Goal: Task Accomplishment & Management: Complete application form

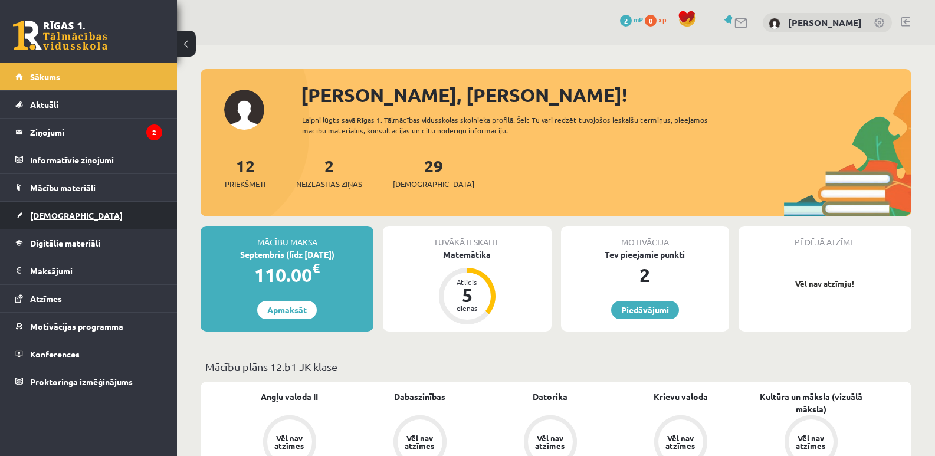
click at [78, 213] on link "[DEMOGRAPHIC_DATA]" at bounding box center [88, 215] width 147 height 27
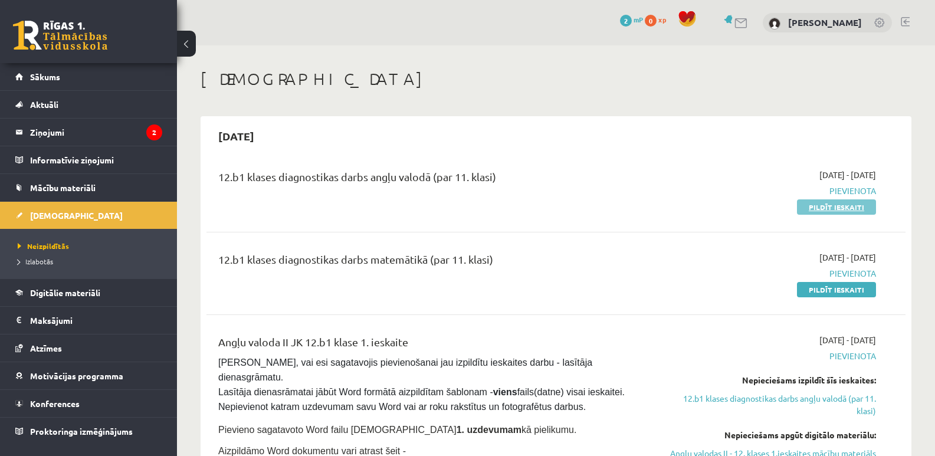
click at [832, 202] on link "Pildīt ieskaiti" at bounding box center [836, 206] width 79 height 15
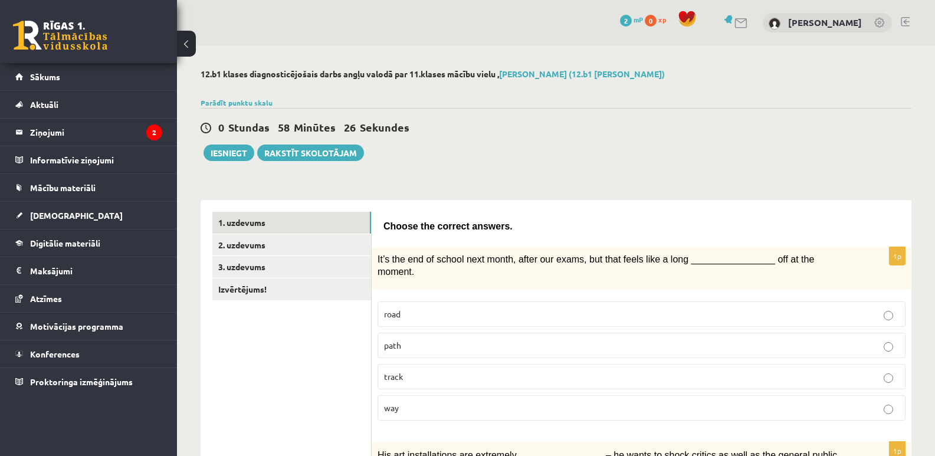
scroll to position [59, 0]
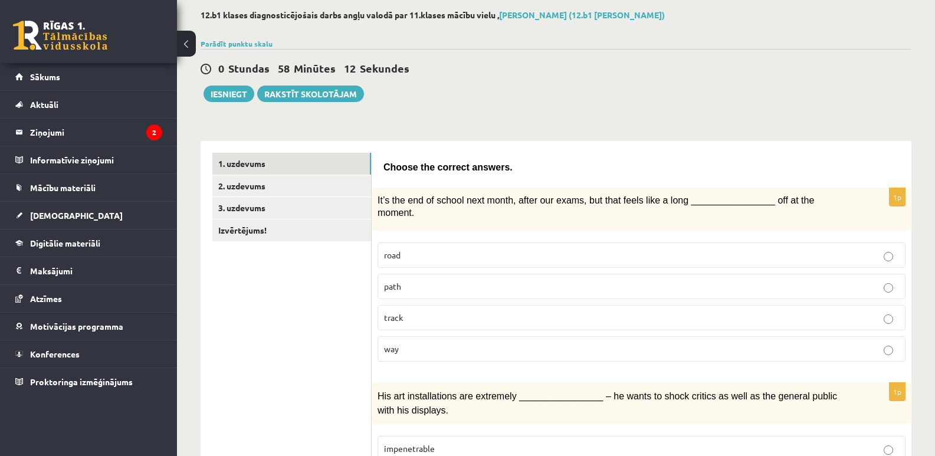
click at [424, 249] on p "road" at bounding box center [641, 255] width 515 height 12
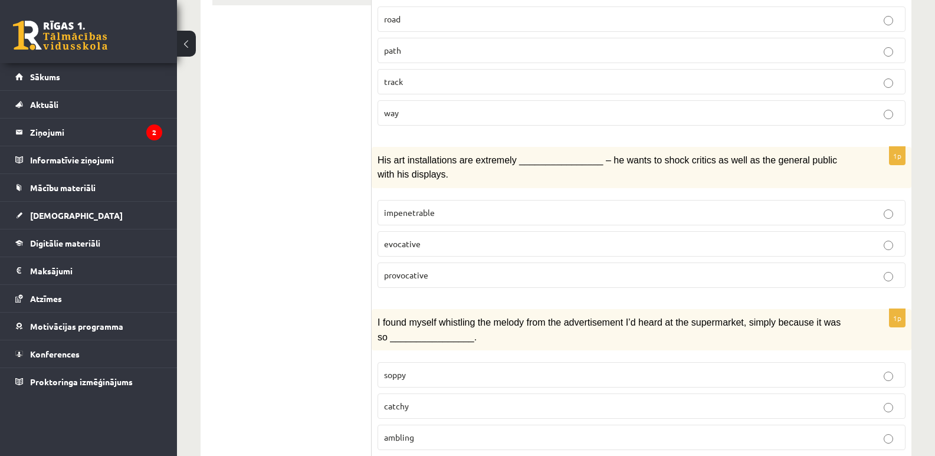
scroll to position [236, 0]
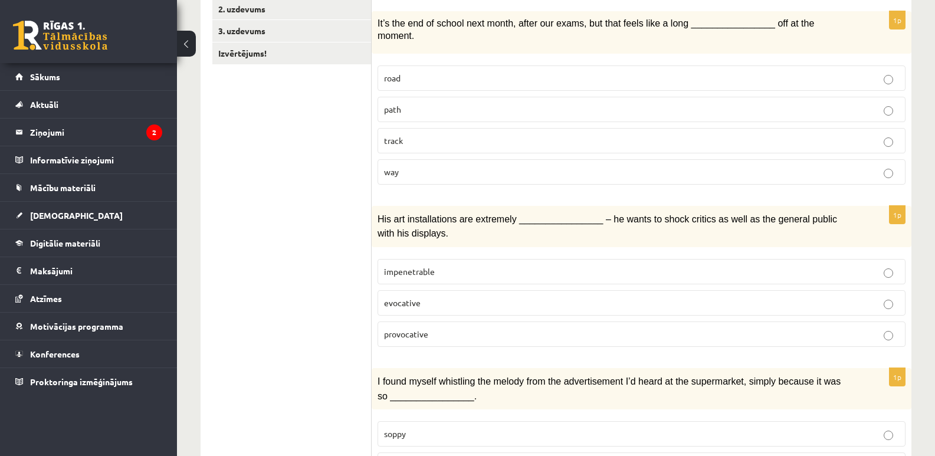
click at [410, 329] on label "provocative" at bounding box center [642, 334] width 528 height 25
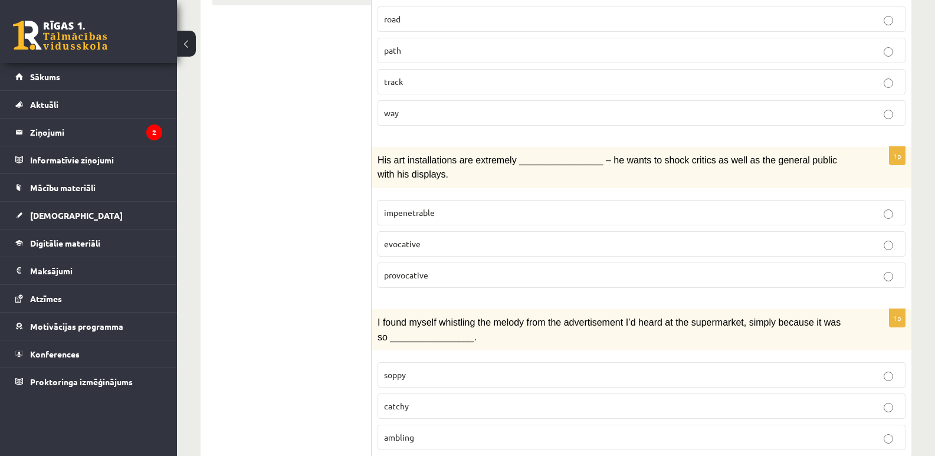
scroll to position [177, 0]
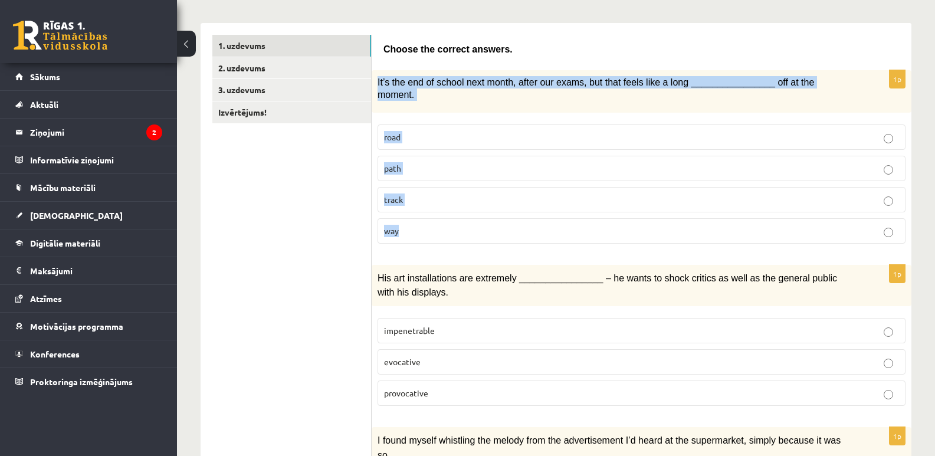
drag, startPoint x: 375, startPoint y: 80, endPoint x: 560, endPoint y: 223, distance: 234.0
click at [560, 223] on div "1p It’s the end of school next month, after our exams, but that feels like a lo…" at bounding box center [642, 161] width 540 height 183
copy div "It’s the end of school next month, after our exams, but that feels like a long …"
click at [449, 225] on p "way" at bounding box center [641, 231] width 515 height 12
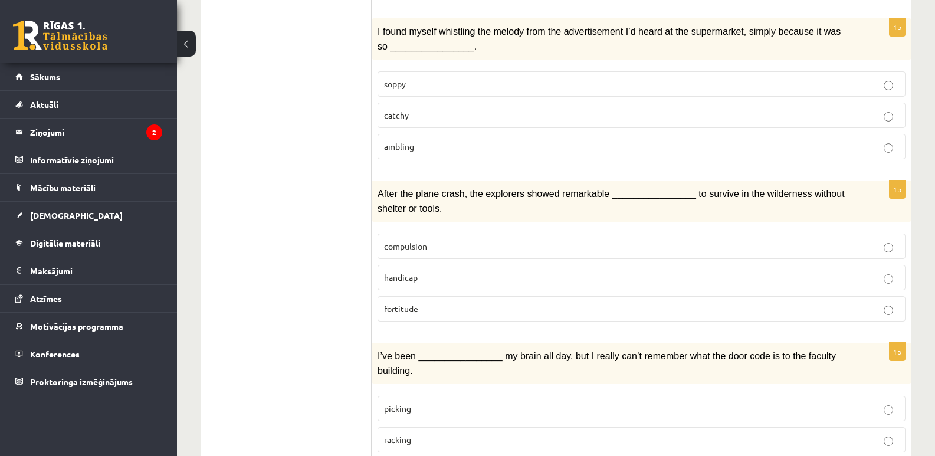
scroll to position [592, 0]
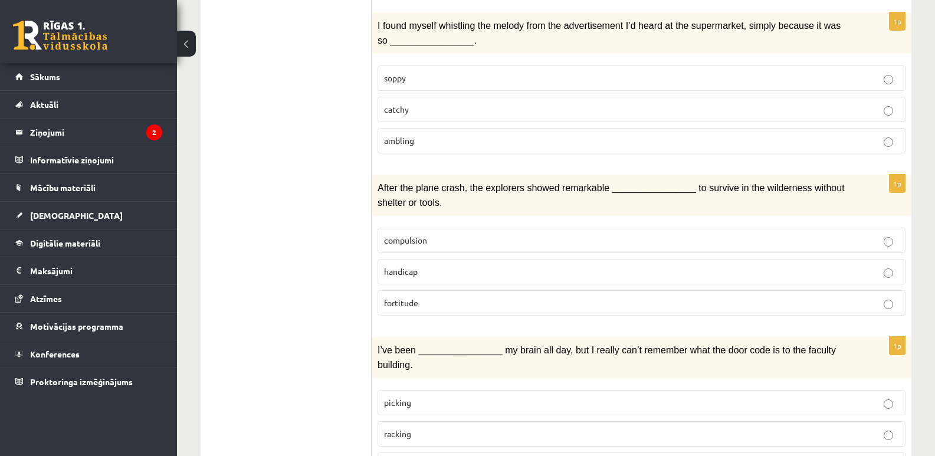
click at [431, 108] on label "catchy" at bounding box center [642, 109] width 528 height 25
drag, startPoint x: 426, startPoint y: 306, endPoint x: 381, endPoint y: 296, distance: 46.0
click at [381, 296] on fieldset "compulsion handicap fortitude" at bounding box center [642, 270] width 528 height 97
copy span "fortitude"
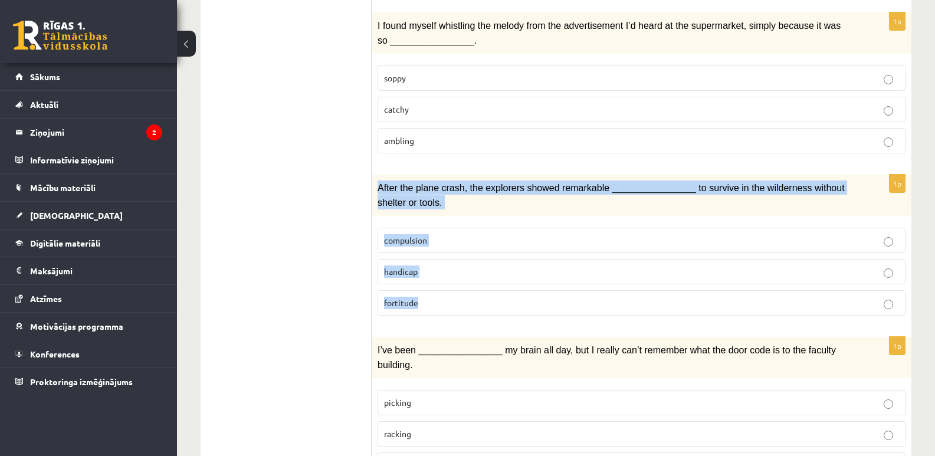
drag, startPoint x: 375, startPoint y: 175, endPoint x: 473, endPoint y: 293, distance: 153.8
click at [473, 293] on div "1p After the plane crash, the explorers showed remarkable ________________ to s…" at bounding box center [642, 250] width 540 height 150
copy div "After the plane crash, the explorers showed remarkable ________________ to surv…"
click at [405, 297] on span "fortitude" at bounding box center [401, 302] width 34 height 11
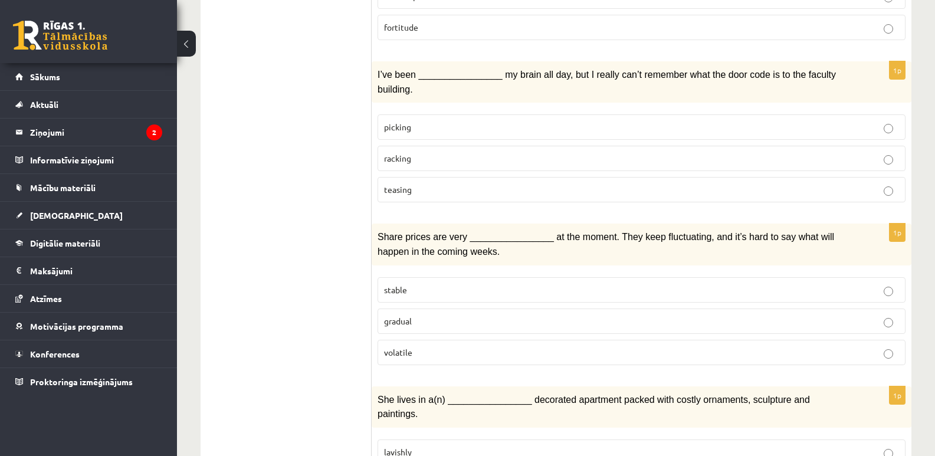
scroll to position [874, 0]
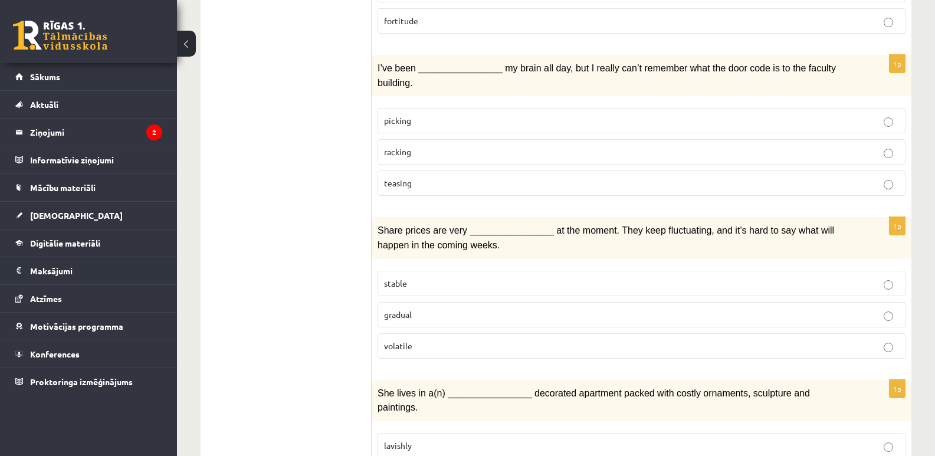
click at [415, 177] on p "teasing" at bounding box center [641, 183] width 515 height 12
click at [377, 57] on div "I’ve been ________________ my brain all day, but I really can’t remember what t…" at bounding box center [642, 75] width 540 height 41
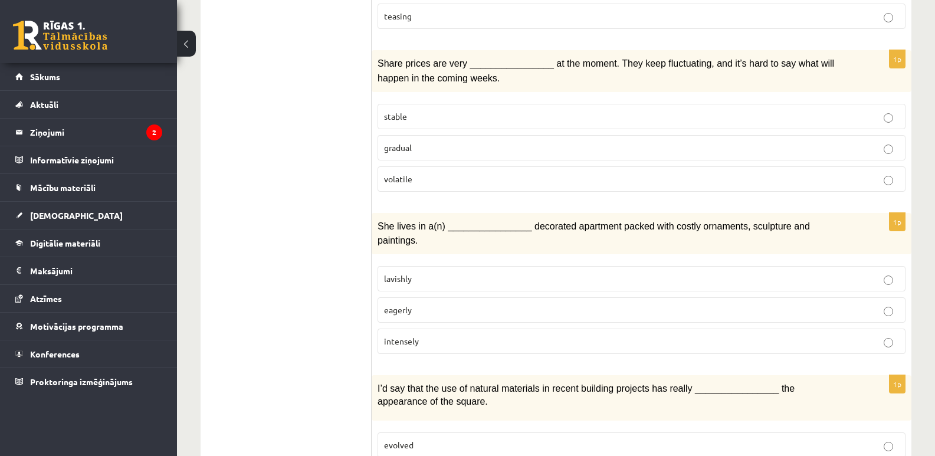
scroll to position [1047, 0]
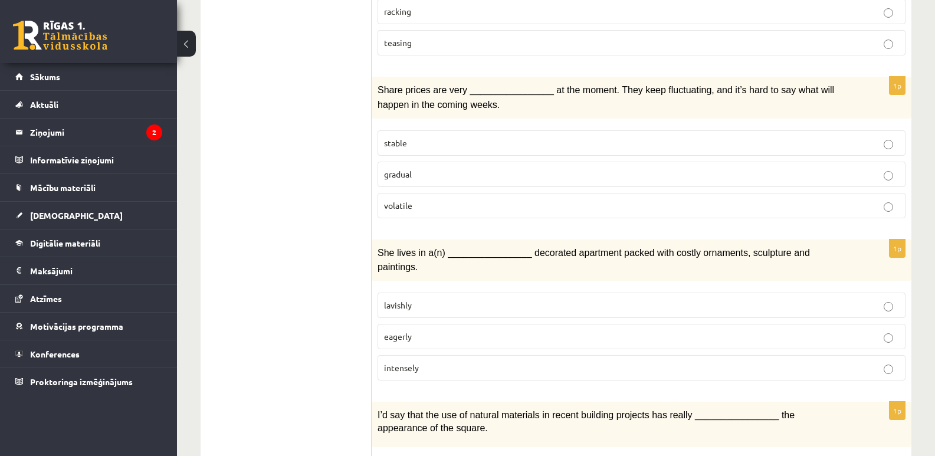
scroll to position [1029, 0]
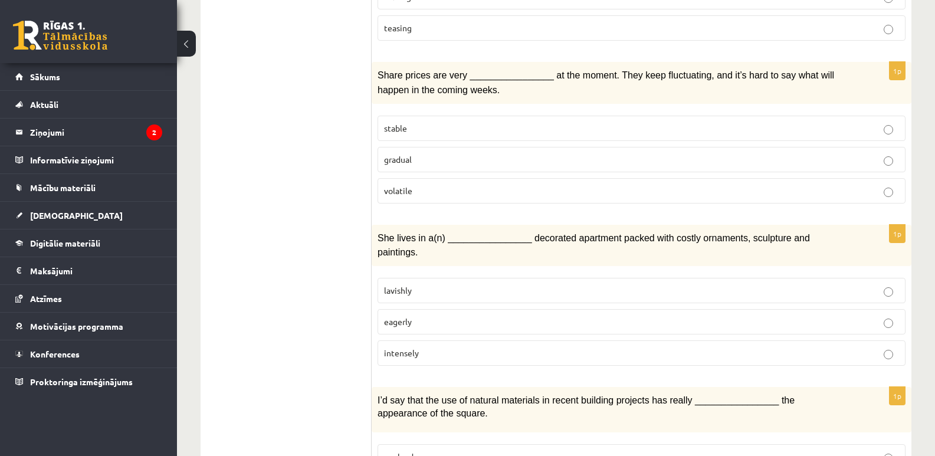
click at [413, 122] on p "stable" at bounding box center [641, 128] width 515 height 12
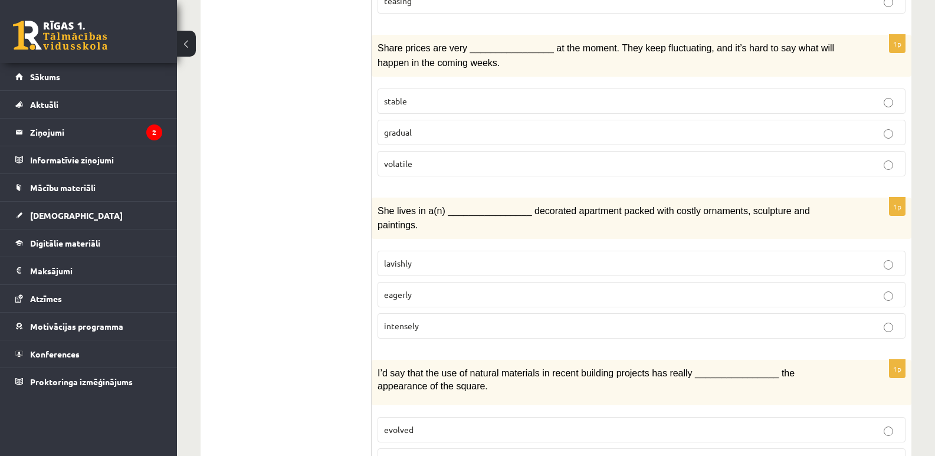
scroll to position [1014, 0]
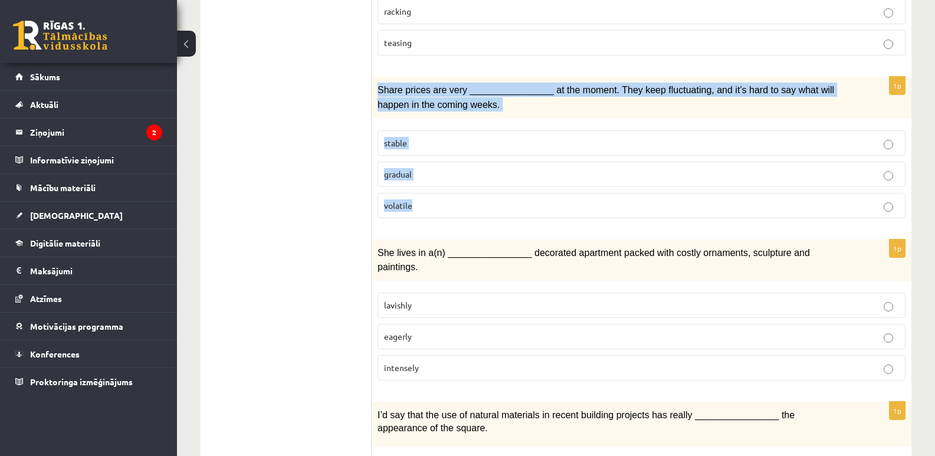
drag, startPoint x: 375, startPoint y: 64, endPoint x: 454, endPoint y: 184, distance: 143.2
click at [454, 184] on div "1p Share prices are very ________________ at the moment. They keep fluctuating,…" at bounding box center [642, 152] width 540 height 150
copy div "Share prices are very ________________ at the moment. They keep fluctuating, an…"
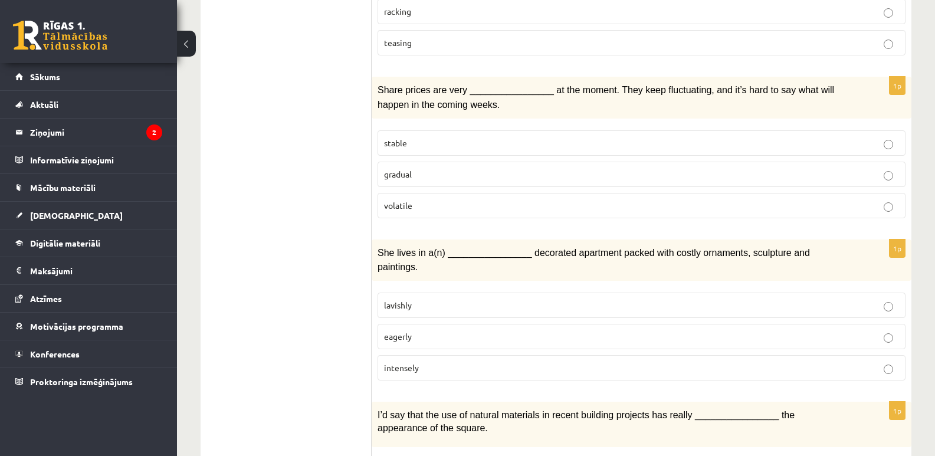
click at [343, 209] on ul "1. uzdevums 2. uzdevums 3. uzdevums Izvērtējums!" at bounding box center [291, 204] width 159 height 2014
click at [415, 199] on p "volatile" at bounding box center [641, 205] width 515 height 12
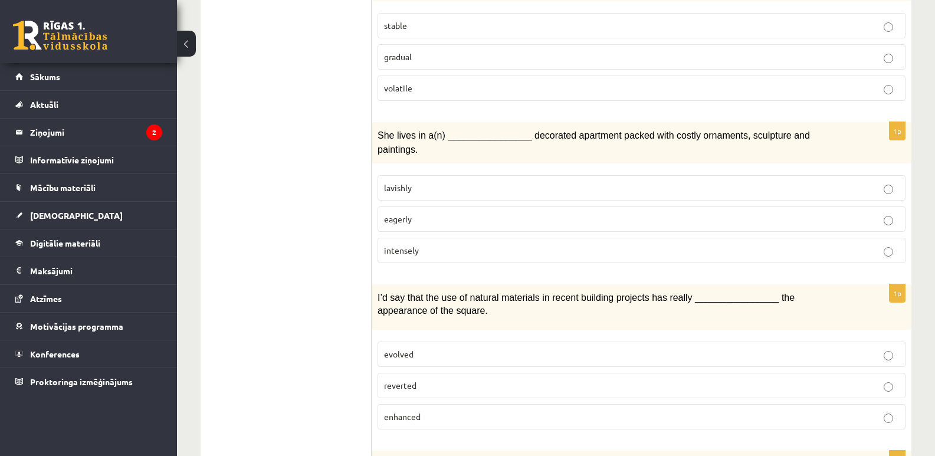
scroll to position [1150, 0]
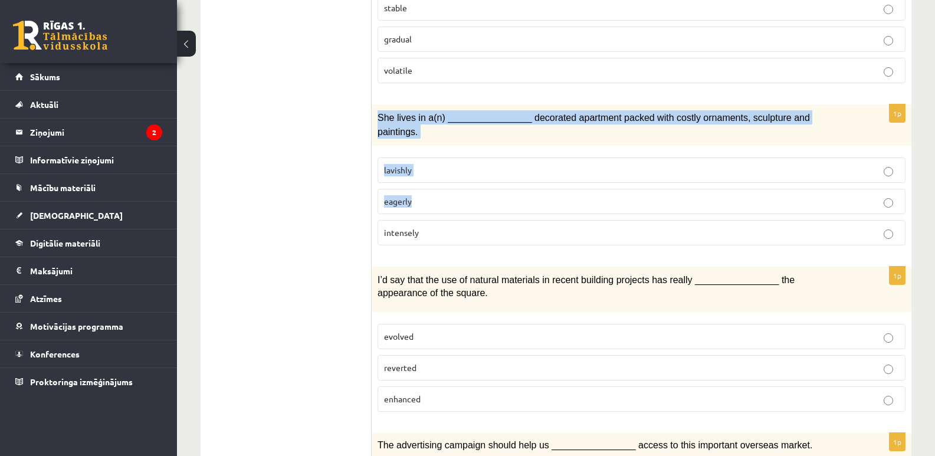
drag, startPoint x: 376, startPoint y: 90, endPoint x: 430, endPoint y: 140, distance: 73.9
click at [432, 145] on div "1p She lives in a(n) ________________ decorated apartment packed with costly or…" at bounding box center [642, 179] width 540 height 150
click at [427, 164] on p "lavishly" at bounding box center [641, 170] width 515 height 12
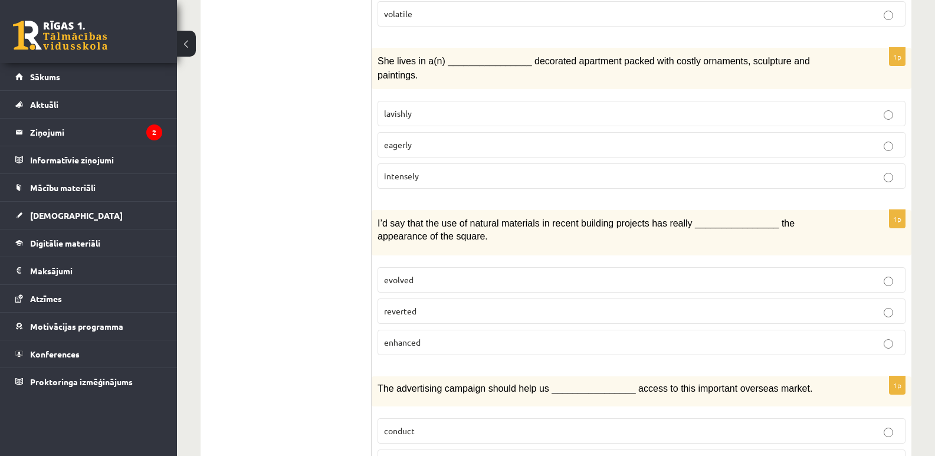
scroll to position [1272, 0]
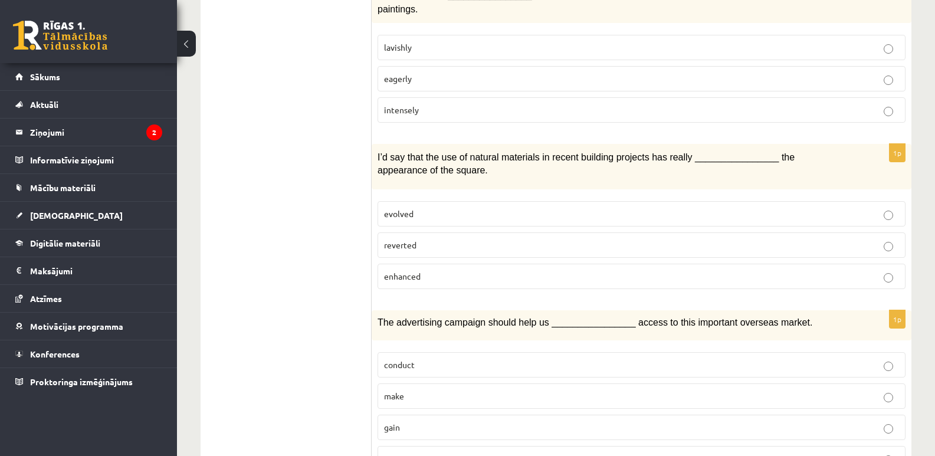
click at [476, 208] on p "evolved" at bounding box center [641, 214] width 515 height 12
click at [474, 201] on label "evolved" at bounding box center [642, 213] width 528 height 25
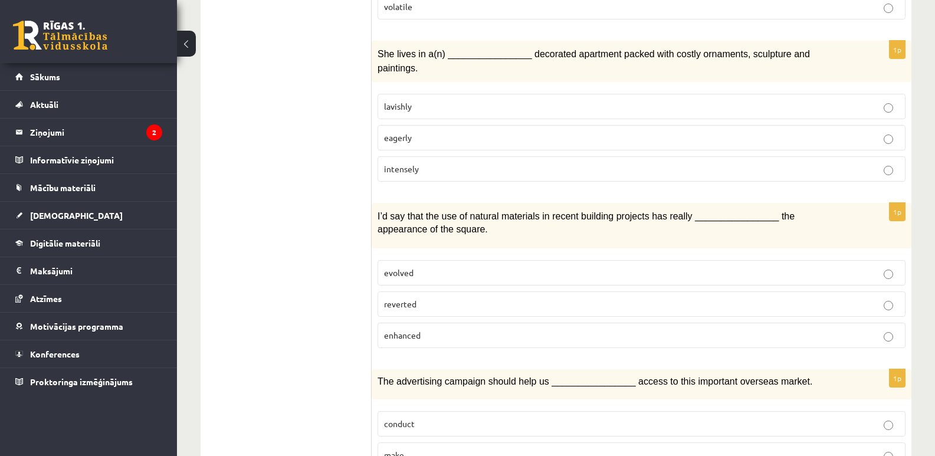
scroll to position [1255, 0]
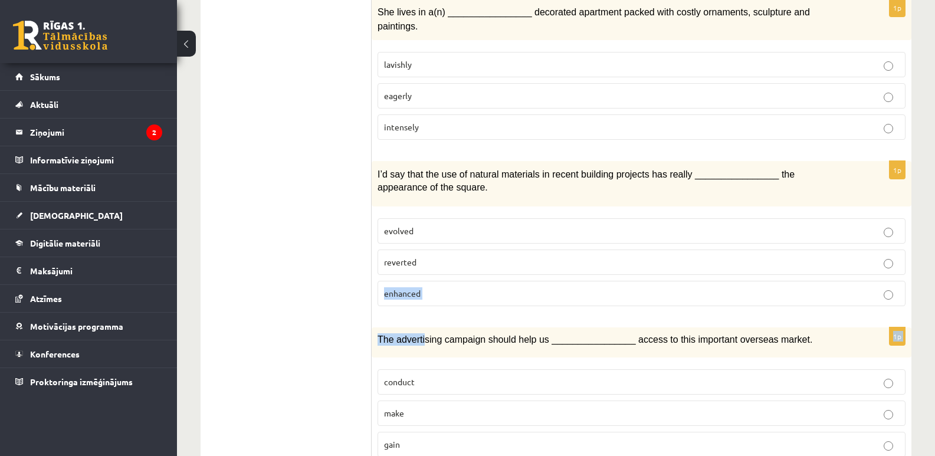
drag, startPoint x: 423, startPoint y: 280, endPoint x: 374, endPoint y: 247, distance: 59.1
click at [374, 247] on div "1p I’d say that the use of natural materials in recent building projects has re…" at bounding box center [642, 238] width 540 height 155
drag, startPoint x: 376, startPoint y: 253, endPoint x: 451, endPoint y: 248, distance: 75.1
click at [451, 248] on div "1p I’d say that the use of natural materials in recent building projects has re…" at bounding box center [642, 238] width 540 height 155
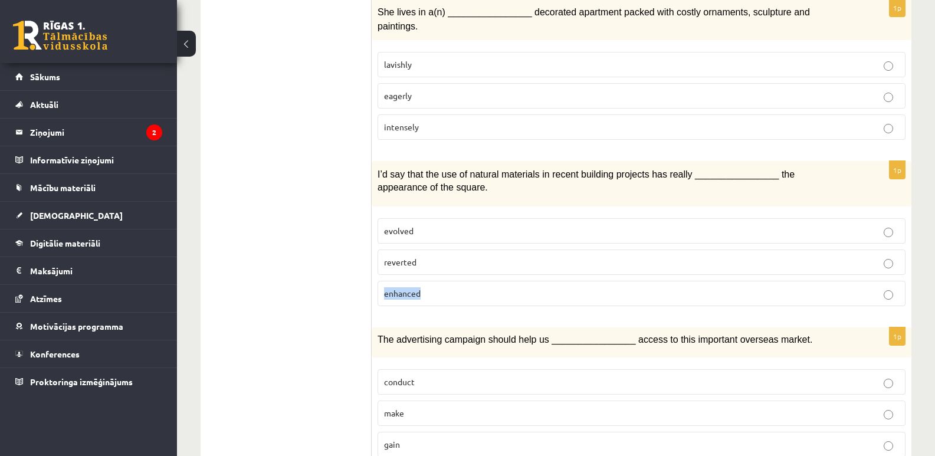
copy span "enhanced"
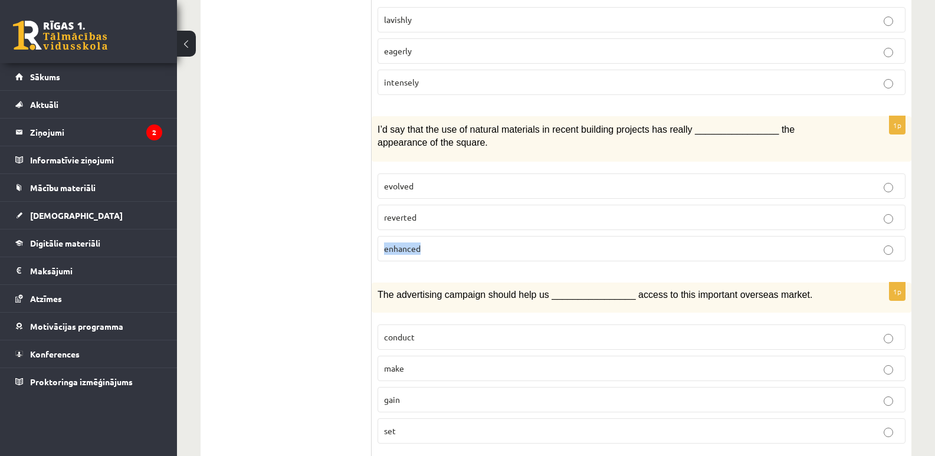
scroll to position [1348, 0]
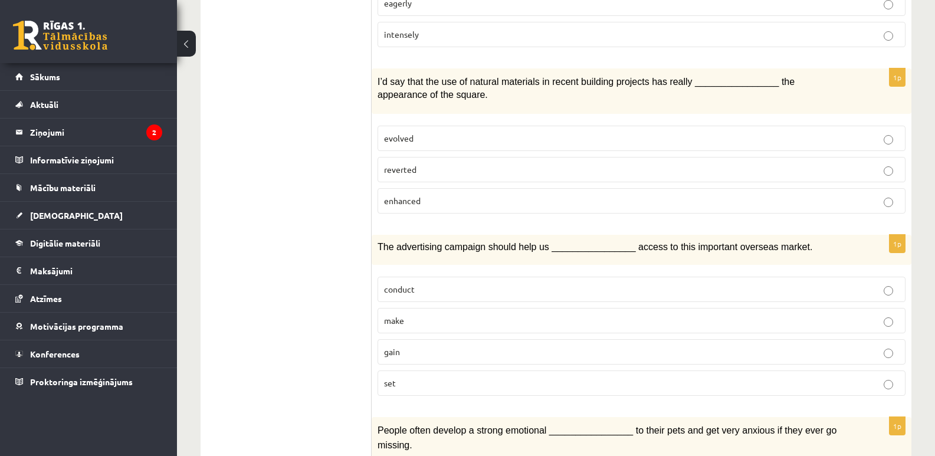
drag, startPoint x: 931, startPoint y: 316, endPoint x: 929, endPoint y: 322, distance: 6.7
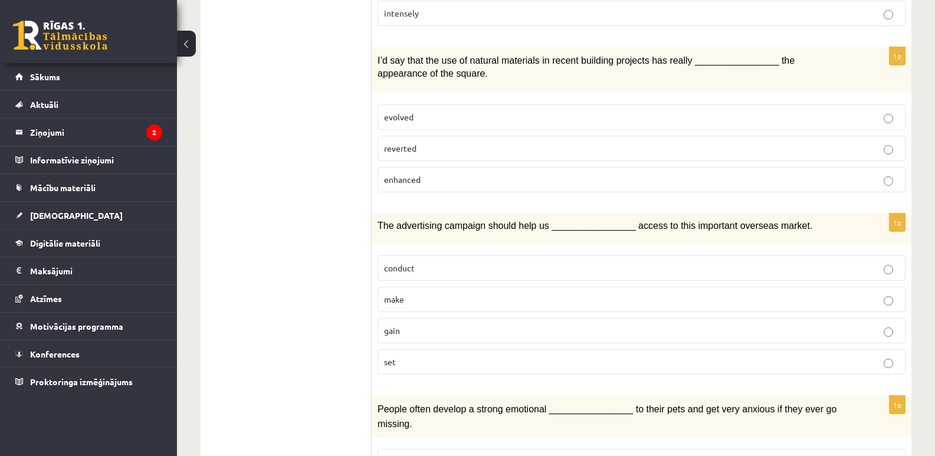
scroll to position [1462, 0]
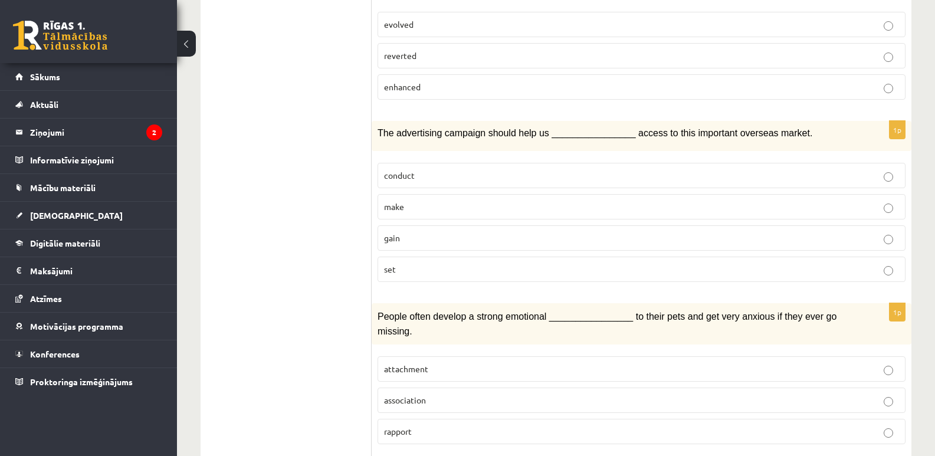
click at [408, 232] on p "gain" at bounding box center [641, 238] width 515 height 12
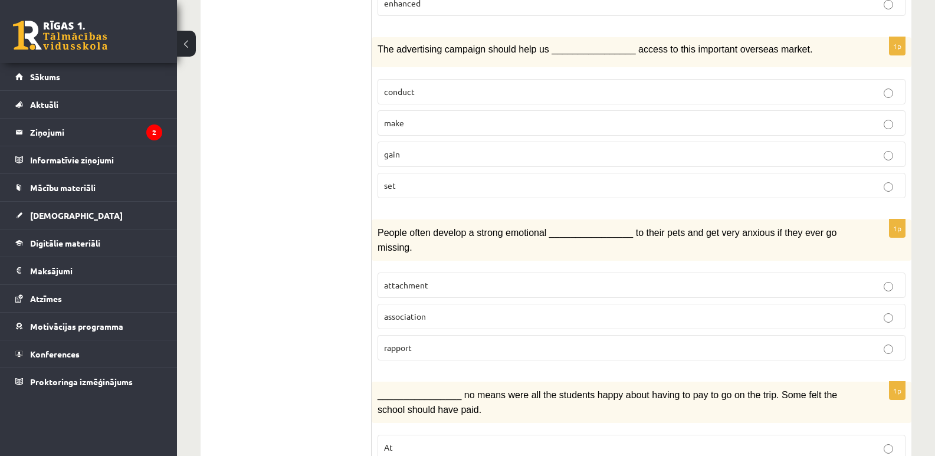
scroll to position [1578, 0]
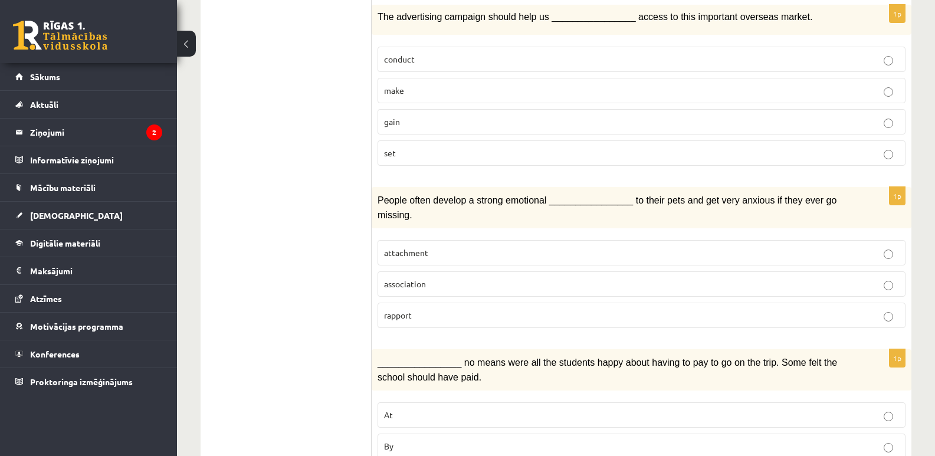
click at [420, 240] on label "attachment" at bounding box center [642, 252] width 528 height 25
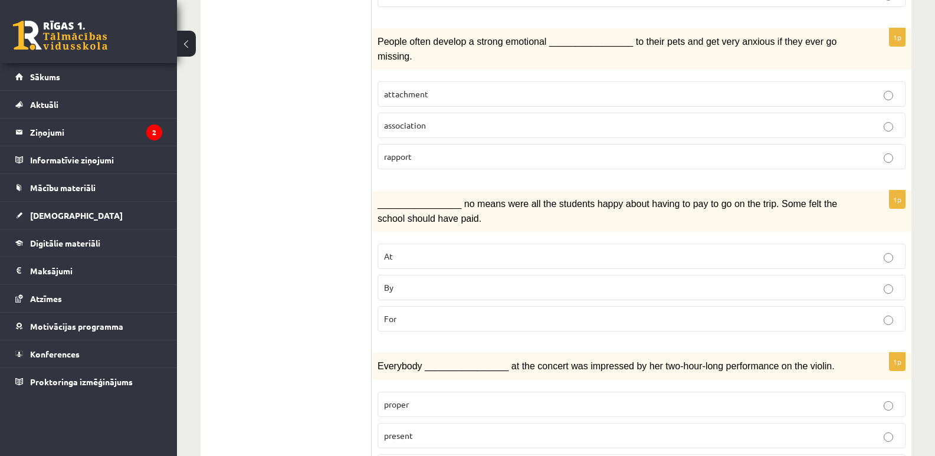
scroll to position [1750, 0]
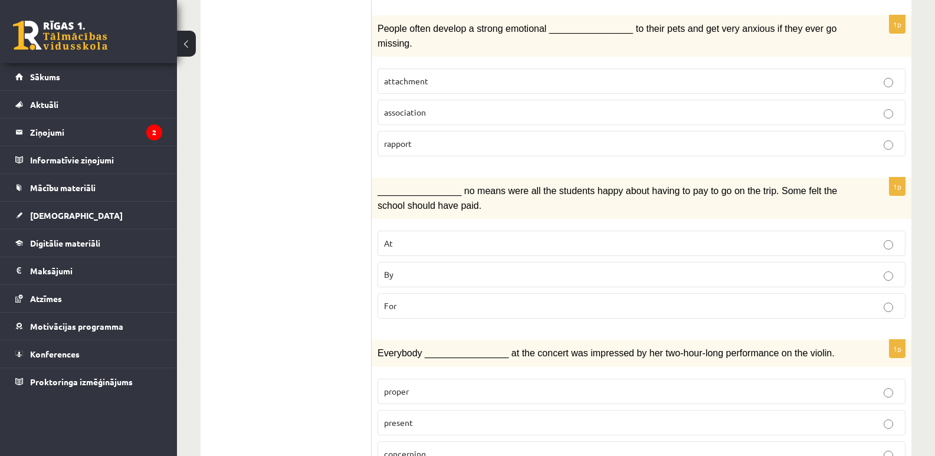
click at [411, 300] on p "For" at bounding box center [641, 306] width 515 height 12
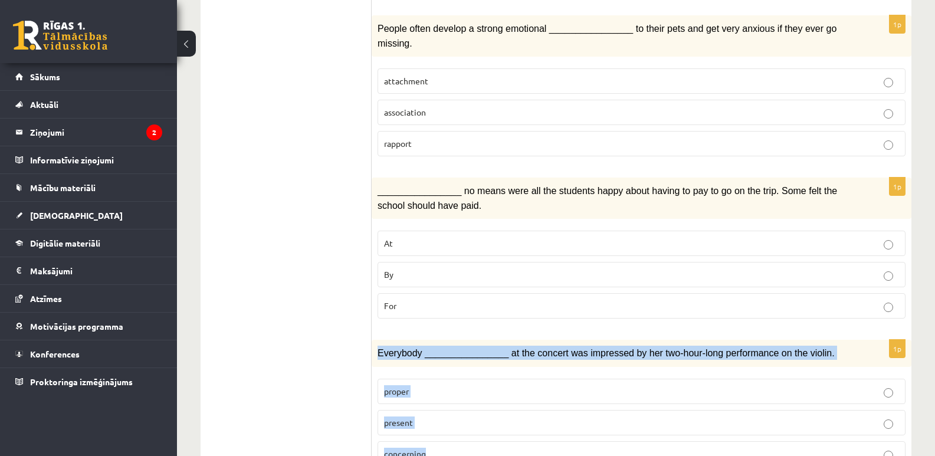
drag, startPoint x: 377, startPoint y: 299, endPoint x: 473, endPoint y: 407, distance: 143.8
click at [473, 407] on div "1p Everybody ________________ at the concert was impressed by her two-hour-long…" at bounding box center [642, 408] width 540 height 136
copy div "Everybody ________________ at the concert was impressed by her two-hour-long pe…"
click at [475, 417] on p "present" at bounding box center [641, 423] width 515 height 12
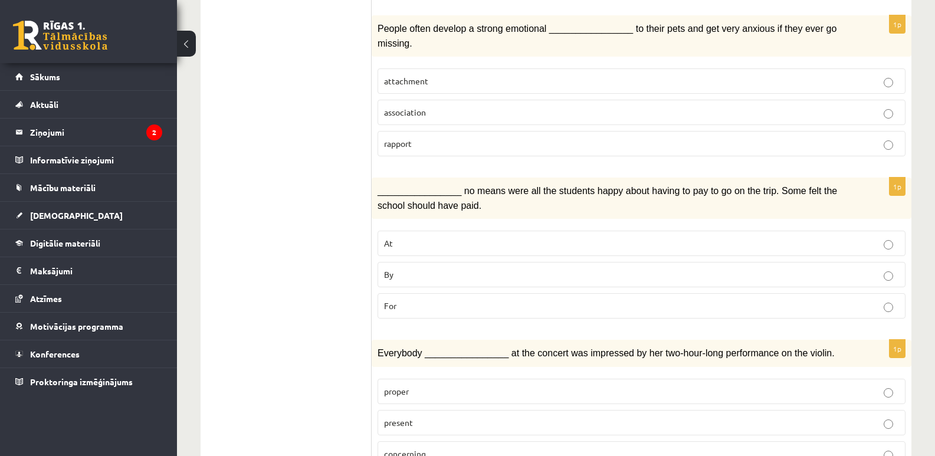
click at [398, 269] on p "By" at bounding box center [641, 275] width 515 height 12
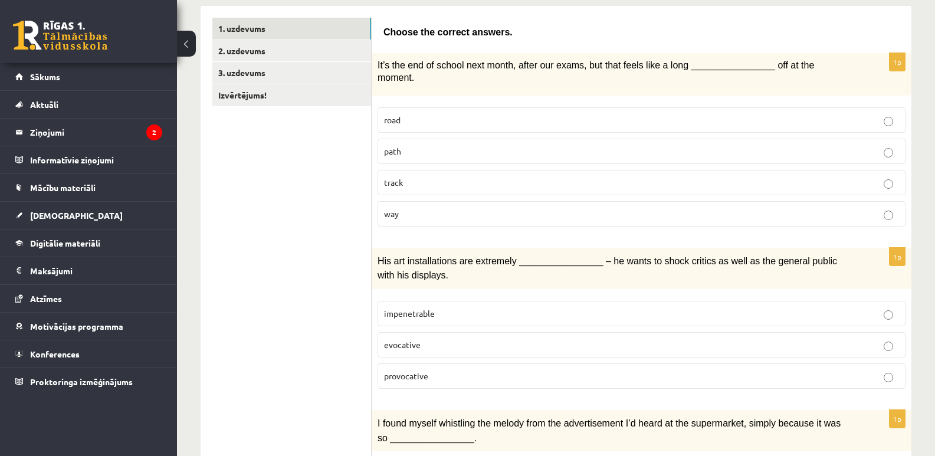
scroll to position [176, 0]
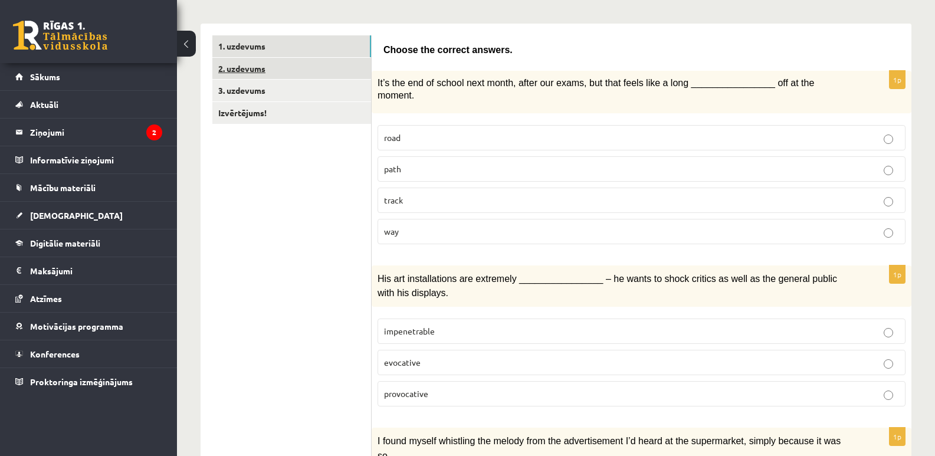
click at [248, 65] on link "2. uzdevums" at bounding box center [291, 69] width 159 height 22
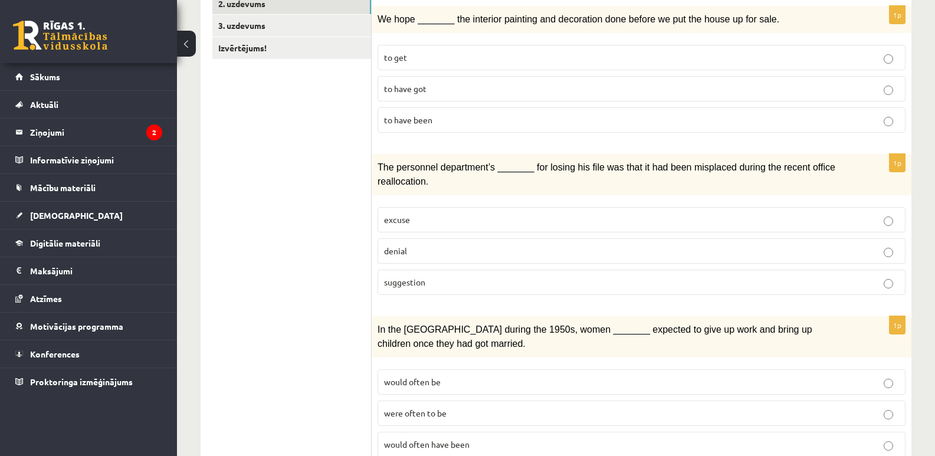
scroll to position [244, 0]
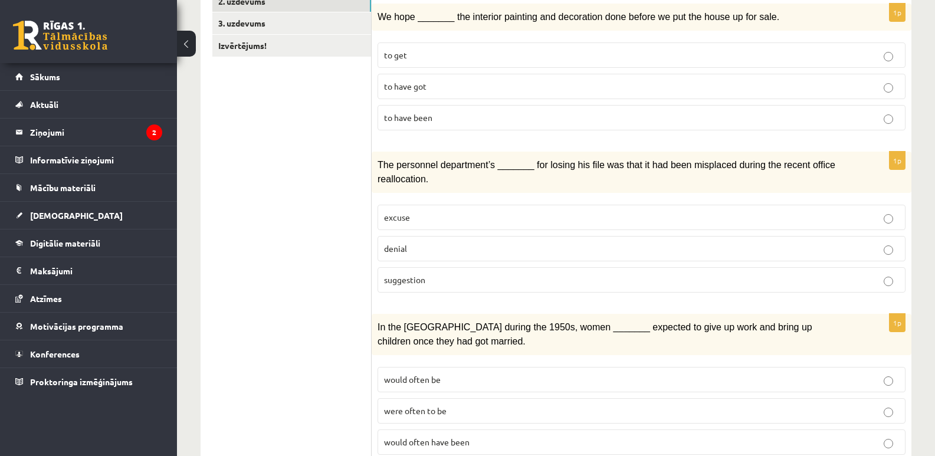
click at [459, 55] on p "to get" at bounding box center [641, 55] width 515 height 12
click at [424, 228] on label "excuse" at bounding box center [642, 217] width 528 height 25
click at [431, 374] on span "would often be" at bounding box center [412, 379] width 57 height 11
click at [401, 215] on span "excuse" at bounding box center [397, 217] width 26 height 11
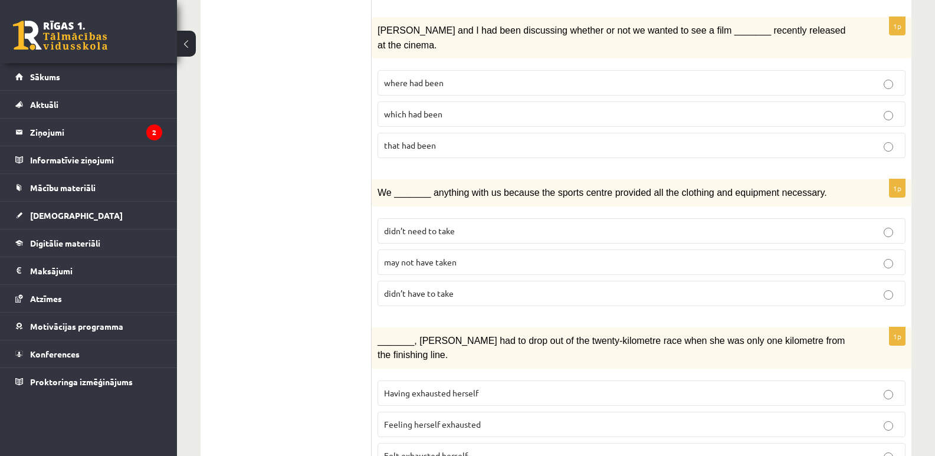
scroll to position [705, 0]
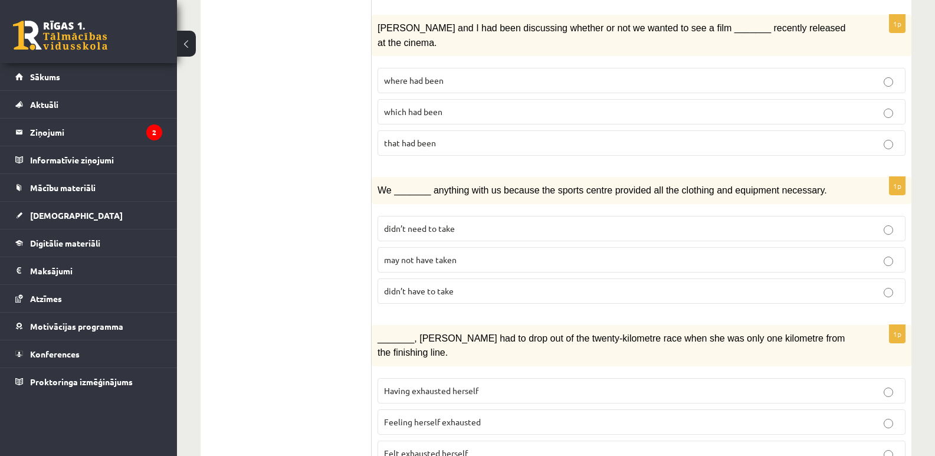
click at [414, 106] on span "which had been" at bounding box center [413, 111] width 58 height 11
click at [406, 223] on span "didn’t need to take" at bounding box center [419, 228] width 71 height 11
click at [439, 286] on span "didn’t have to take" at bounding box center [419, 291] width 70 height 11
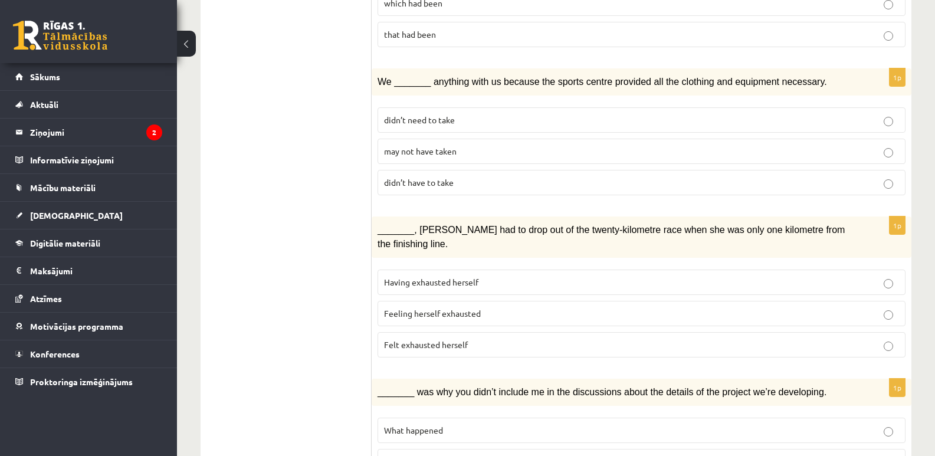
scroll to position [807, 0]
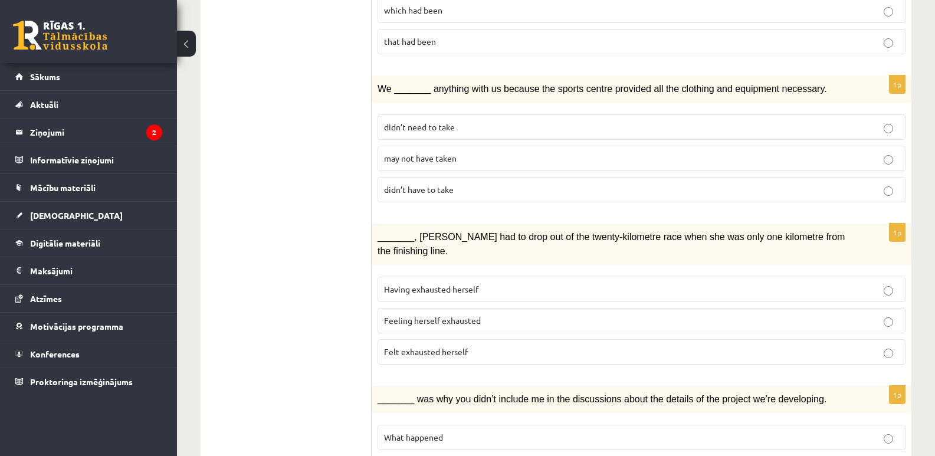
click at [818, 114] on label "didn’t need to take" at bounding box center [642, 126] width 528 height 25
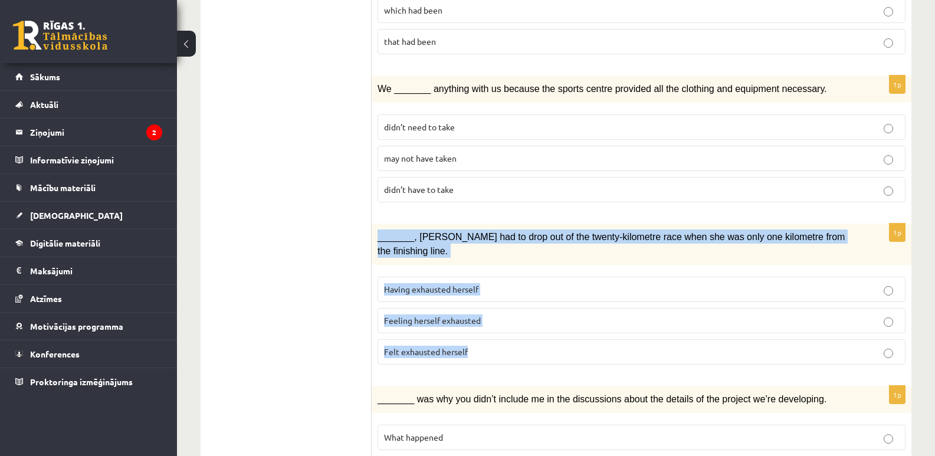
drag, startPoint x: 375, startPoint y: 207, endPoint x: 541, endPoint y: 302, distance: 191.4
click at [541, 302] on div "1p _______, Judy had to drop out of the twenty-kilometre race when she was only…" at bounding box center [642, 299] width 540 height 150
copy div "_______, Judy had to drop out of the twenty-kilometre race when she was only on…"
click at [423, 284] on span "Having exhausted herself" at bounding box center [431, 289] width 94 height 11
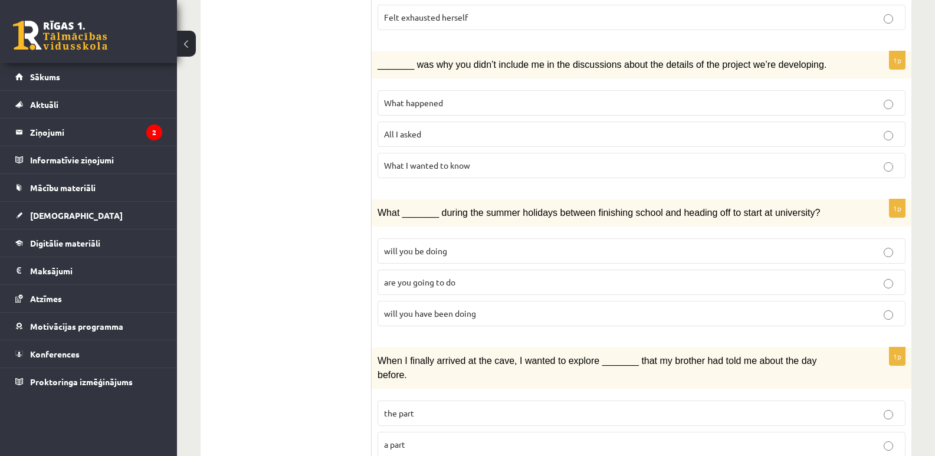
scroll to position [1149, 0]
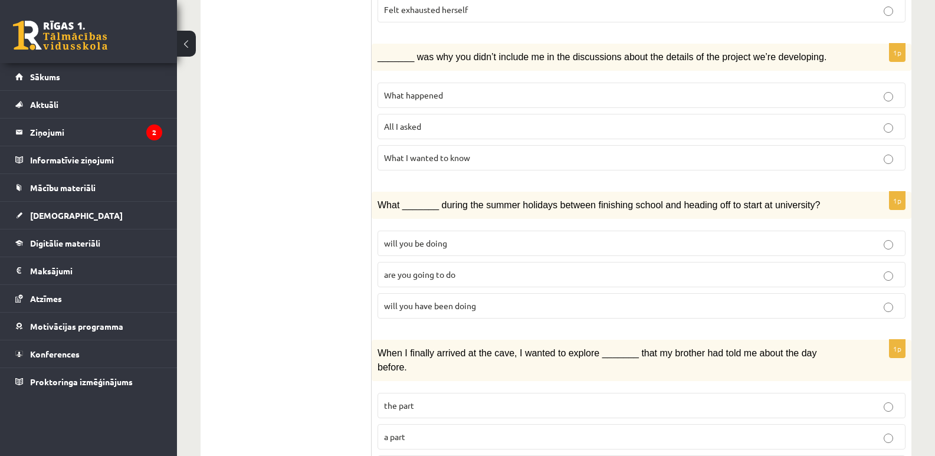
click at [421, 145] on label "What I wanted to know" at bounding box center [642, 157] width 528 height 25
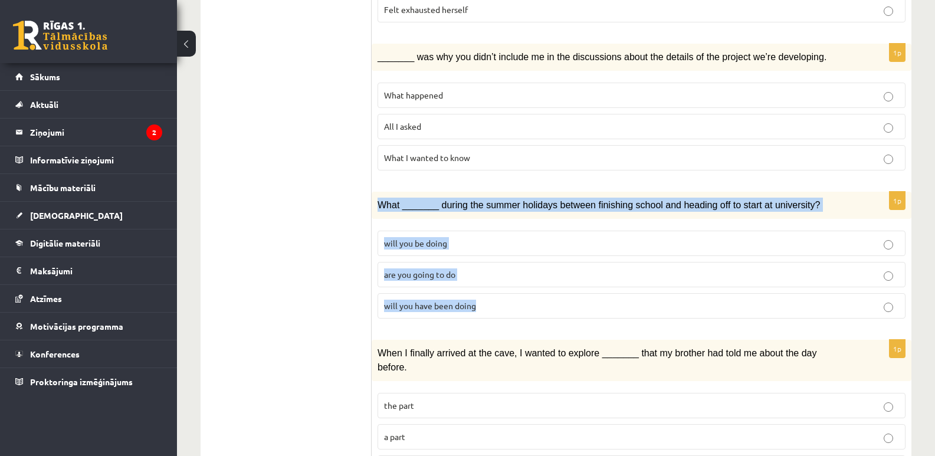
drag, startPoint x: 375, startPoint y: 163, endPoint x: 500, endPoint y: 269, distance: 163.4
click at [500, 269] on div "1p What _______ during the summer holidays between finishing school and heading…" at bounding box center [642, 260] width 540 height 136
copy div "What _______ during the summer holidays between finishing school and heading of…"
click at [404, 238] on span "will you be doing" at bounding box center [415, 243] width 63 height 11
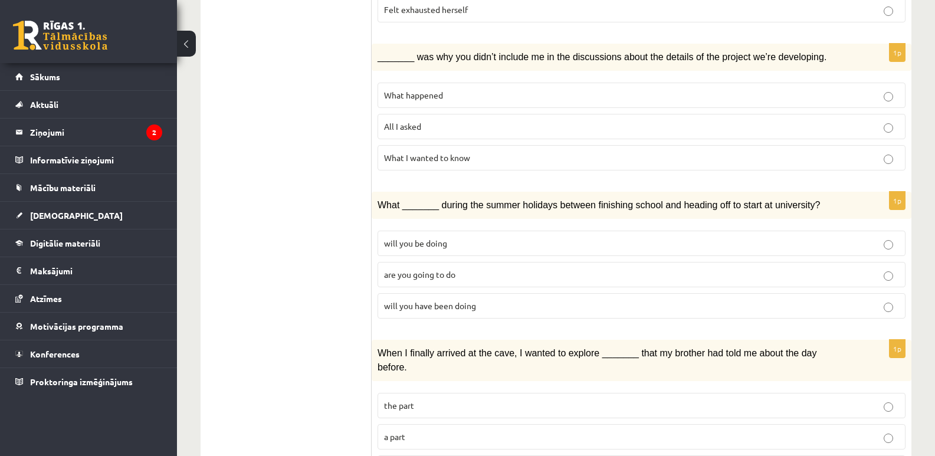
click at [372, 340] on div "When I finally arrived at the cave, I wanted to explore _______ that my brother…" at bounding box center [642, 360] width 540 height 41
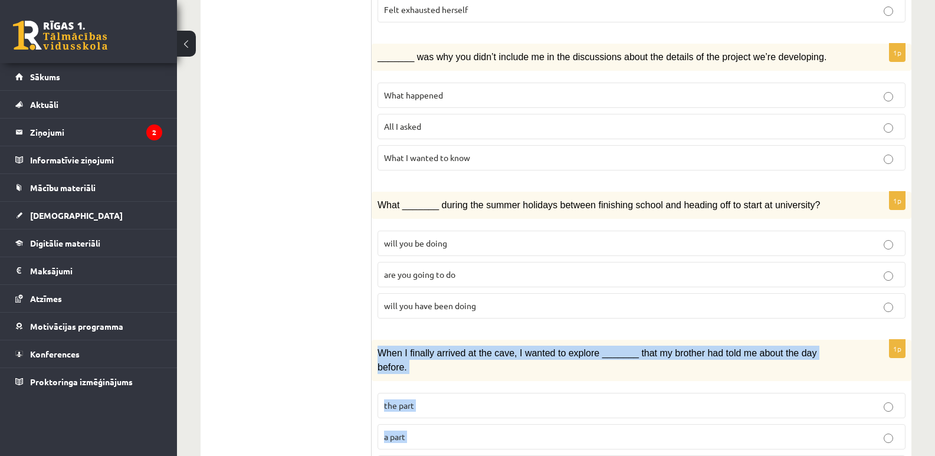
drag, startPoint x: 375, startPoint y: 307, endPoint x: 459, endPoint y: 412, distance: 134.4
click at [459, 412] on div "1p When I finally arrived at the cave, I wanted to explore _______ that my brot…" at bounding box center [642, 415] width 540 height 150
copy div "When I finally arrived at the cave, I wanted to explore _______ that my brother…"
click at [411, 400] on span "the part" at bounding box center [399, 405] width 30 height 11
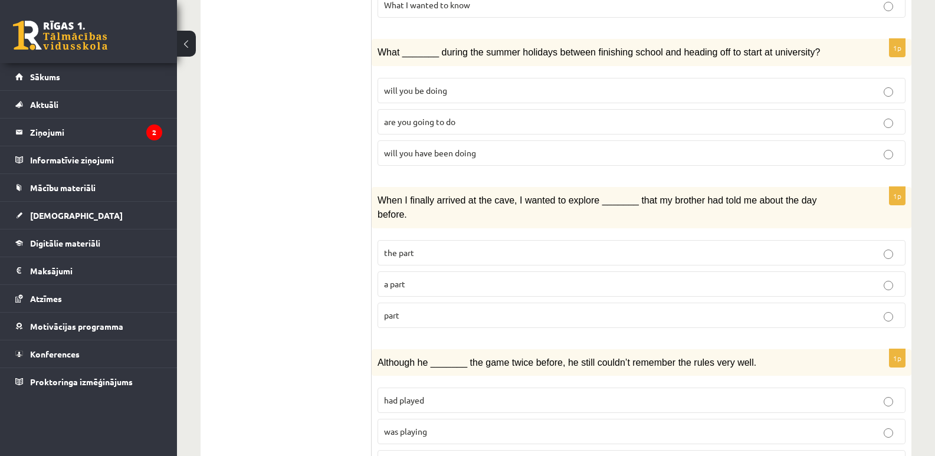
scroll to position [1309, 0]
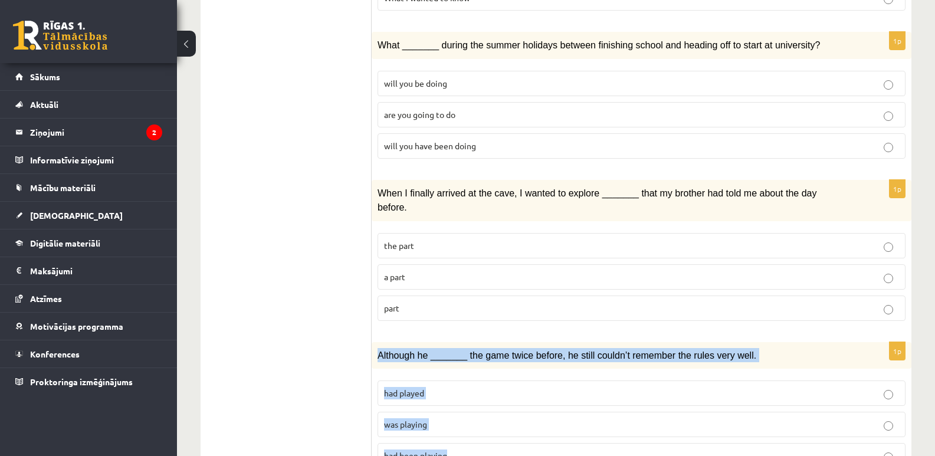
drag, startPoint x: 379, startPoint y: 297, endPoint x: 546, endPoint y: 396, distance: 194.2
click at [546, 396] on div "1p Although he _______ the game twice before, he still couldn’t remember the ru…" at bounding box center [642, 410] width 540 height 136
copy div "Although he _______ the game twice before, he still couldn’t remember the rules…"
click at [407, 388] on span "had played" at bounding box center [404, 393] width 40 height 11
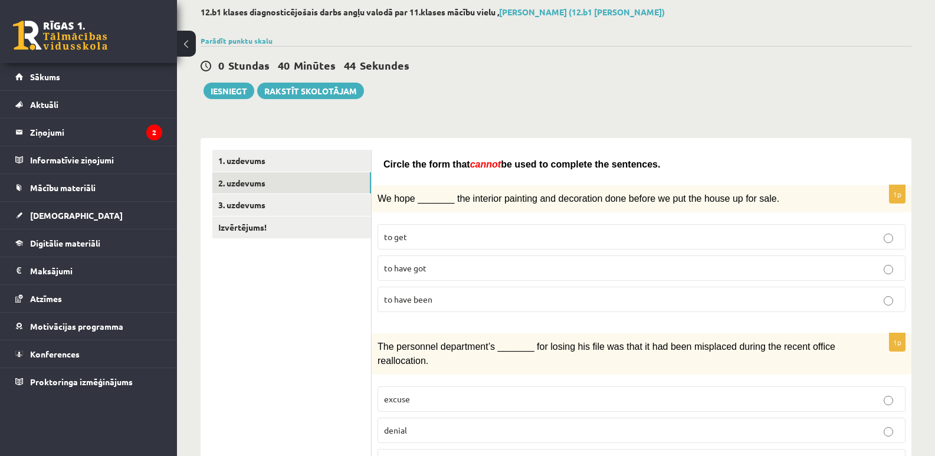
scroll to position [21, 0]
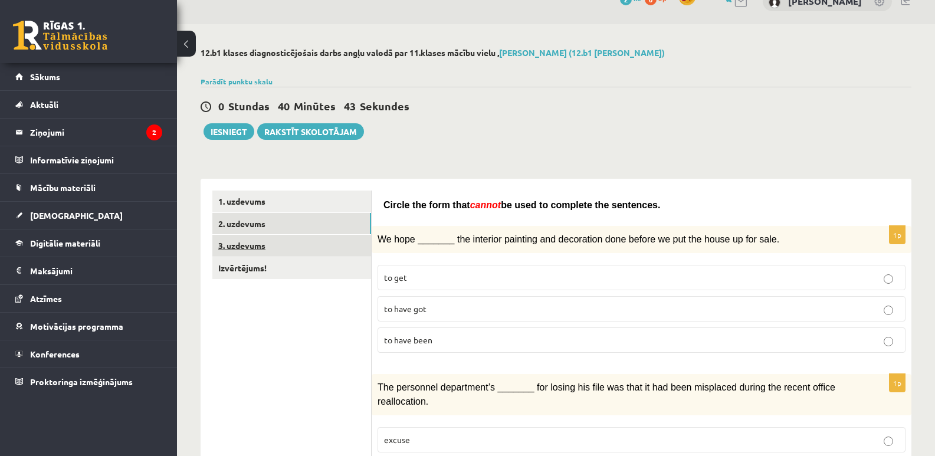
click at [241, 246] on link "3. uzdevums" at bounding box center [291, 246] width 159 height 22
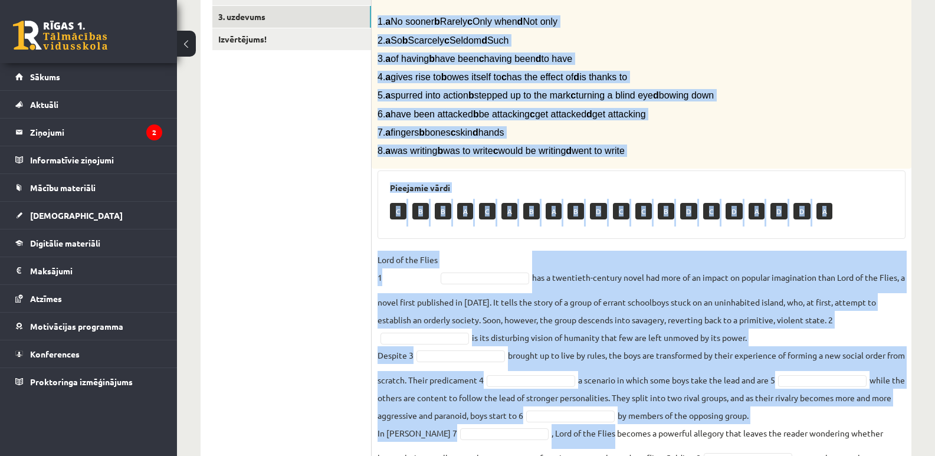
scroll to position [320, 0]
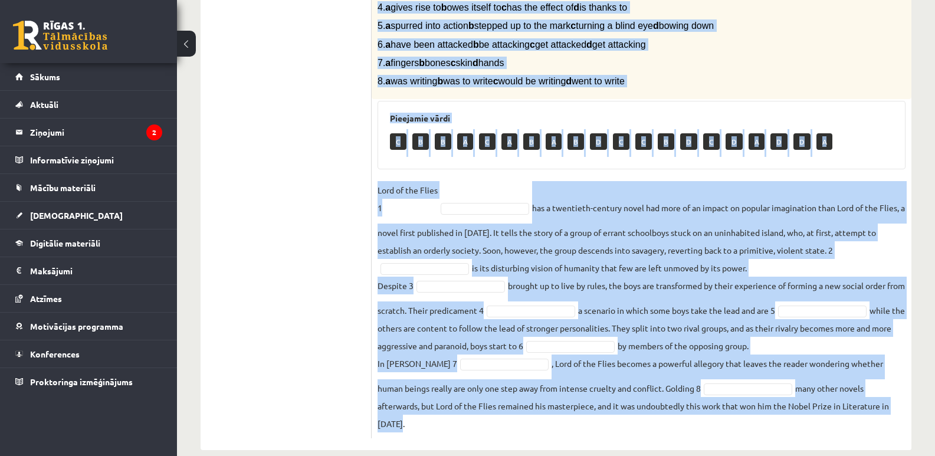
drag, startPoint x: 375, startPoint y: 110, endPoint x: 868, endPoint y: 407, distance: 575.0
click at [868, 407] on div "8p Complete the text with the correct words (a–d). 1. a No sooner b Rarely c On…" at bounding box center [642, 171] width 540 height 535
click at [461, 237] on fieldset "Lord of the Flies 1 has a twentieth-century novel had more of an impact on popu…" at bounding box center [642, 306] width 528 height 251
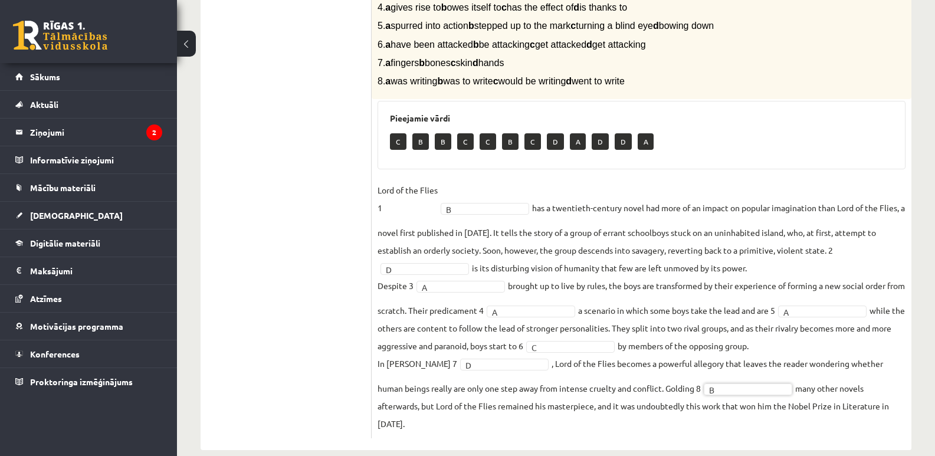
scroll to position [143, 0]
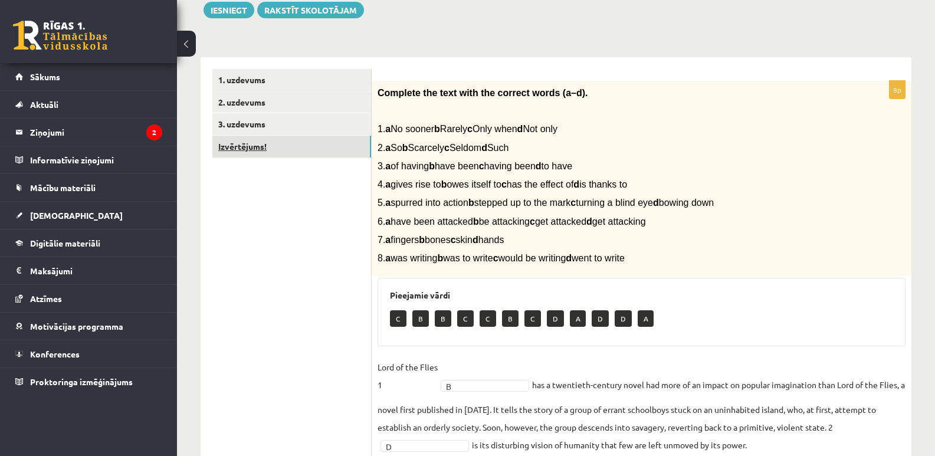
click at [241, 140] on link "Izvērtējums!" at bounding box center [291, 147] width 159 height 22
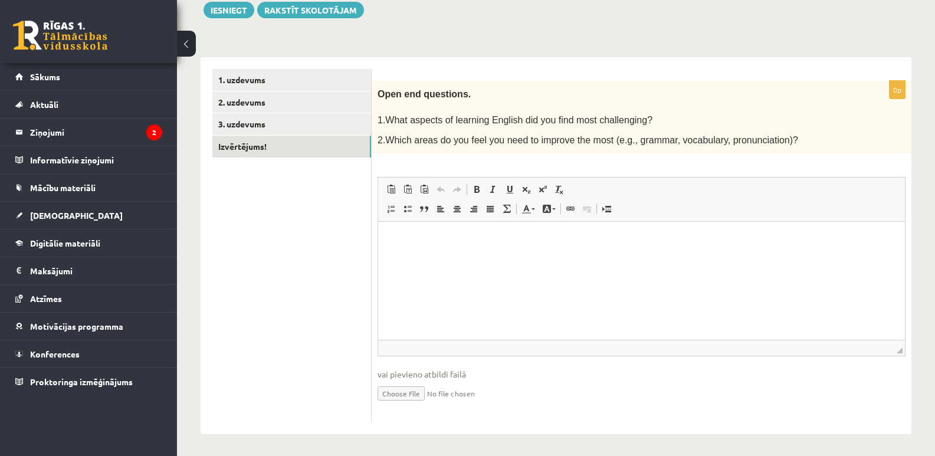
scroll to position [146, 0]
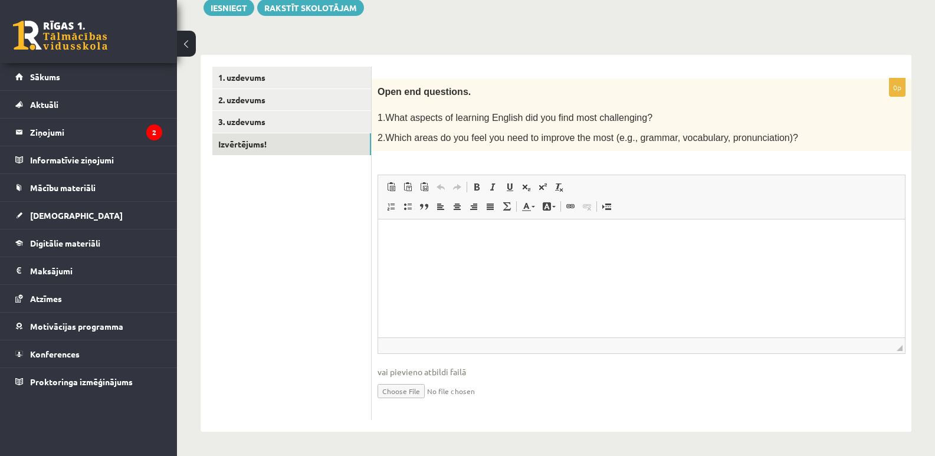
click at [487, 256] on html at bounding box center [641, 238] width 527 height 36
click at [457, 243] on p "**" at bounding box center [641, 237] width 503 height 12
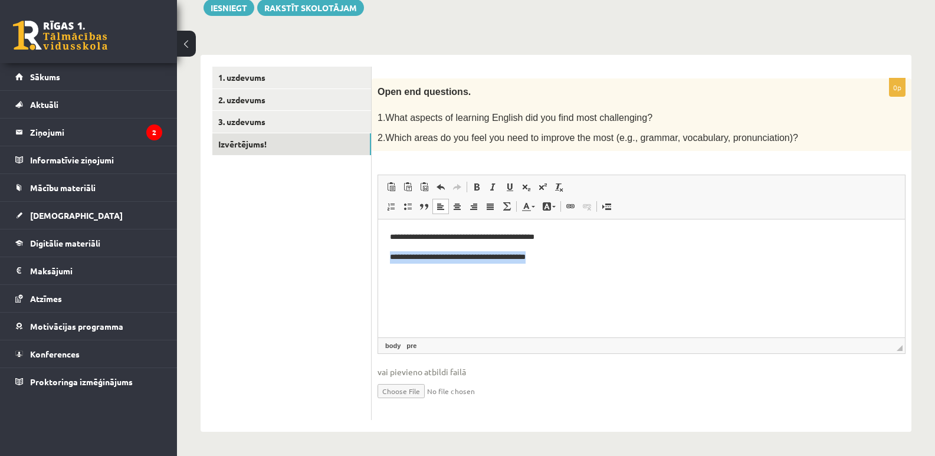
drag, startPoint x: 582, startPoint y: 255, endPoint x: 752, endPoint y: 476, distance: 278.6
click at [378, 257] on html "**********" at bounding box center [641, 247] width 527 height 55
click at [487, 251] on pre "*******" at bounding box center [641, 257] width 503 height 12
click at [230, 5] on button "Iesniegt" at bounding box center [229, 7] width 51 height 17
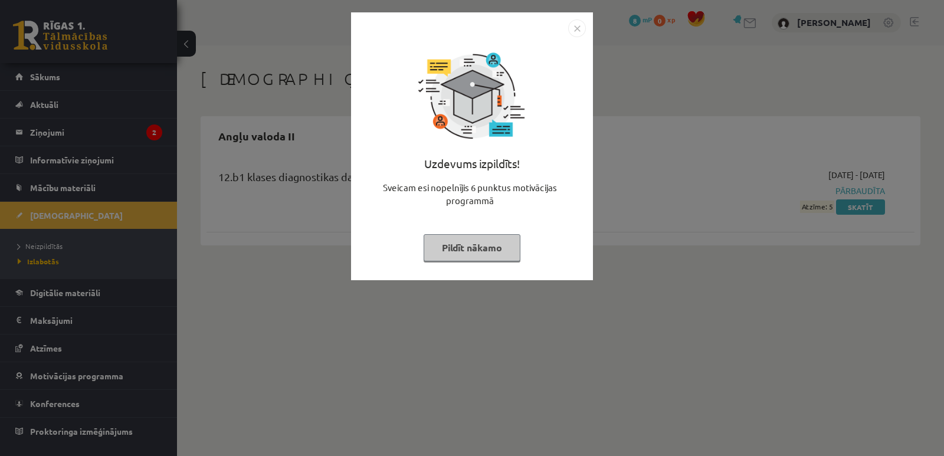
click at [474, 240] on button "Pildīt nākamo" at bounding box center [472, 247] width 97 height 27
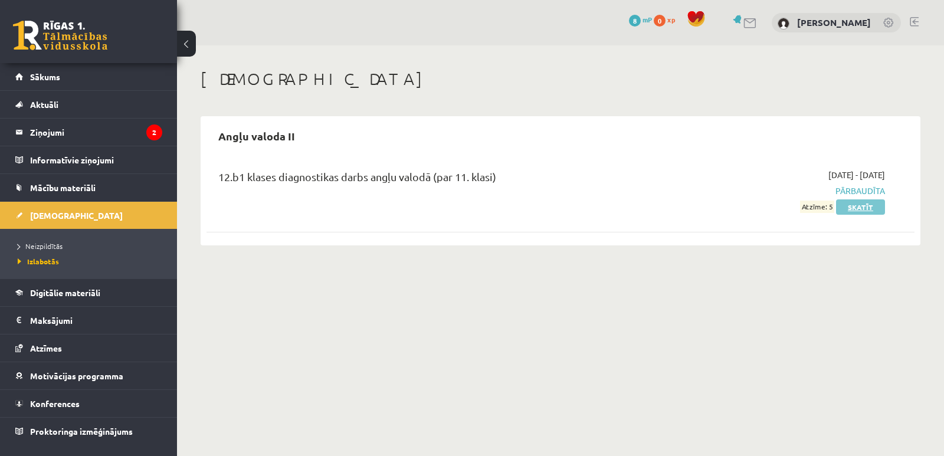
click at [869, 207] on link "Skatīt" at bounding box center [860, 206] width 49 height 15
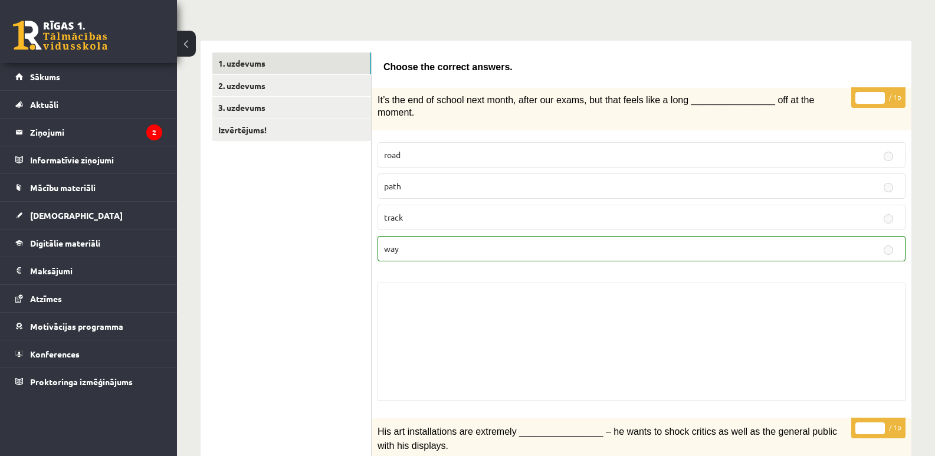
scroll to position [79, 0]
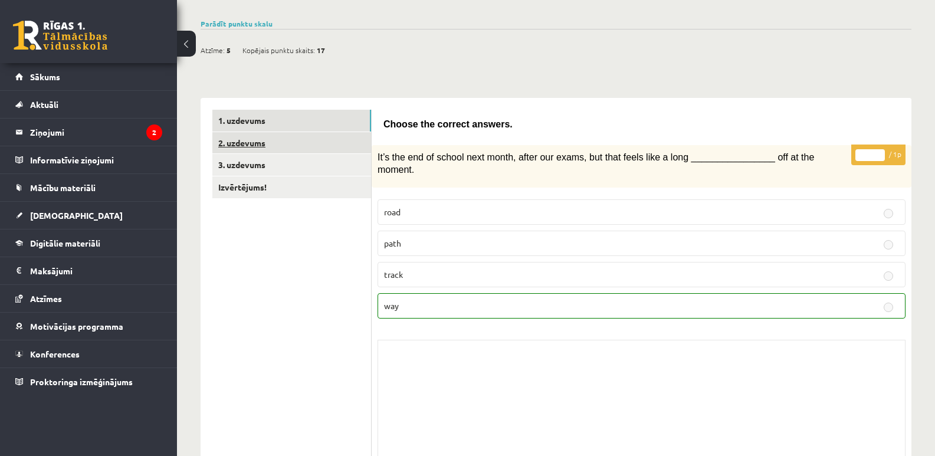
click at [254, 135] on link "2. uzdevums" at bounding box center [291, 143] width 159 height 22
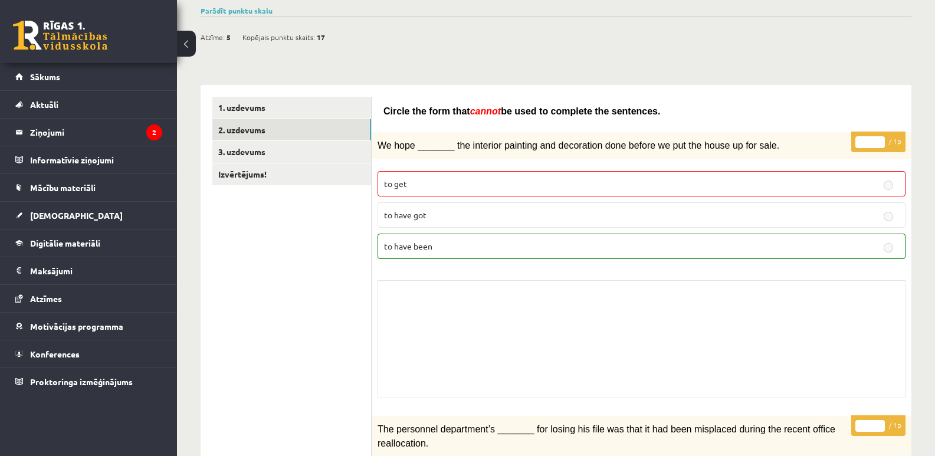
scroll to position [0, 0]
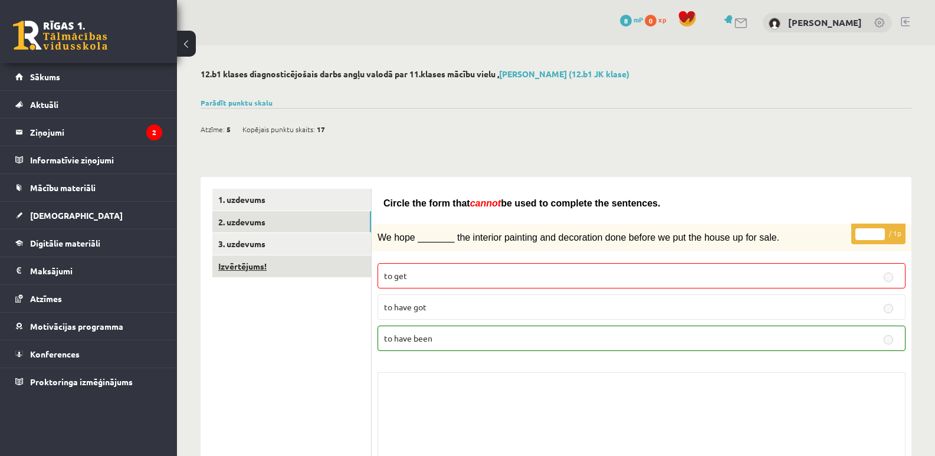
click at [235, 256] on link "Izvērtējums!" at bounding box center [291, 267] width 159 height 22
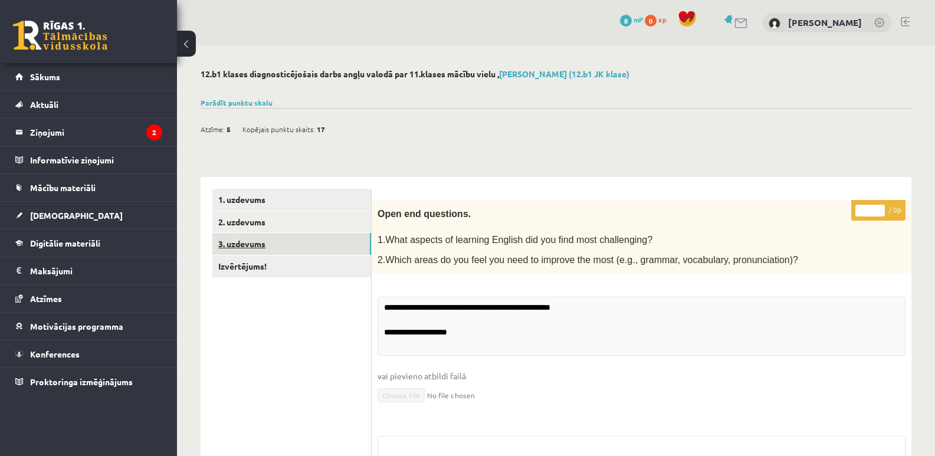
click at [240, 240] on link "3. uzdevums" at bounding box center [291, 244] width 159 height 22
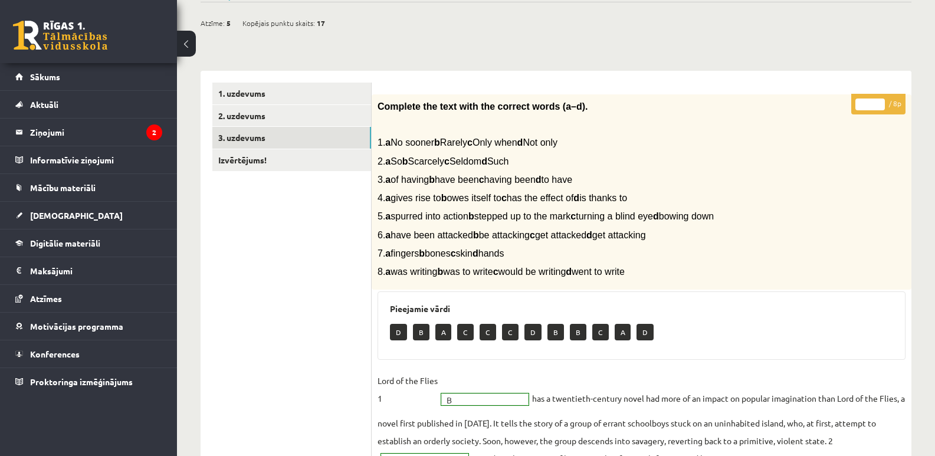
scroll to position [105, 0]
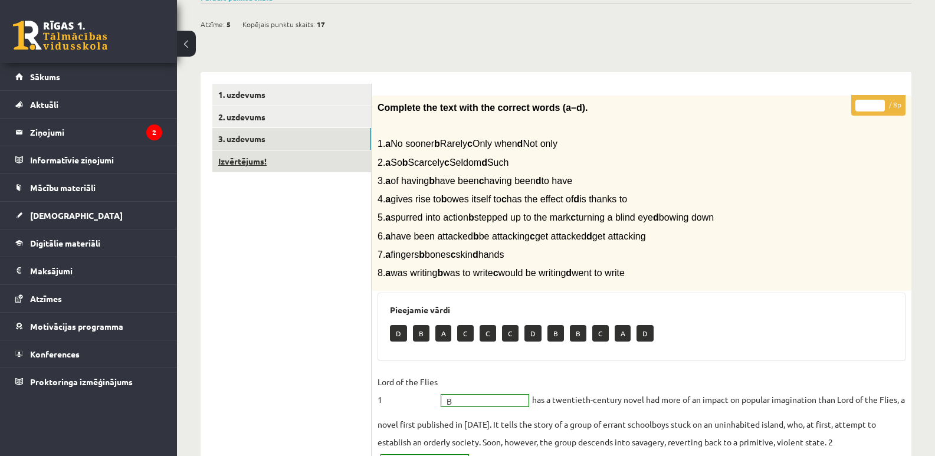
click at [245, 169] on link "Izvērtējums!" at bounding box center [291, 161] width 159 height 22
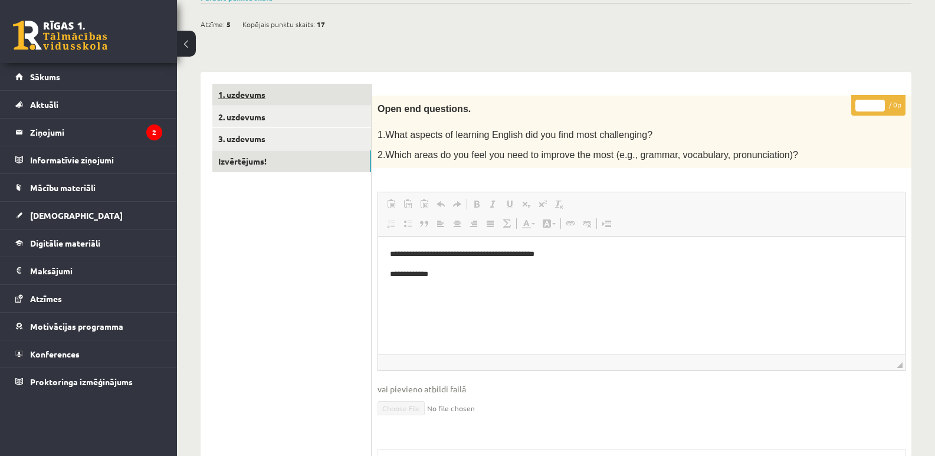
scroll to position [0, 0]
drag, startPoint x: 249, startPoint y: 25, endPoint x: 268, endPoint y: 25, distance: 18.9
click at [263, 25] on span "Kopējais punktu skaits:" at bounding box center [279, 24] width 73 height 18
click at [268, 25] on span "Kopējais punktu skaits:" at bounding box center [279, 24] width 73 height 18
click at [250, 165] on link "Izvērtējums!" at bounding box center [291, 161] width 159 height 22
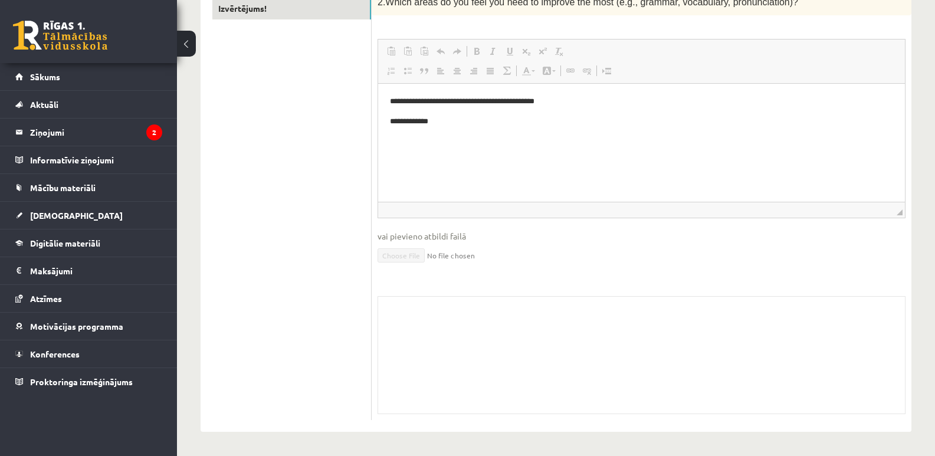
scroll to position [200, 0]
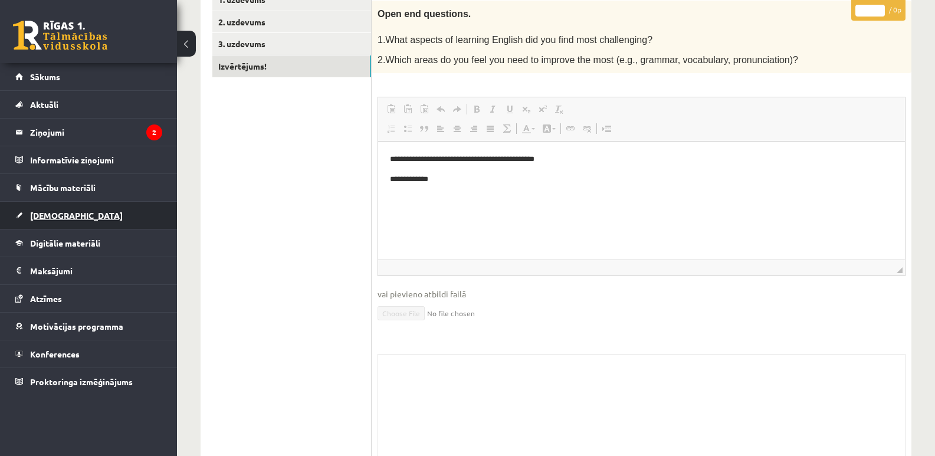
click at [36, 217] on span "[DEMOGRAPHIC_DATA]" at bounding box center [76, 215] width 93 height 11
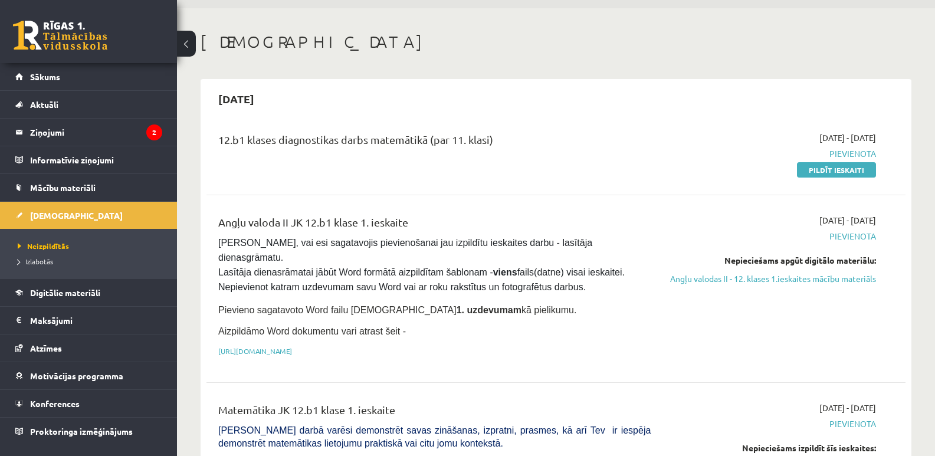
scroll to position [52, 0]
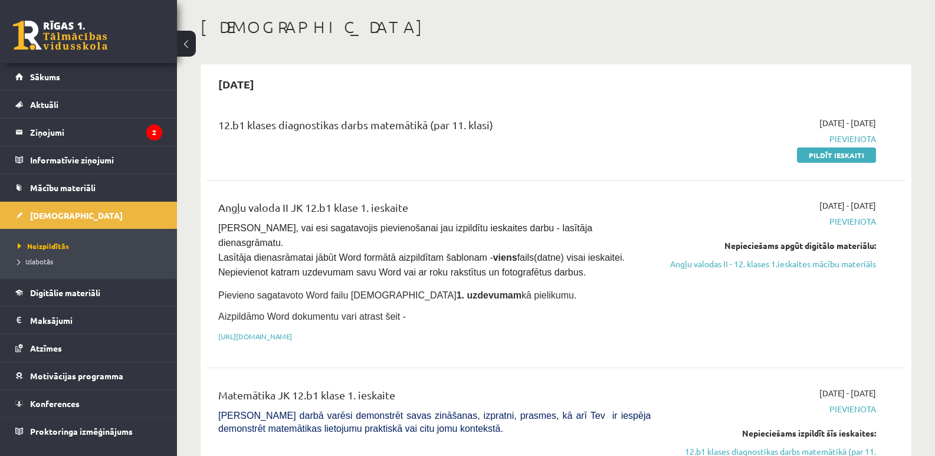
click at [848, 220] on span "Pievienota" at bounding box center [773, 221] width 208 height 12
click at [50, 352] on span "Atzīmes" at bounding box center [46, 348] width 32 height 11
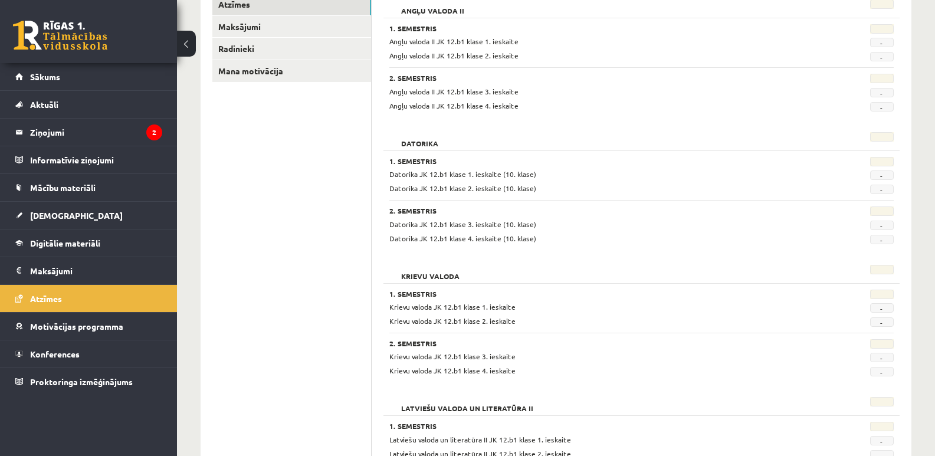
scroll to position [77, 0]
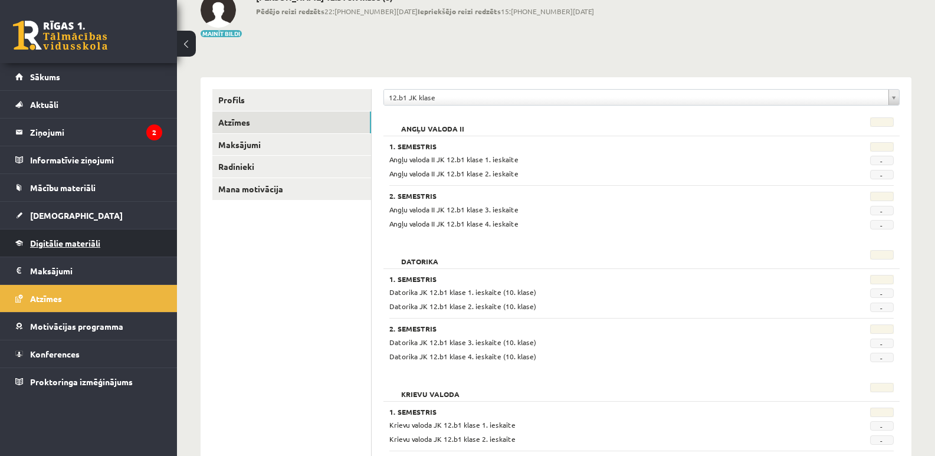
click at [57, 241] on span "Digitālie materiāli" at bounding box center [65, 243] width 70 height 11
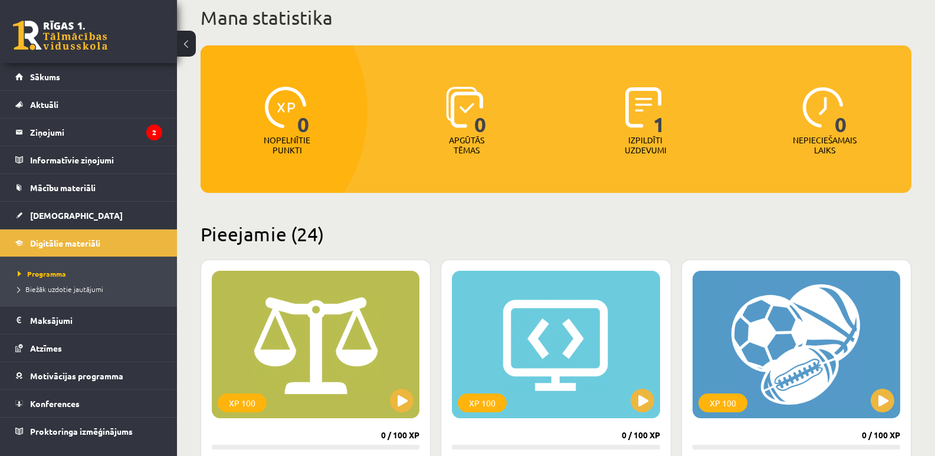
click at [615, 114] on div "1 Izpildīti uzdevumi" at bounding box center [646, 121] width 174 height 81
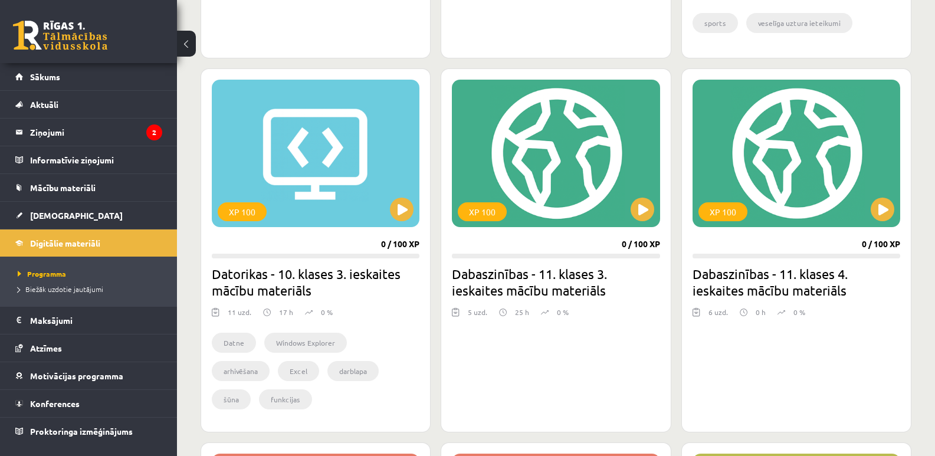
scroll to position [1021, 0]
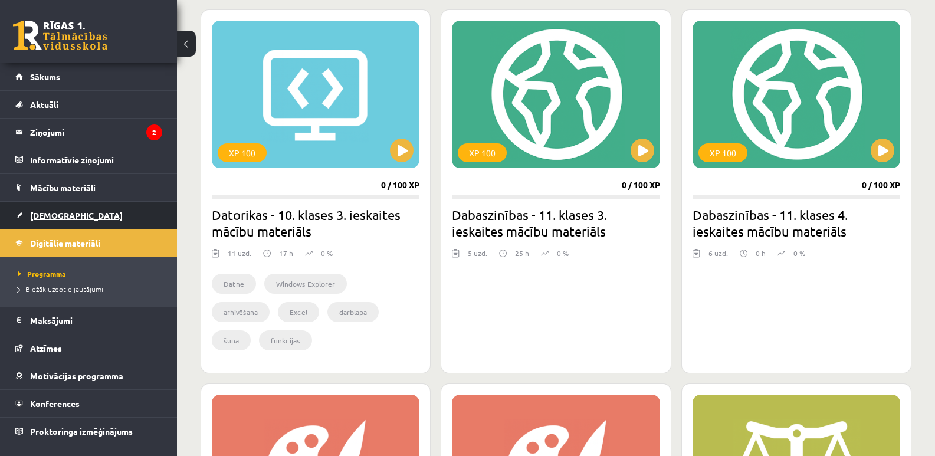
click at [52, 220] on span "[DEMOGRAPHIC_DATA]" at bounding box center [76, 215] width 93 height 11
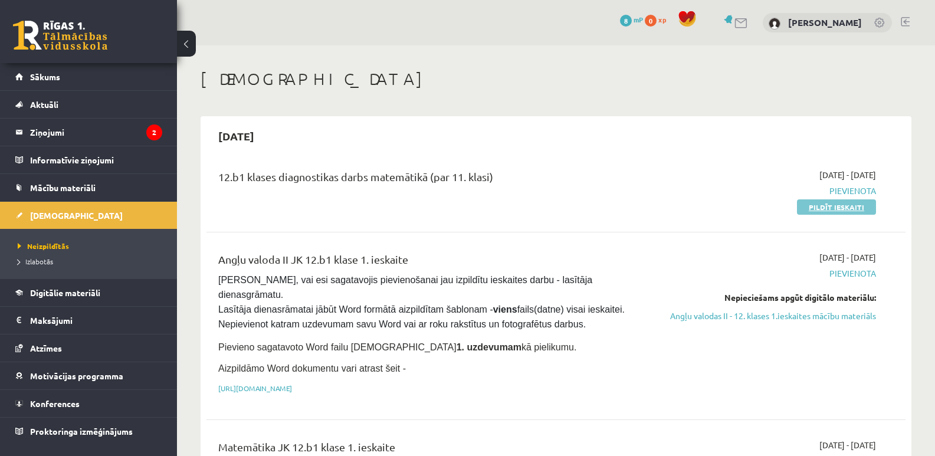
click at [822, 212] on link "Pildīt ieskaiti" at bounding box center [836, 206] width 79 height 15
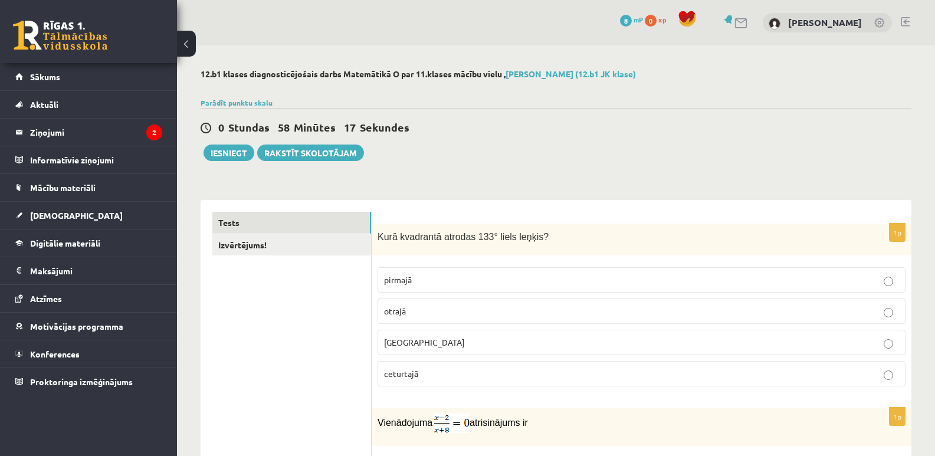
click at [375, 237] on div "Kurā kvadrantā atrodas 133° liels leņķis?" at bounding box center [642, 240] width 540 height 32
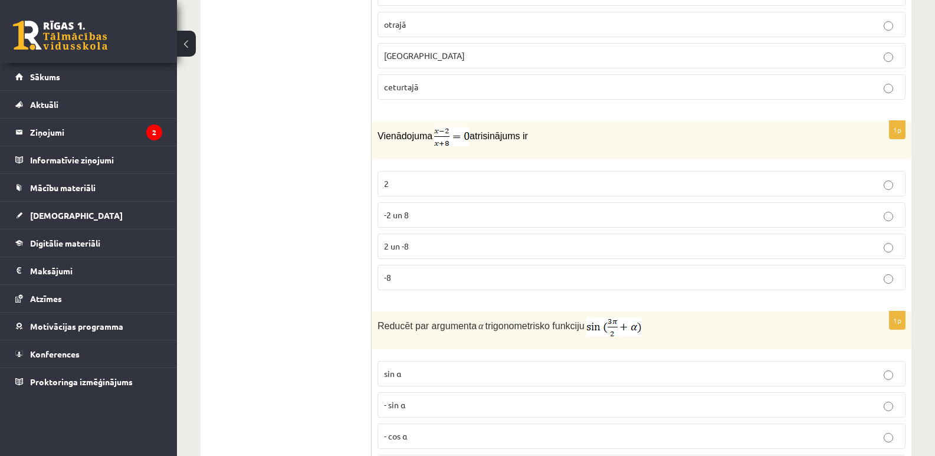
scroll to position [228, 0]
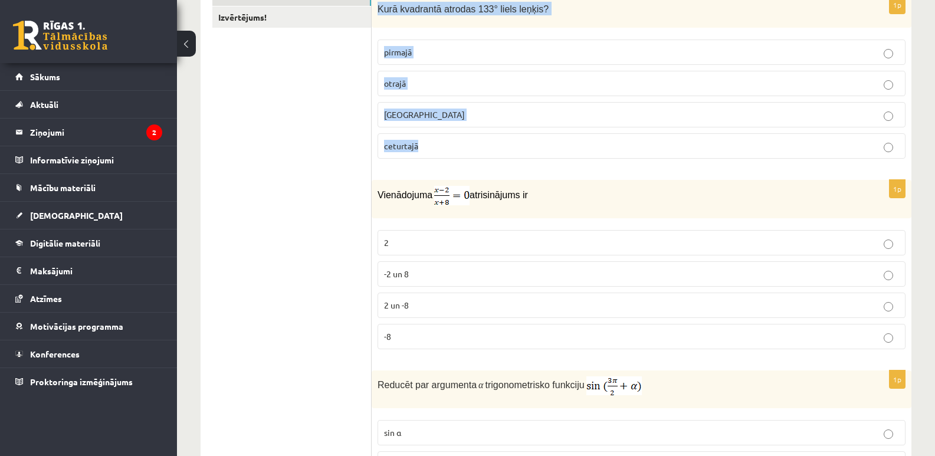
drag, startPoint x: 375, startPoint y: 11, endPoint x: 457, endPoint y: 148, distance: 159.6
click at [457, 148] on div "1p Kurā kvadrantā atrodas 133° liels leņķis? pirmajā otrajā trešajā ceturtajā" at bounding box center [642, 82] width 540 height 173
copy div "Kurā kvadrantā atrodas 133° liels leņķis? pirmajā otrajā trešajā ceturtajā"
click at [427, 78] on p "otrajā" at bounding box center [641, 83] width 515 height 12
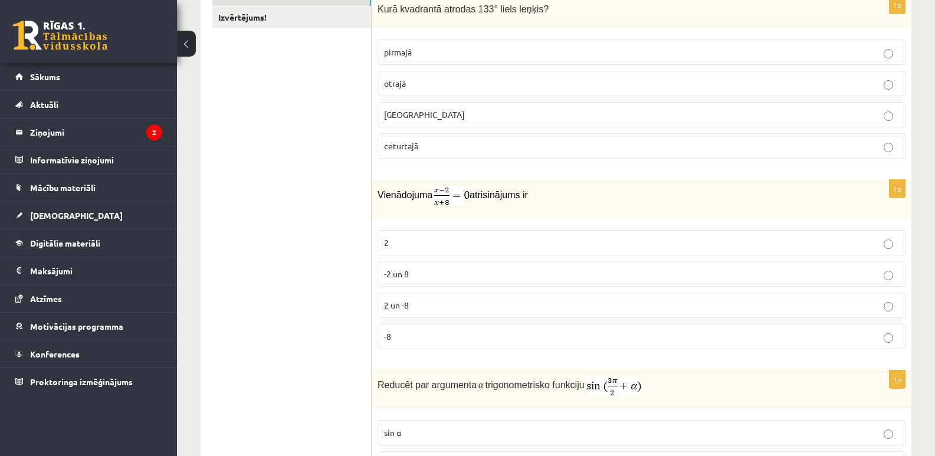
drag, startPoint x: 374, startPoint y: 189, endPoint x: 564, endPoint y: 186, distance: 189.5
click at [564, 186] on div "Vienādojuma atrisinājums ir" at bounding box center [642, 199] width 540 height 38
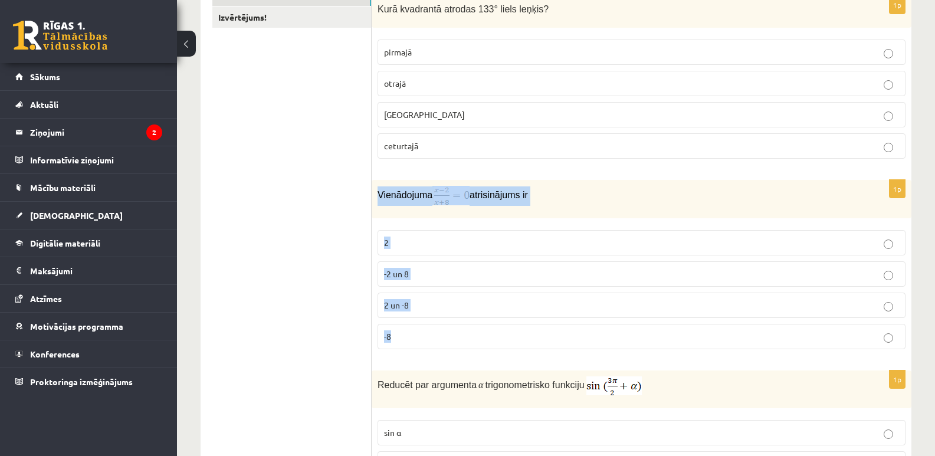
drag, startPoint x: 373, startPoint y: 189, endPoint x: 509, endPoint y: 330, distance: 196.2
click at [509, 330] on div "1p Vienādojuma atrisinājums ir 2 -2 un 8 2 un -8 -8" at bounding box center [642, 269] width 540 height 179
copy div "Vienādojuma atrisinājums ir 2 -2 un 8 2 un -8 -8"
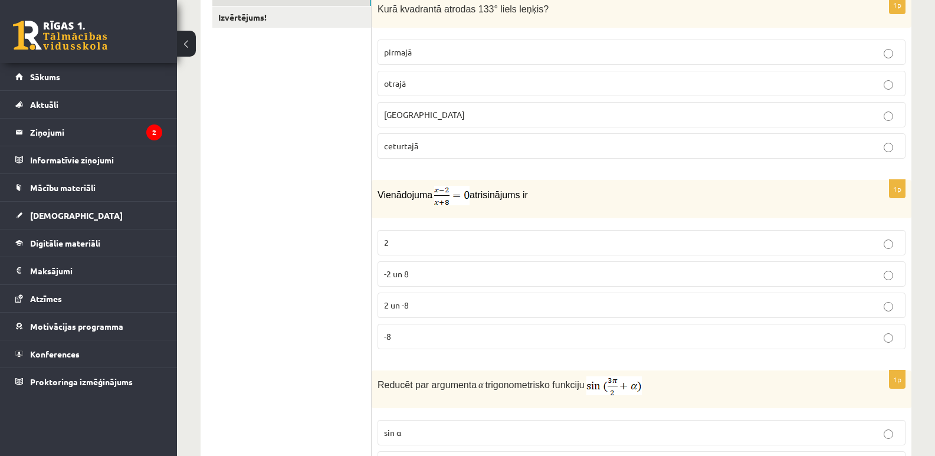
click at [401, 241] on p "2" at bounding box center [641, 243] width 515 height 12
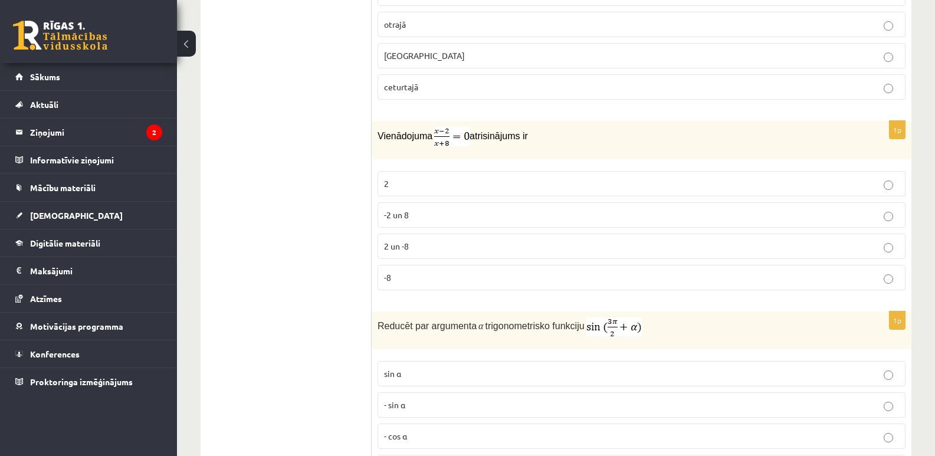
drag, startPoint x: 641, startPoint y: 327, endPoint x: 606, endPoint y: 328, distance: 35.4
click at [606, 328] on p "Reducēt par argumenta α trigonometrisko funkciju" at bounding box center [612, 327] width 469 height 19
click at [607, 328] on img at bounding box center [614, 327] width 55 height 19
click at [645, 326] on p "Reducēt par argumenta α trigonometrisko funkciju" at bounding box center [612, 327] width 469 height 19
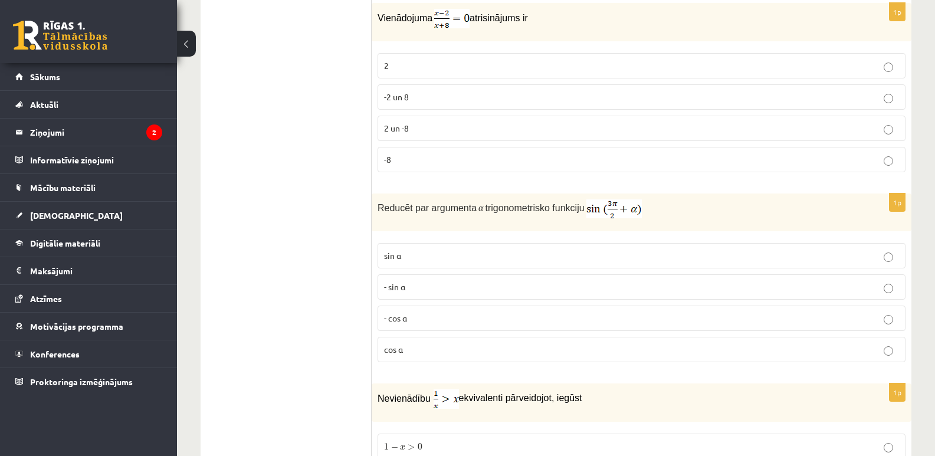
scroll to position [464, 0]
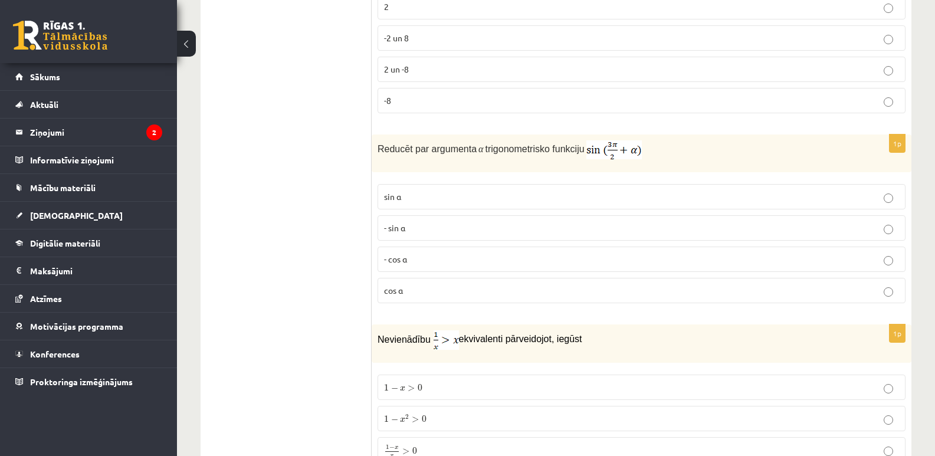
click at [433, 257] on p "- cos ⁡α" at bounding box center [641, 259] width 515 height 12
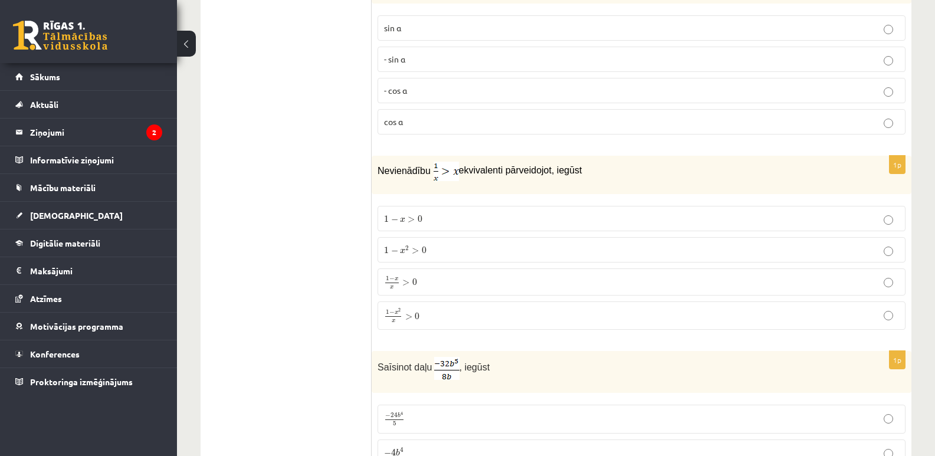
scroll to position [716, 0]
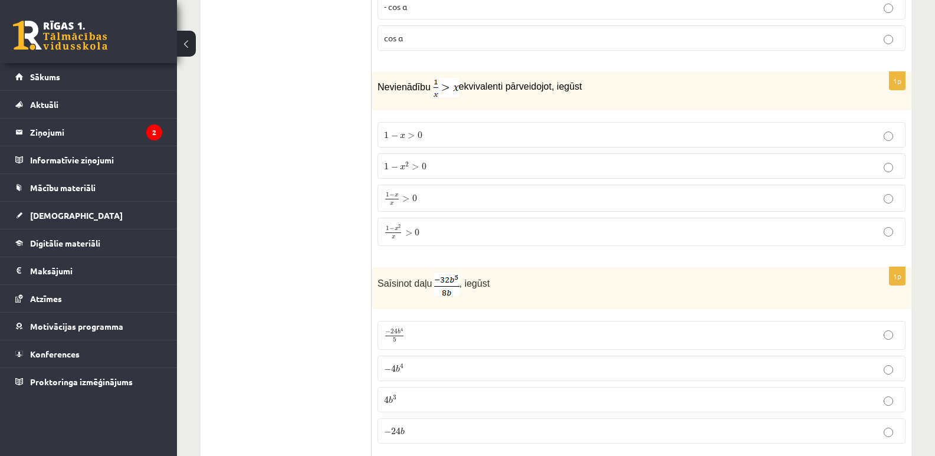
click at [415, 364] on p "− 4 b 4 − 4 b 4" at bounding box center [641, 368] width 515 height 12
click at [428, 174] on label "1 − x 2 > 0 1 − x 2 > 0" at bounding box center [642, 165] width 528 height 25
click at [431, 137] on p "1 − x > 0 1 − x > 0" at bounding box center [641, 135] width 515 height 12
click at [436, 157] on label "1 − x 2 > 0 1 − x 2 > 0" at bounding box center [642, 165] width 528 height 25
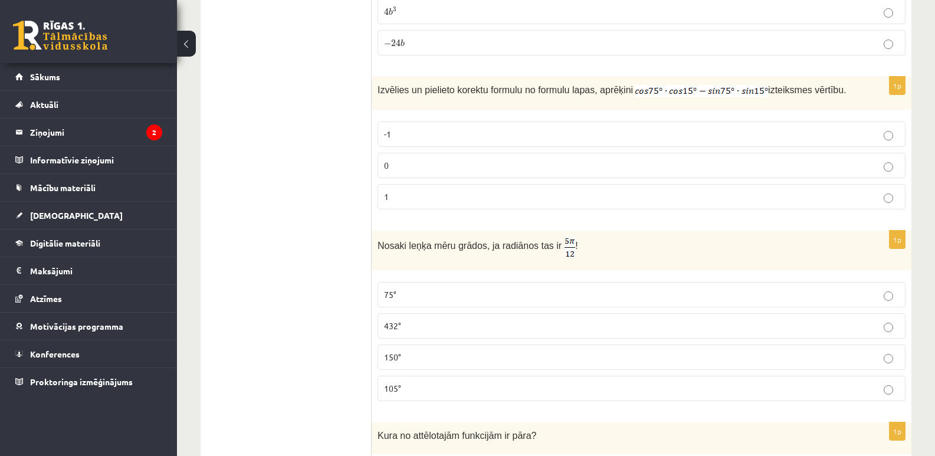
scroll to position [1121, 0]
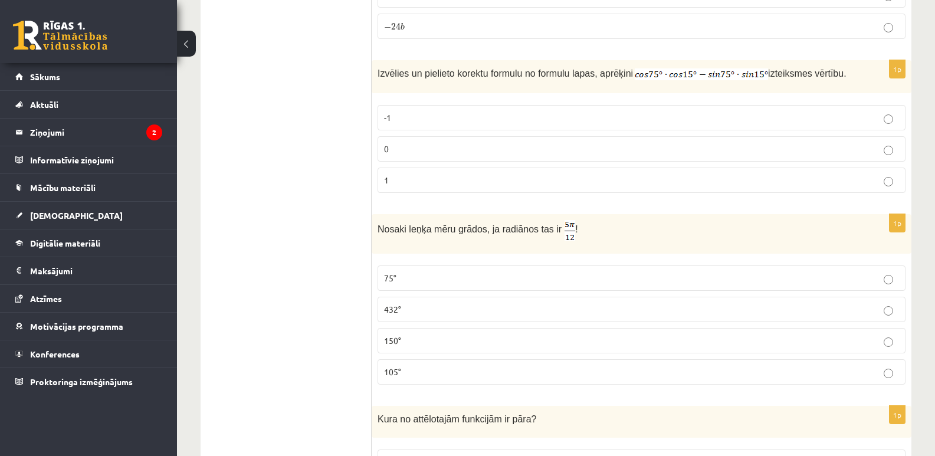
click at [443, 143] on p "0" at bounding box center [641, 149] width 515 height 12
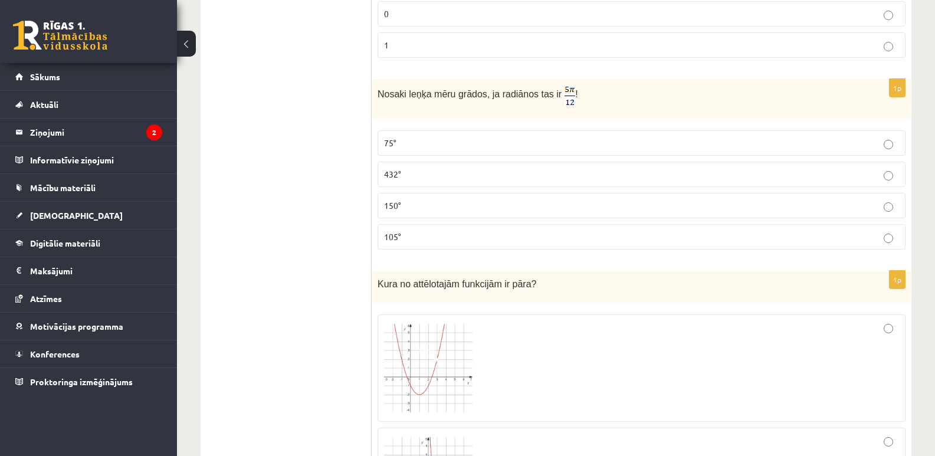
scroll to position [1333, 0]
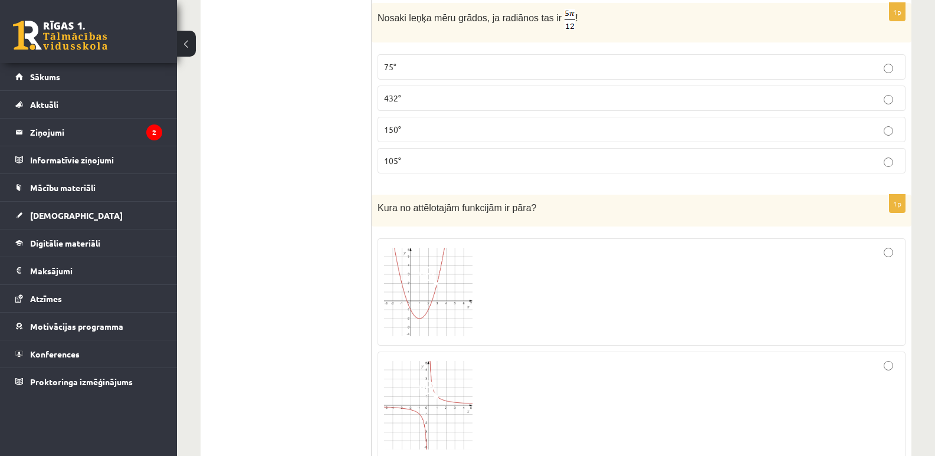
click at [405, 168] on label "105°" at bounding box center [642, 160] width 528 height 25
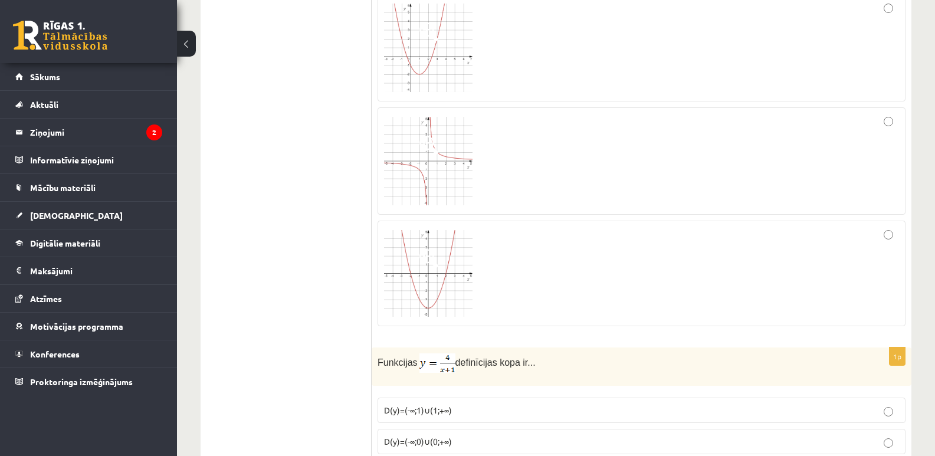
scroll to position [1518, 0]
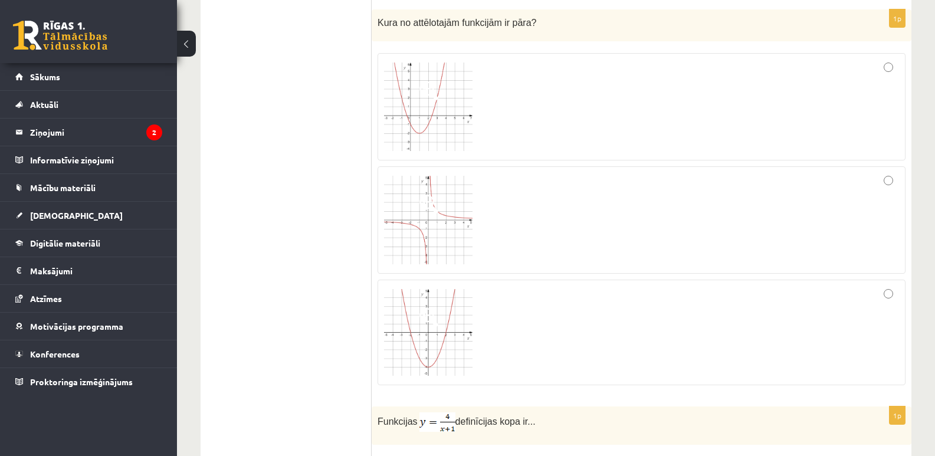
drag, startPoint x: 371, startPoint y: 19, endPoint x: 504, endPoint y: 312, distance: 321.7
copy div "Izvērtējums! 1p Kurā kvadrantā atrodas 133° liels leņķis? pirmajā otrajā trešaj…"
click at [418, 197] on img at bounding box center [428, 220] width 89 height 89
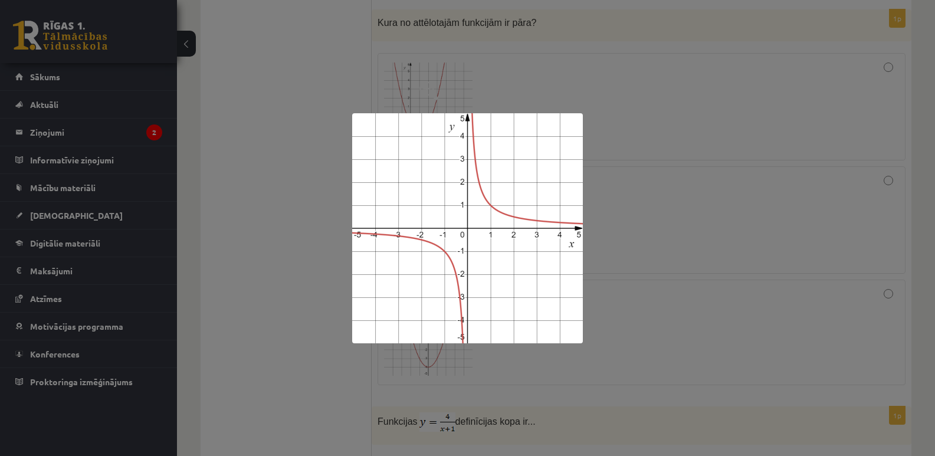
click at [626, 145] on div at bounding box center [467, 228] width 935 height 456
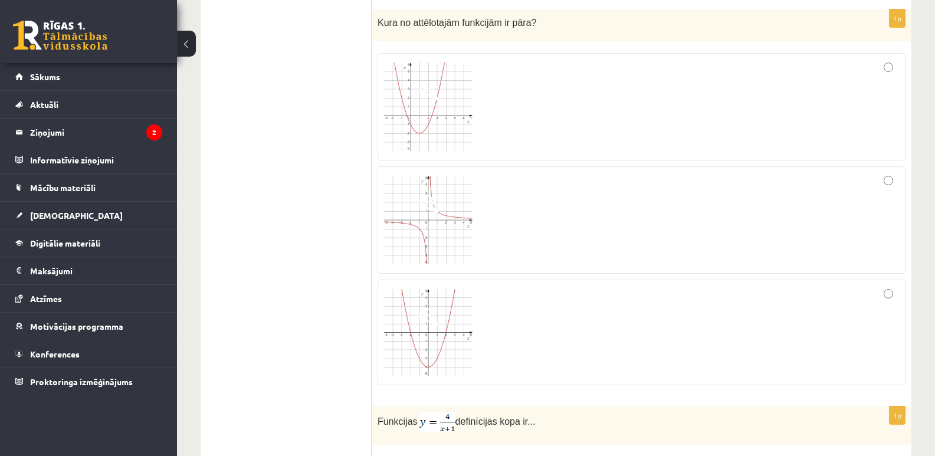
click at [425, 226] on img at bounding box center [428, 220] width 89 height 89
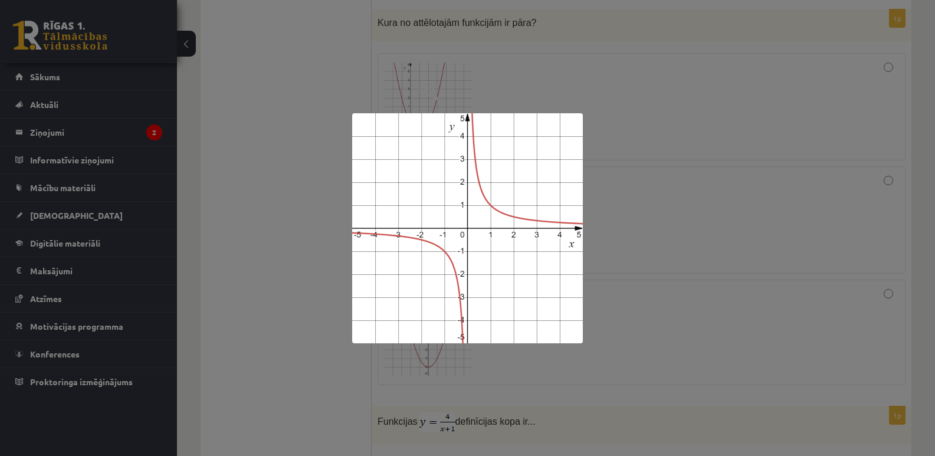
click at [790, 239] on div at bounding box center [467, 228] width 935 height 456
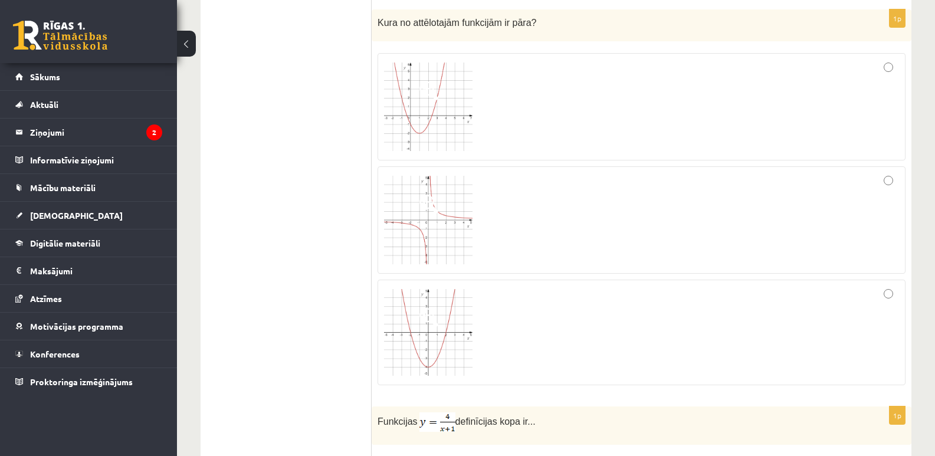
click at [894, 178] on div at bounding box center [641, 220] width 515 height 94
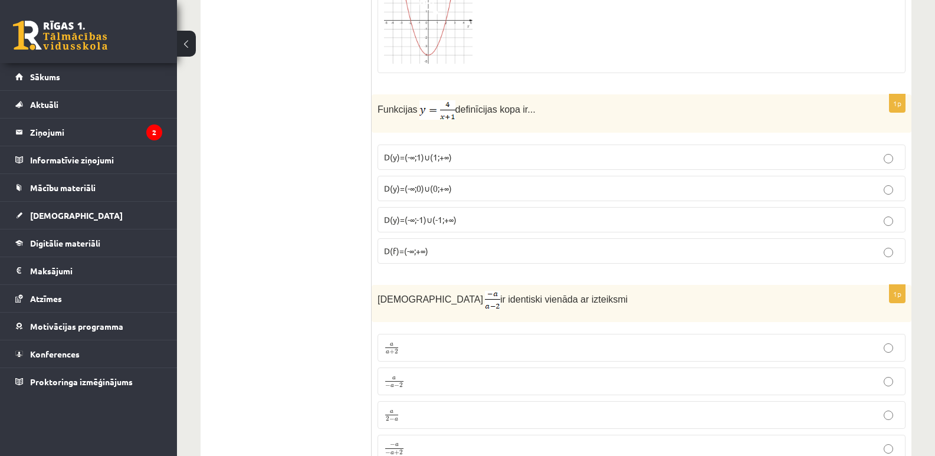
scroll to position [1771, 0]
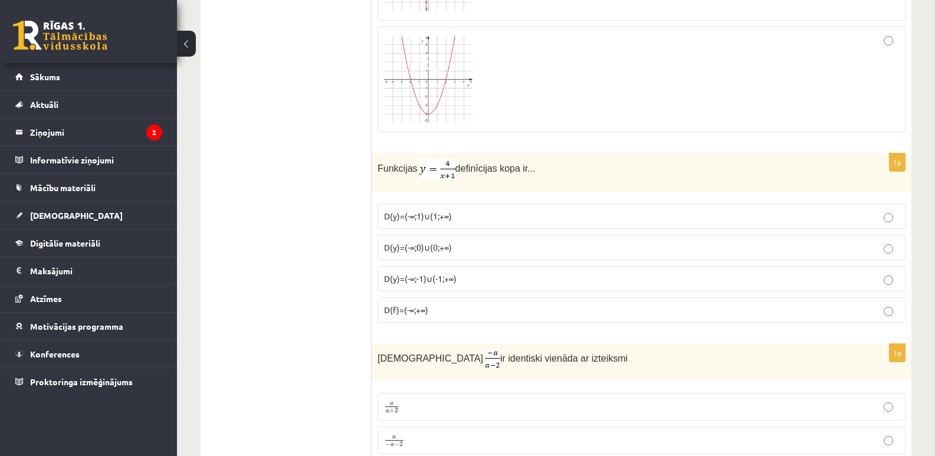
click at [881, 40] on div at bounding box center [641, 79] width 515 height 93
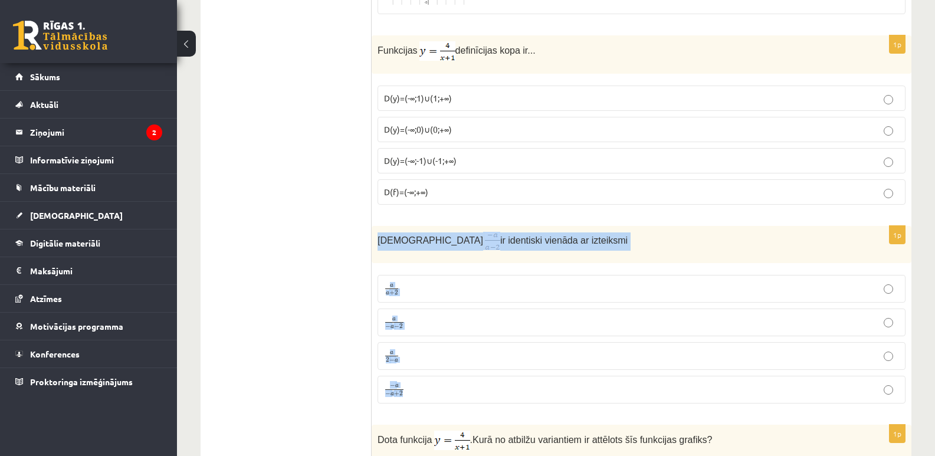
drag, startPoint x: 378, startPoint y: 240, endPoint x: 454, endPoint y: 388, distance: 166.3
click at [455, 392] on div "1p Izteiksme ir identiski vienāda ar izteiksmi a a + 2 a a + 2 a − a − 2 a − a …" at bounding box center [642, 319] width 540 height 187
copy div "Izteiksme ir identiski vienāda ar izteiksmi a a + 2 a a + 2 a − a − 2 a − a − 2…"
click at [485, 241] on img at bounding box center [492, 241] width 15 height 18
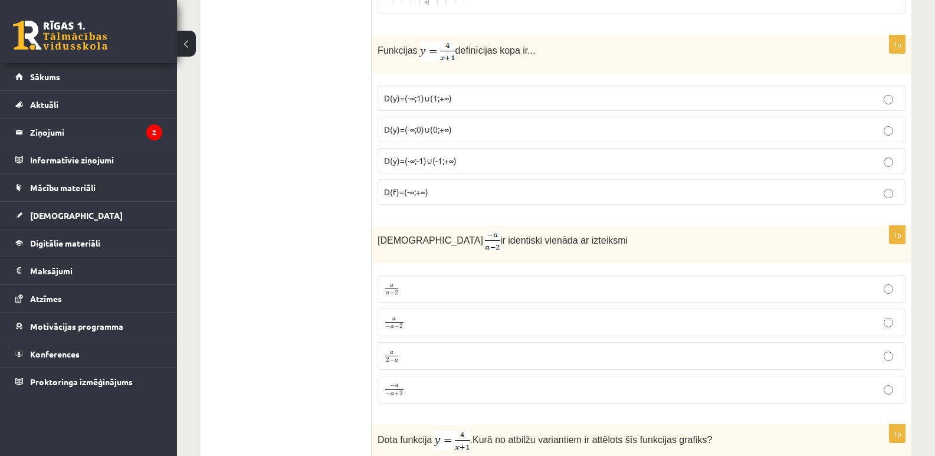
click at [423, 323] on p "a − a − 2 a − a − 2" at bounding box center [641, 322] width 515 height 15
click at [447, 106] on label "D(y)=(-∞;1)∪(1;+∞)" at bounding box center [642, 98] width 528 height 25
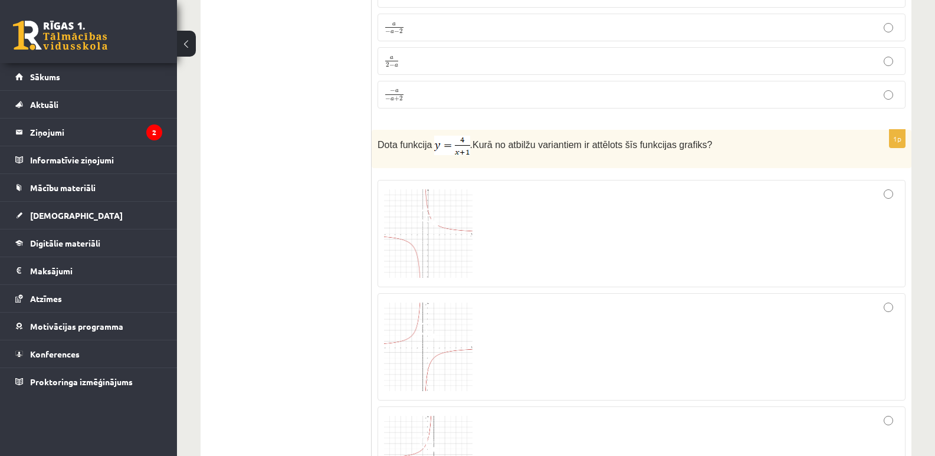
scroll to position [2243, 0]
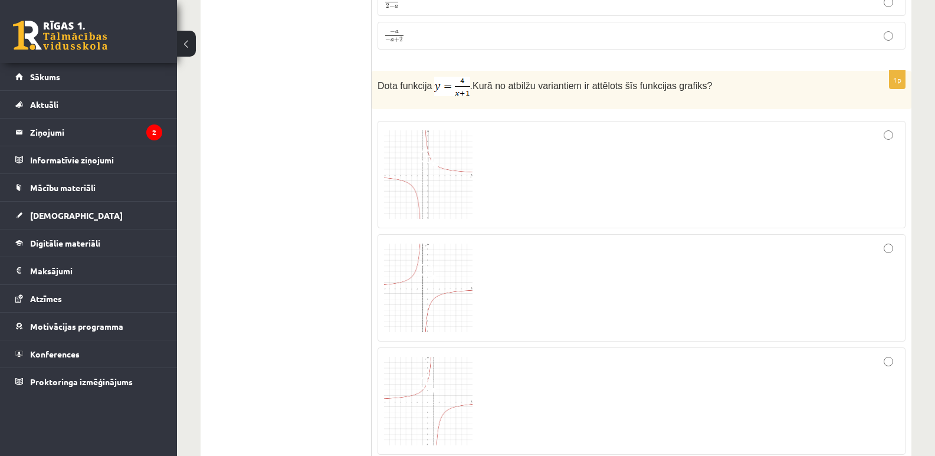
click at [676, 176] on div at bounding box center [641, 174] width 515 height 94
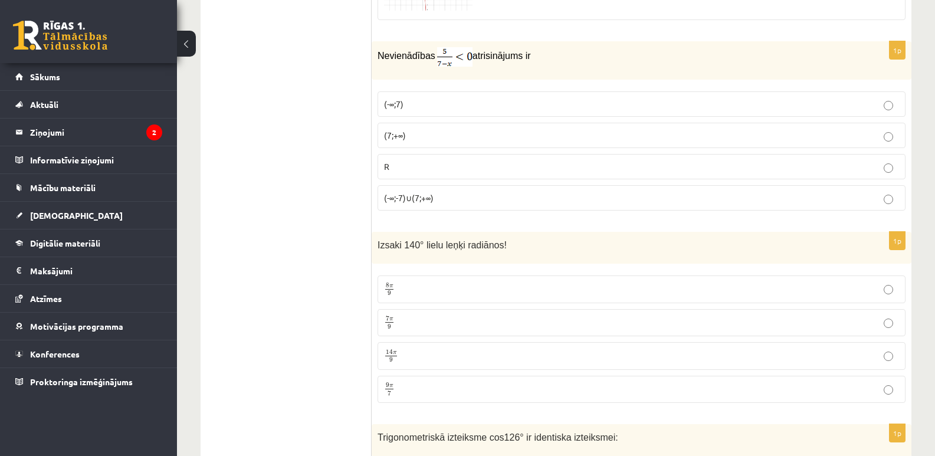
scroll to position [2783, 0]
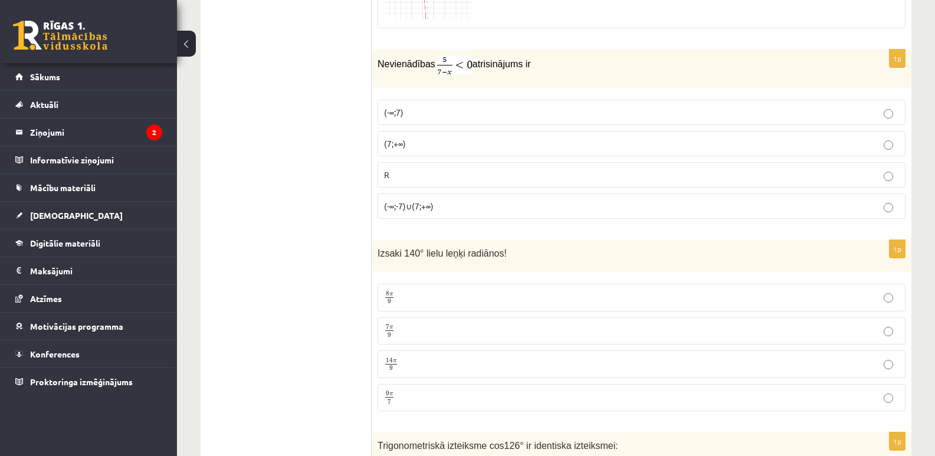
click at [415, 149] on p "(7;+∞)" at bounding box center [641, 144] width 515 height 12
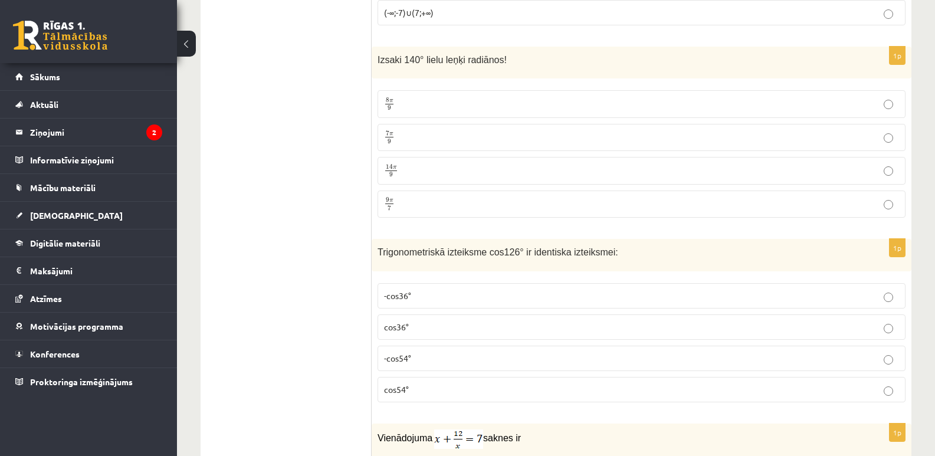
scroll to position [2994, 0]
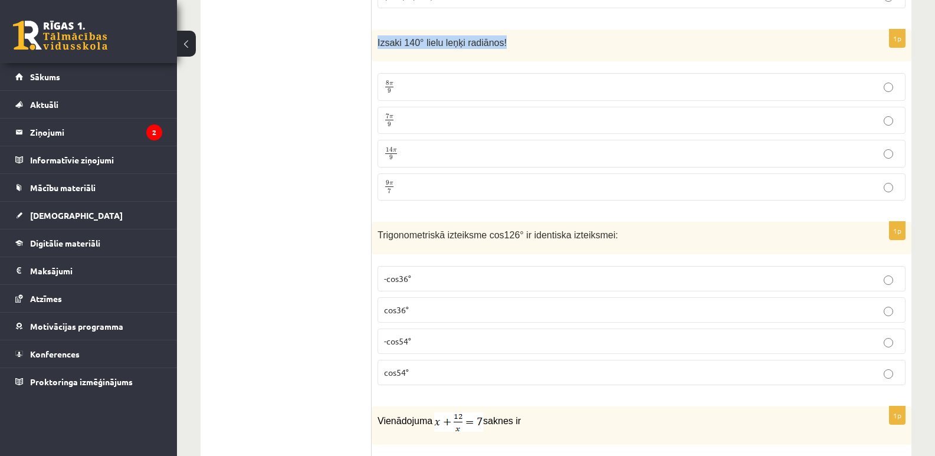
drag, startPoint x: 374, startPoint y: 44, endPoint x: 525, endPoint y: 44, distance: 151.1
click at [525, 44] on div "Izsaki 140° lielu leņķi radiānos!" at bounding box center [642, 46] width 540 height 32
copy span "Izsaki 140° lielu leņķi radiānos!"
click at [417, 119] on p "7 π 9 7 π 9" at bounding box center [641, 120] width 515 height 15
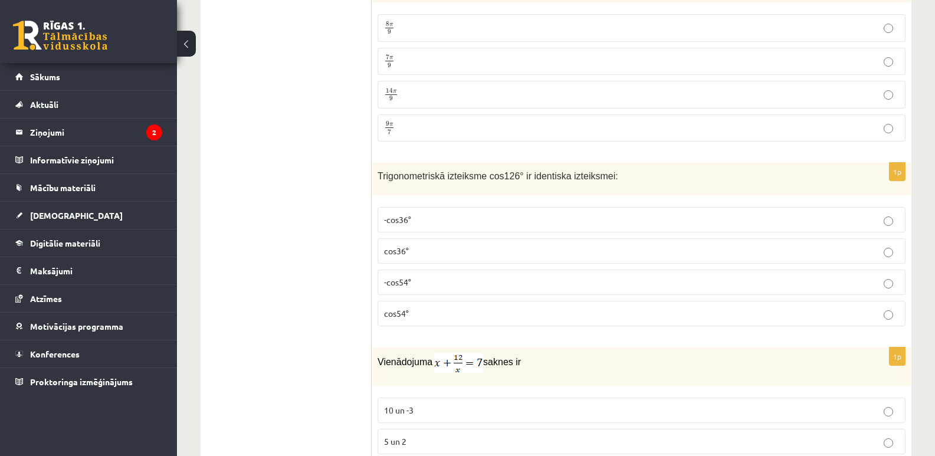
drag, startPoint x: 372, startPoint y: 178, endPoint x: 542, endPoint y: 333, distance: 230.2
click at [542, 335] on div "1p Trigonometriskā izteiksme cos126° ir identiska izteiksmei: -cos36° cos36° -c…" at bounding box center [642, 249] width 540 height 173
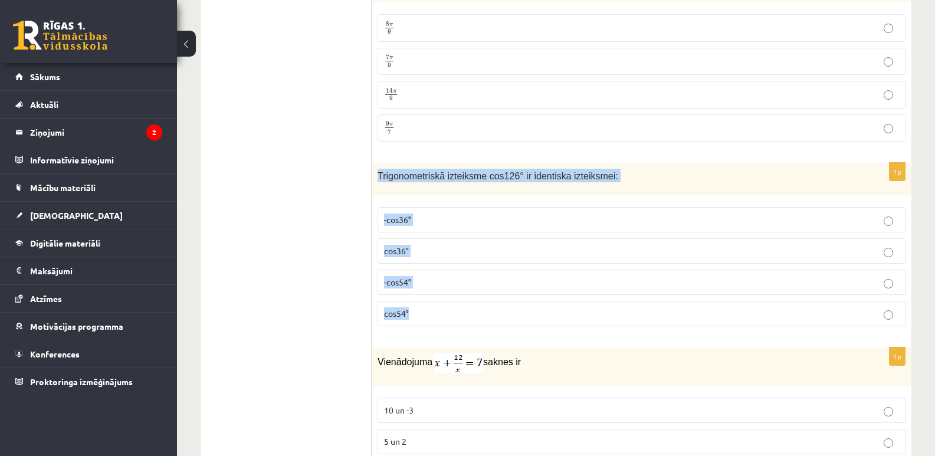
click at [516, 315] on p "cos54°" at bounding box center [641, 313] width 515 height 12
click at [488, 322] on label "cos54°" at bounding box center [642, 313] width 528 height 25
copy div "Trigonometriskā izteiksme cos126° ir identiska izteiksmei: -cos36° cos36° -cos5…"
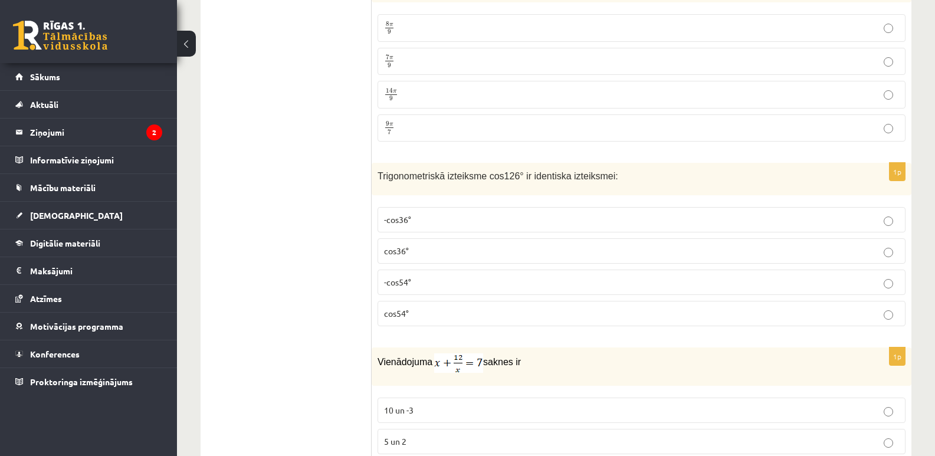
click at [338, 260] on ul "Tests Izvērtējums!" at bounding box center [291, 141] width 159 height 5965
click at [404, 286] on span "-cos54°" at bounding box center [397, 282] width 27 height 11
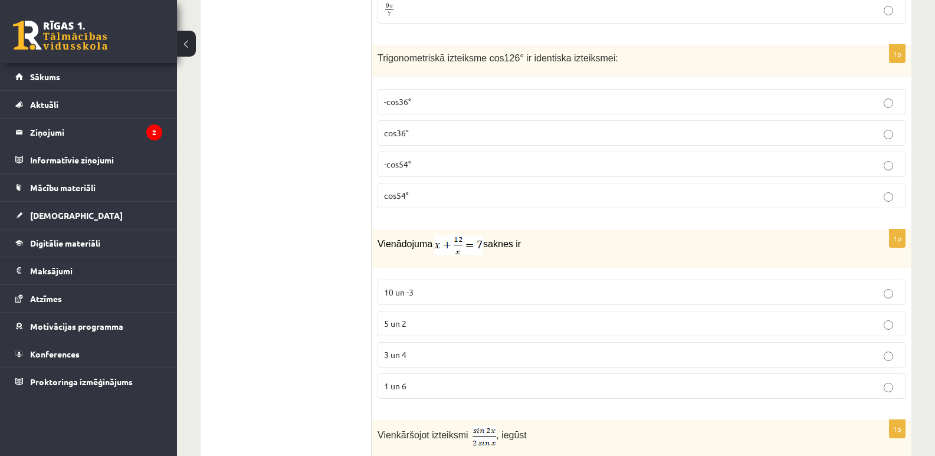
click at [398, 354] on span "3 un 4" at bounding box center [395, 354] width 22 height 11
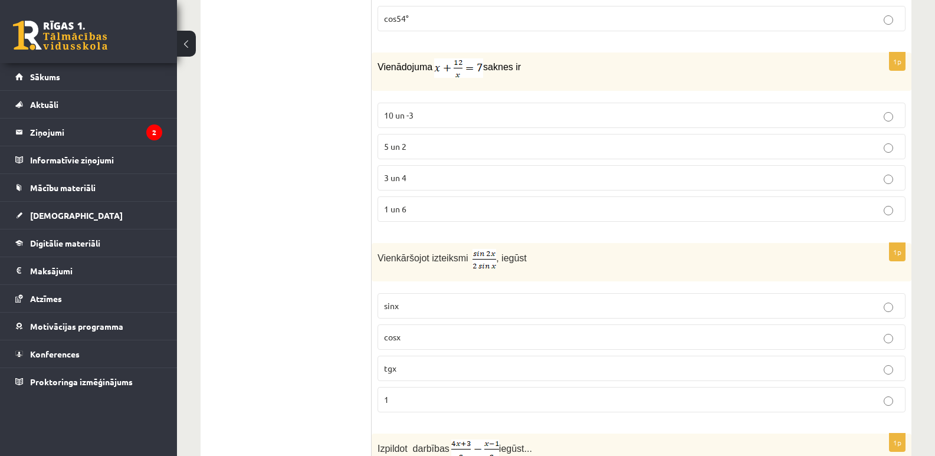
scroll to position [3407, 0]
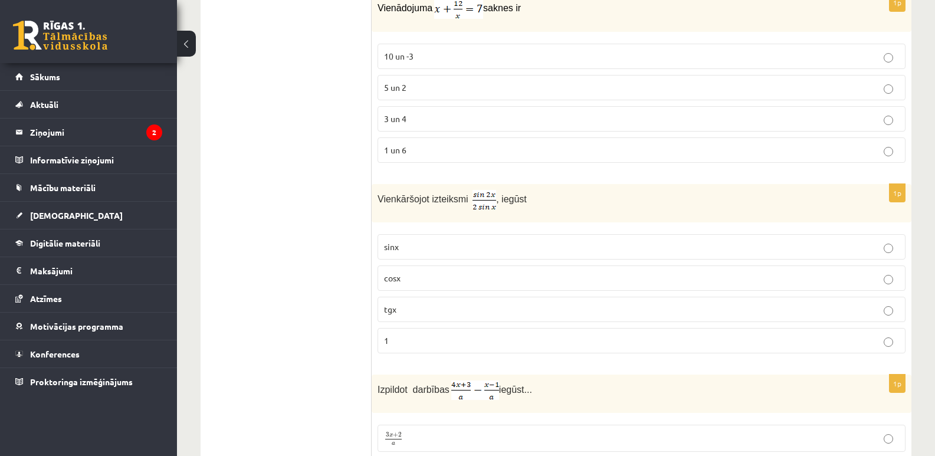
click at [454, 271] on label "cosx" at bounding box center [642, 278] width 528 height 25
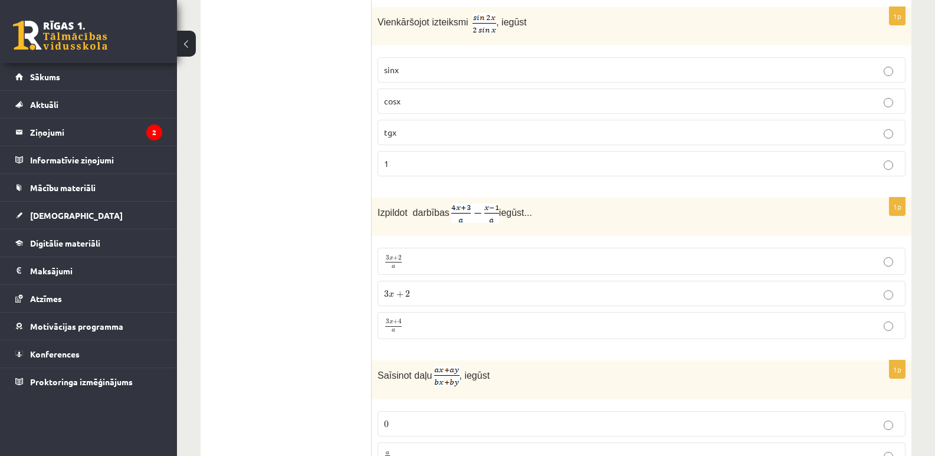
scroll to position [3643, 0]
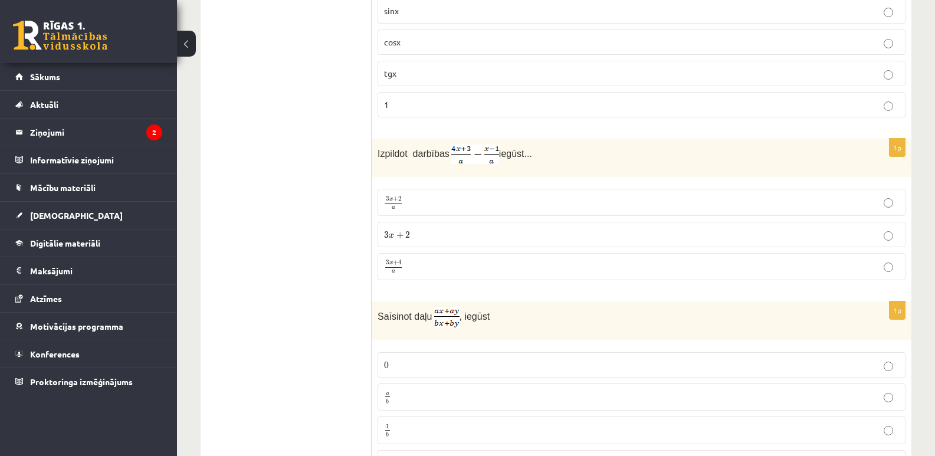
click at [428, 270] on p "3 x + 4 a 3 x + 4 a" at bounding box center [641, 267] width 515 height 14
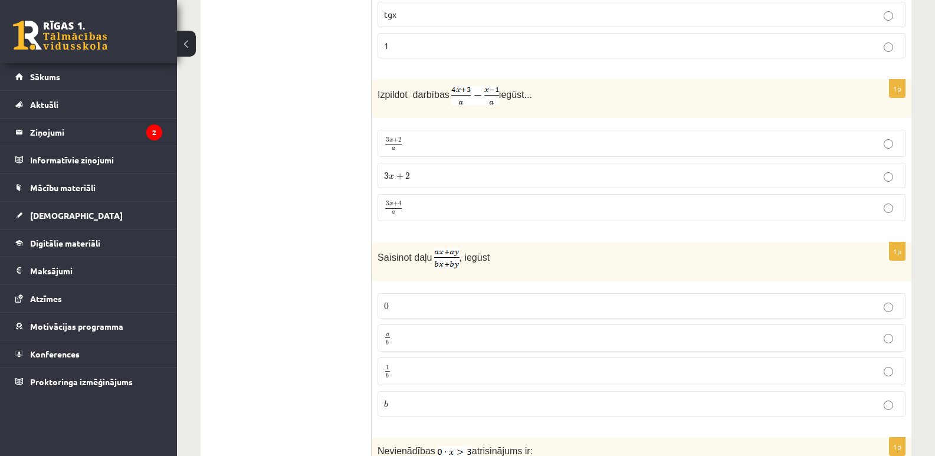
scroll to position [3761, 0]
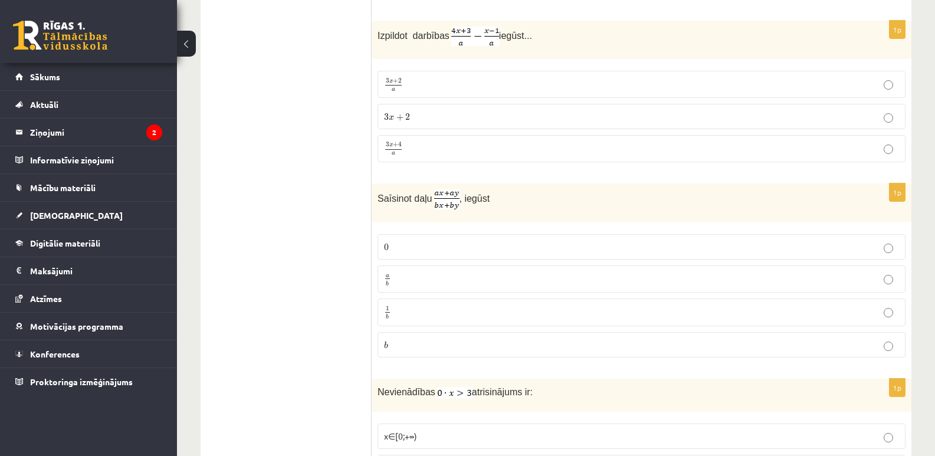
click at [400, 279] on p "a b a b" at bounding box center [641, 279] width 515 height 14
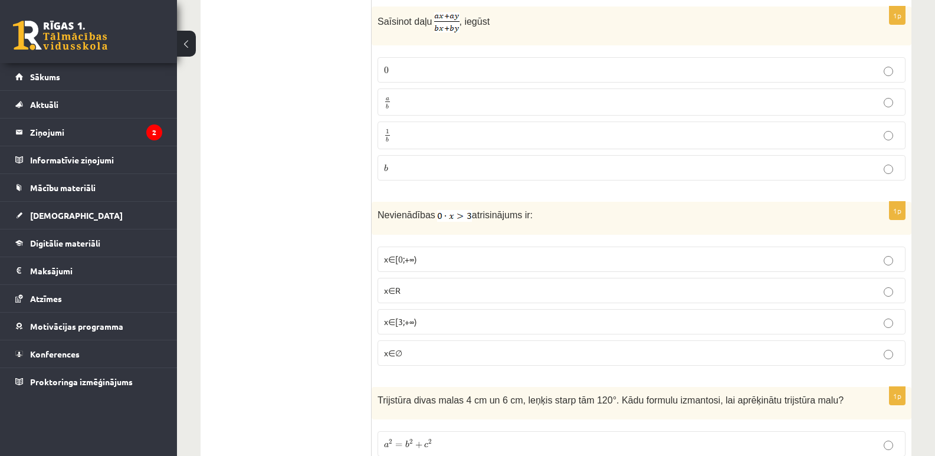
scroll to position [3997, 0]
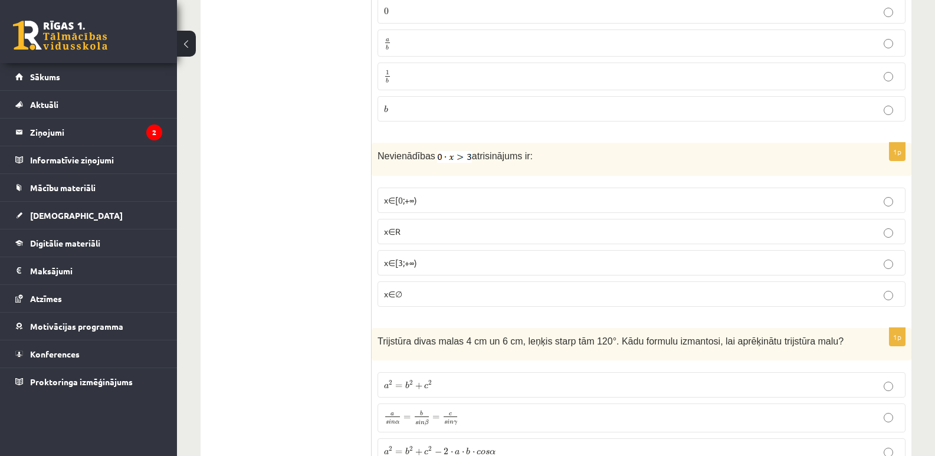
click at [401, 291] on p "x∈∅" at bounding box center [641, 294] width 515 height 12
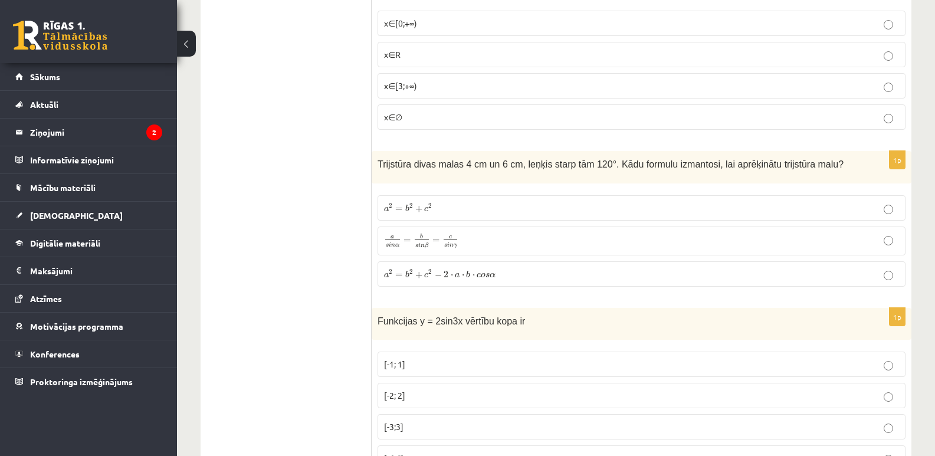
scroll to position [4233, 0]
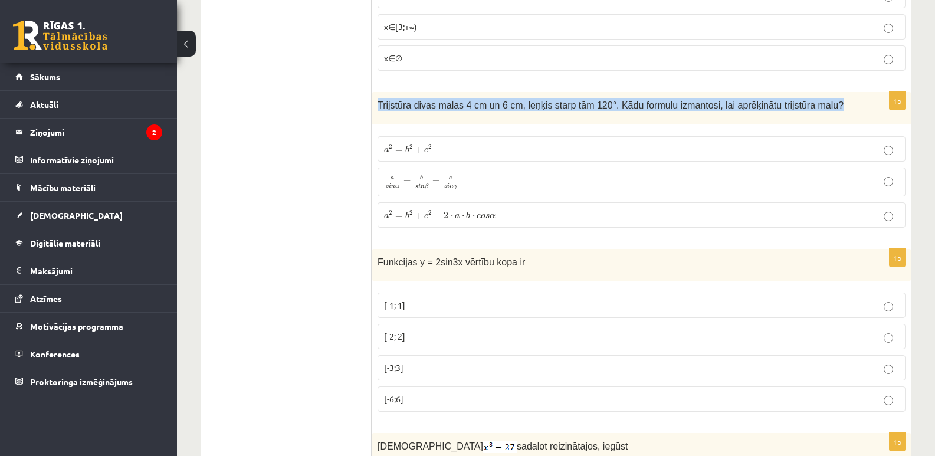
drag, startPoint x: 375, startPoint y: 97, endPoint x: 806, endPoint y: 114, distance: 430.6
click at [806, 114] on div "Trijstūra divas malas 4 cm un 6 cm, leņķis starp tām 120°. Kādu formulu izmanto…" at bounding box center [642, 108] width 540 height 32
copy span "Trijstūra divas malas 4 cm un 6 cm, leņķis starp tām 120°. Kādu formulu izmanto…"
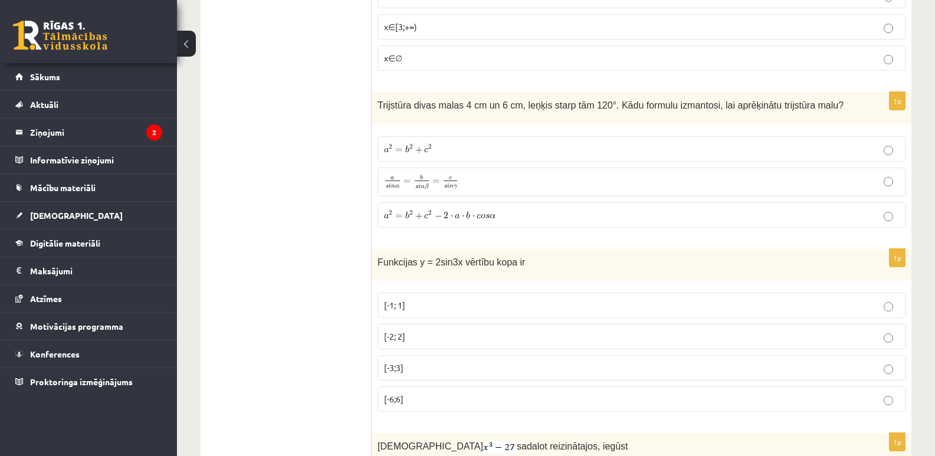
click at [440, 139] on label "a 2 = b 2 + c 2 a 2 = b 2 + c 2" at bounding box center [642, 148] width 528 height 25
click at [464, 212] on span "a 2 = b 2 + c 2 − 2 ⋅ a ⋅ b ⋅ c o s α" at bounding box center [440, 215] width 112 height 9
click at [482, 218] on span "o" at bounding box center [483, 216] width 5 height 5
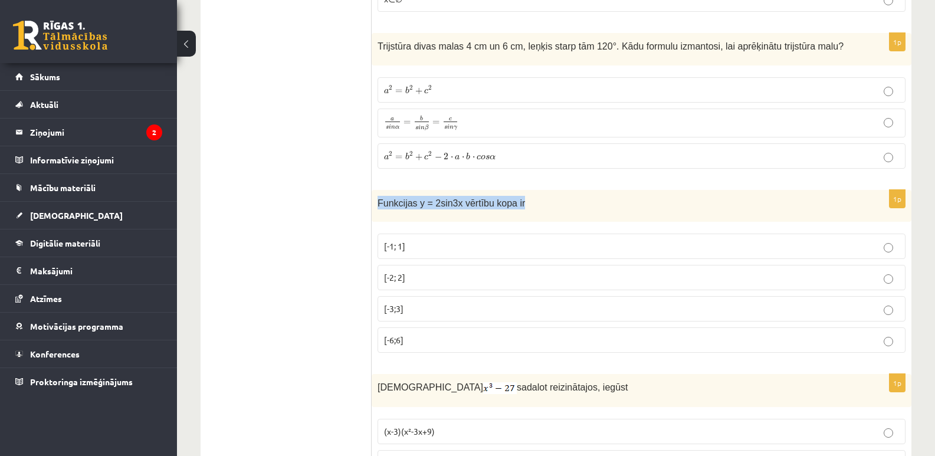
drag, startPoint x: 375, startPoint y: 207, endPoint x: 520, endPoint y: 207, distance: 144.6
click at [520, 207] on div "Funkcijas y = 2sin3x vērtību kopa ir" at bounding box center [642, 206] width 540 height 32
copy span "Funkcijas y = 2sin3x vērtību kopa ir"
click at [411, 273] on p "[-2; 2]" at bounding box center [641, 277] width 515 height 12
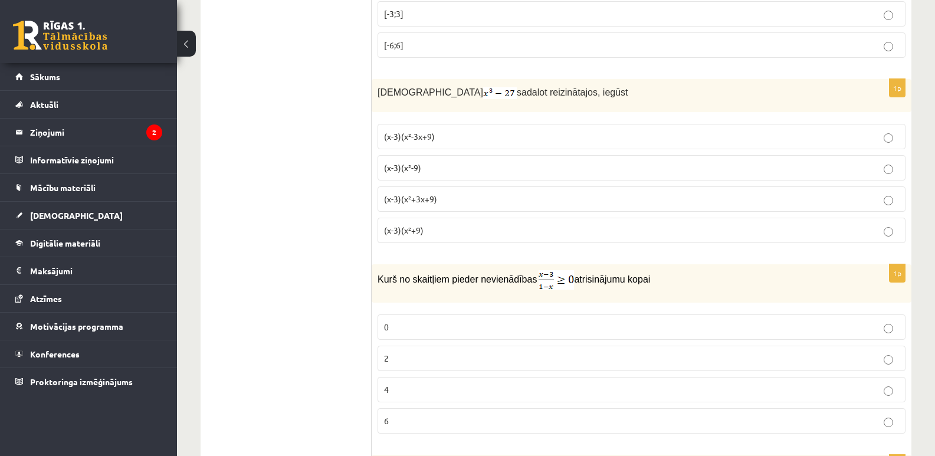
scroll to position [4638, 0]
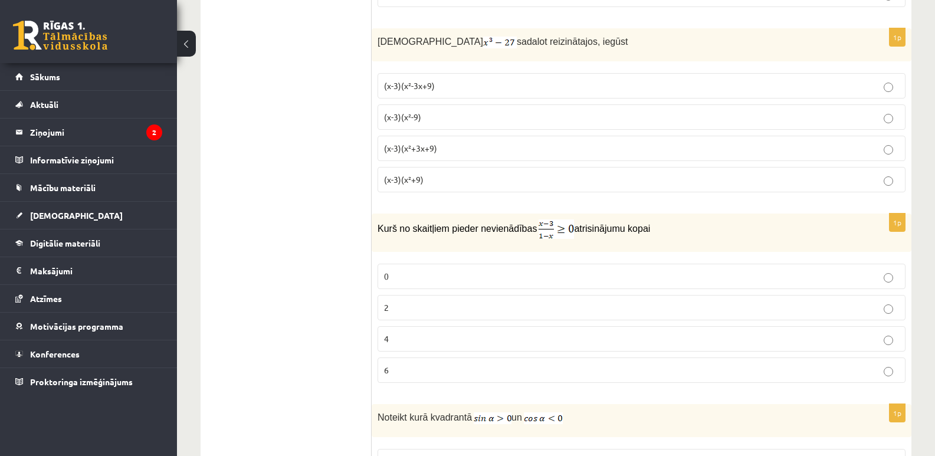
click at [415, 153] on span "(x-3)(x²+3x+9)" at bounding box center [410, 148] width 53 height 11
click at [410, 281] on p "0" at bounding box center [641, 276] width 515 height 12
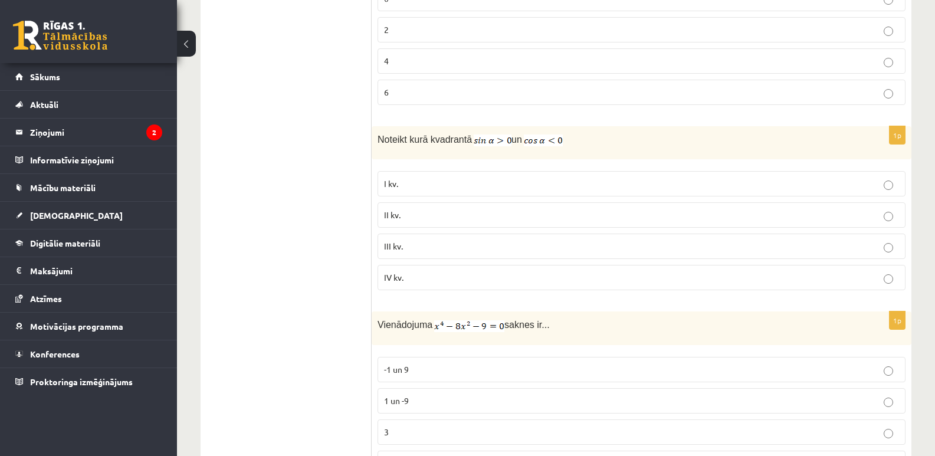
scroll to position [4941, 0]
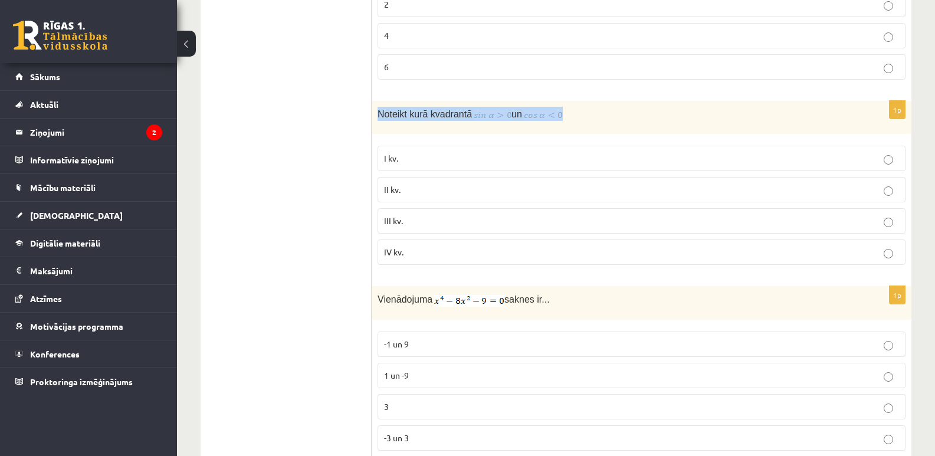
drag, startPoint x: 374, startPoint y: 117, endPoint x: 573, endPoint y: 122, distance: 198.9
click at [573, 122] on div "Noteikt kurā kvadrantā un" at bounding box center [642, 117] width 540 height 33
copy p "Noteikt kurā kvadrantā un"
click at [683, 87] on div "1p Kurš no skaitļiem pieder nevienādības atrisinājumu kopai 0 2 4 6" at bounding box center [642, -1] width 540 height 179
drag, startPoint x: 379, startPoint y: 109, endPoint x: 586, endPoint y: 114, distance: 207.2
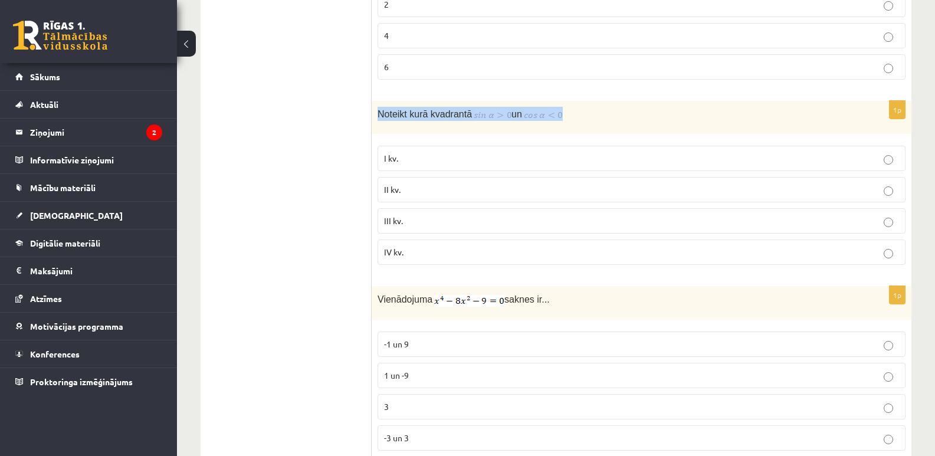
click at [586, 114] on p "Noteikt kurā kvadrantā un" at bounding box center [612, 114] width 469 height 14
copy p "Noteikt kurā kvadrantā un"
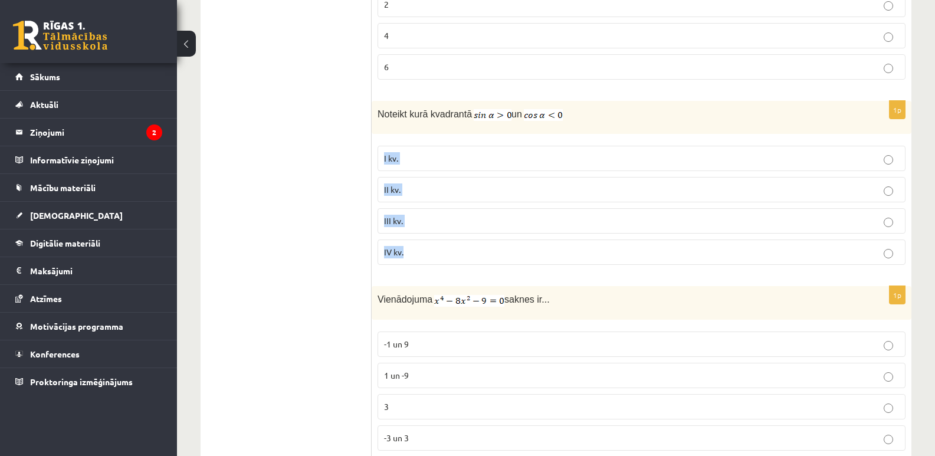
drag, startPoint x: 449, startPoint y: 260, endPoint x: 378, endPoint y: 167, distance: 116.6
click at [378, 167] on div "1p Noteikt kurā kvadrantā un I kv. II kv. III kv. IV kv." at bounding box center [642, 188] width 540 height 174
click at [412, 183] on label "II kv." at bounding box center [642, 189] width 528 height 25
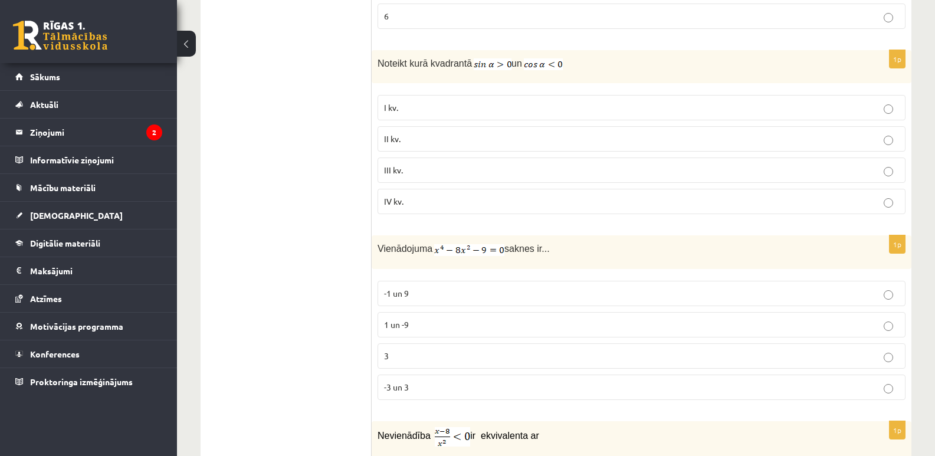
scroll to position [5000, 0]
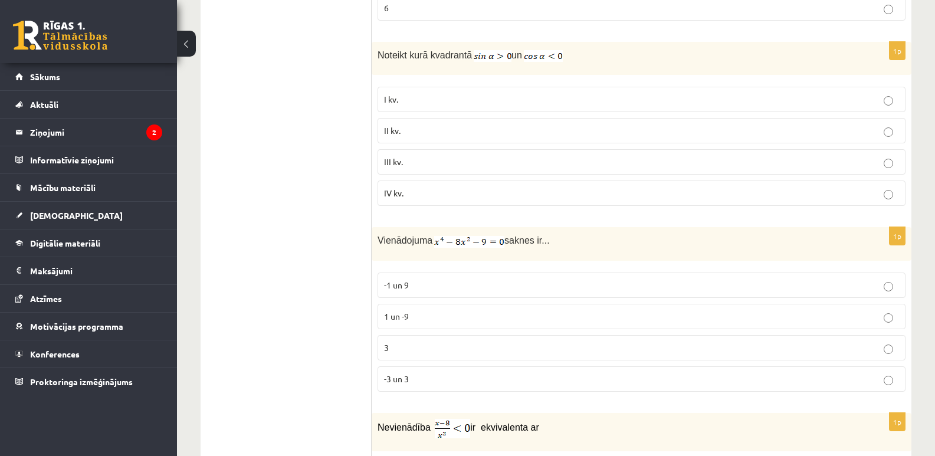
click at [830, 360] on label "3" at bounding box center [642, 347] width 528 height 25
click at [821, 372] on label "-3 un 3" at bounding box center [642, 378] width 528 height 25
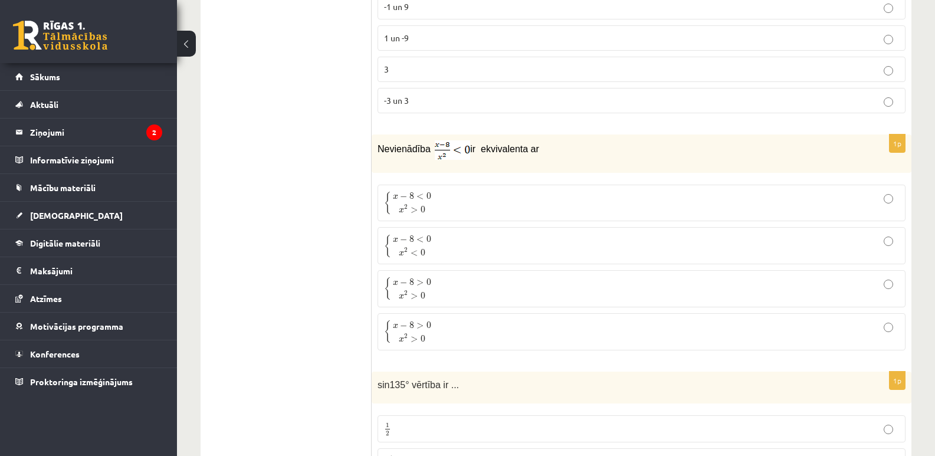
scroll to position [5304, 0]
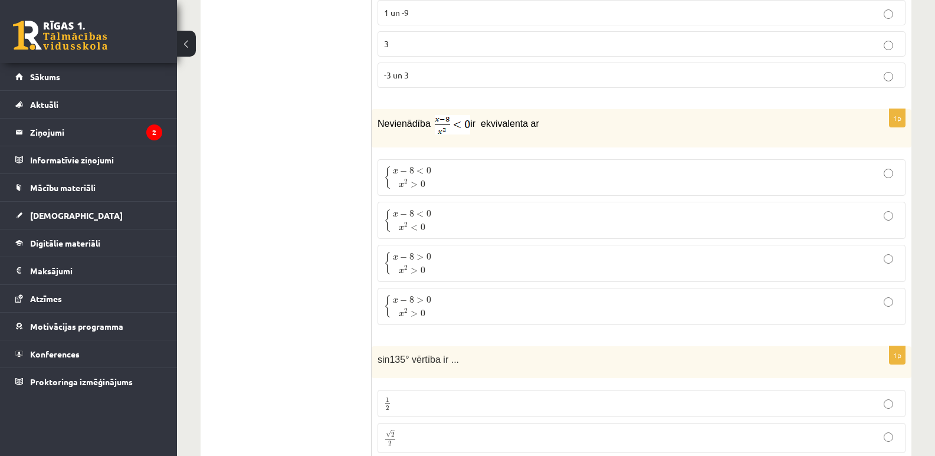
click at [404, 241] on fieldset "{ x − 8 < 0 x 2 > 0 { x − 8 < 0 x 2 > 0 { x − 8 < 0 x 2 < 0 { x − 8 < 0 x 2 < 0…" at bounding box center [642, 240] width 528 height 175
click at [406, 231] on span "x 2" at bounding box center [403, 226] width 9 height 8
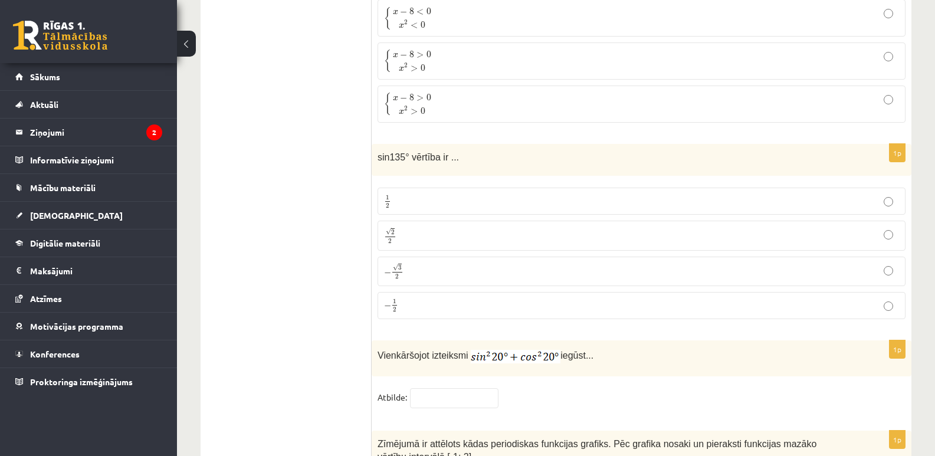
scroll to position [5566, 0]
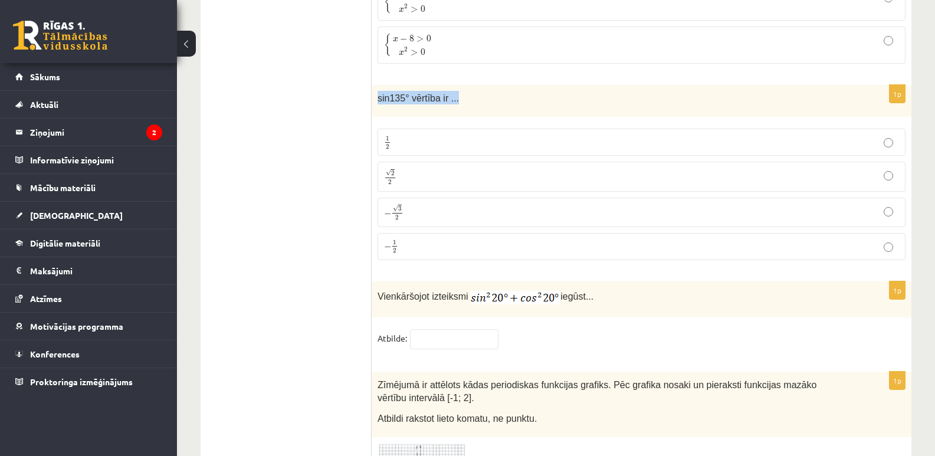
drag, startPoint x: 373, startPoint y: 99, endPoint x: 467, endPoint y: 109, distance: 94.3
click at [467, 109] on div "sin135° vērtība ir ..." at bounding box center [642, 101] width 540 height 32
click at [434, 168] on label "√ 2 2 2 2" at bounding box center [642, 177] width 528 height 30
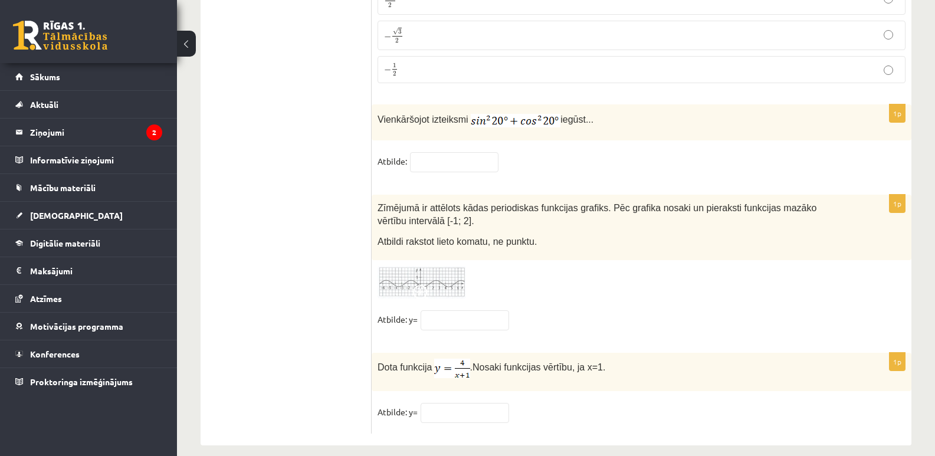
scroll to position [5759, 0]
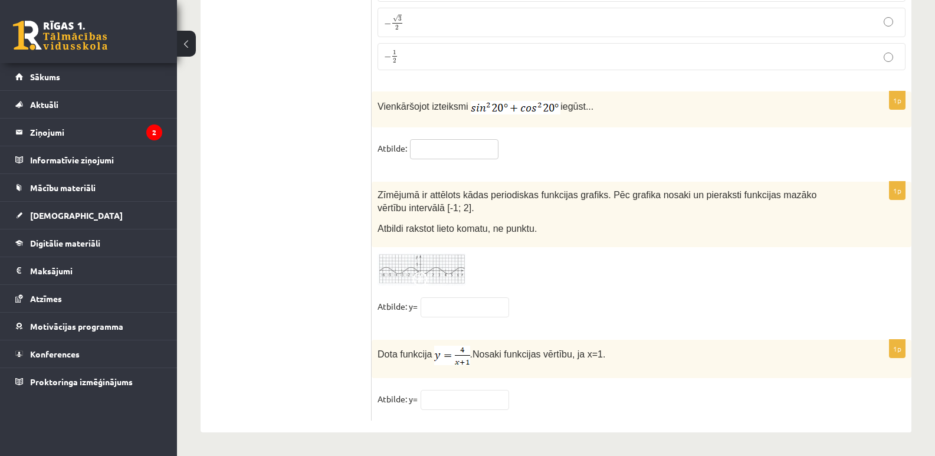
click at [481, 142] on input "text" at bounding box center [454, 149] width 89 height 20
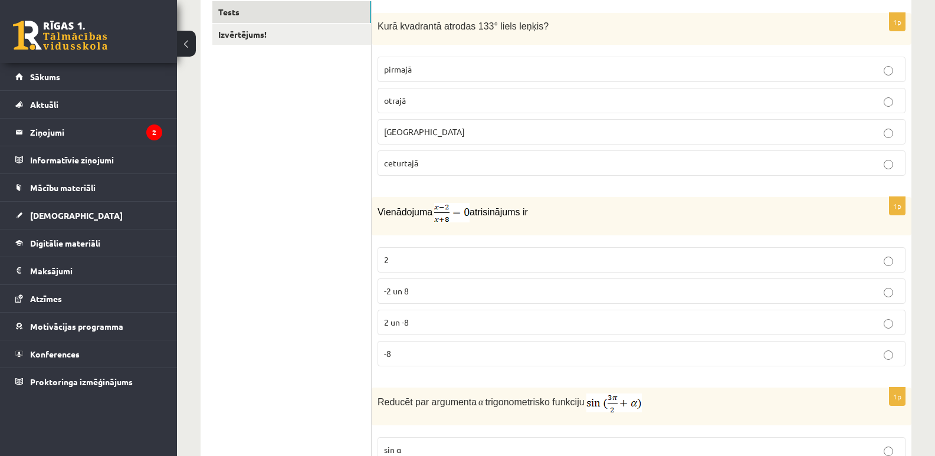
scroll to position [0, 0]
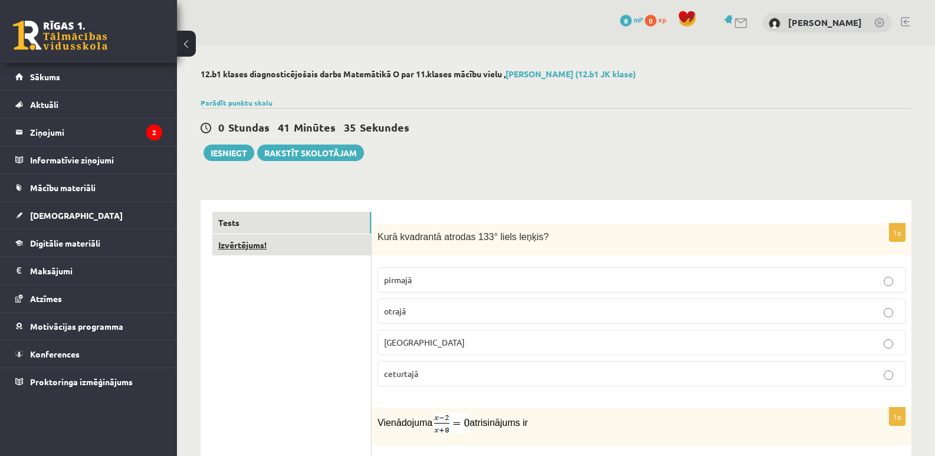
type input "*"
click at [241, 243] on link "Izvērtējums!" at bounding box center [291, 245] width 159 height 22
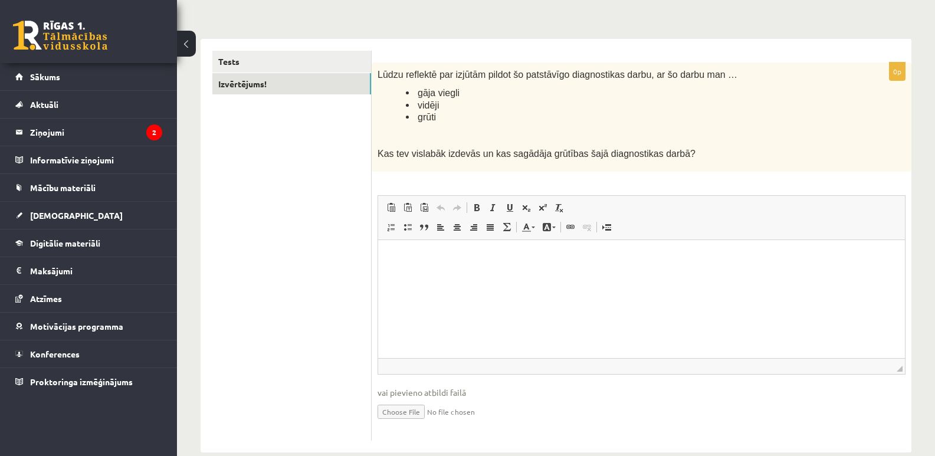
scroll to position [162, 0]
click at [425, 274] on html at bounding box center [641, 256] width 527 height 36
click at [271, 188] on ul "Tests Izvērtējums!" at bounding box center [291, 245] width 159 height 390
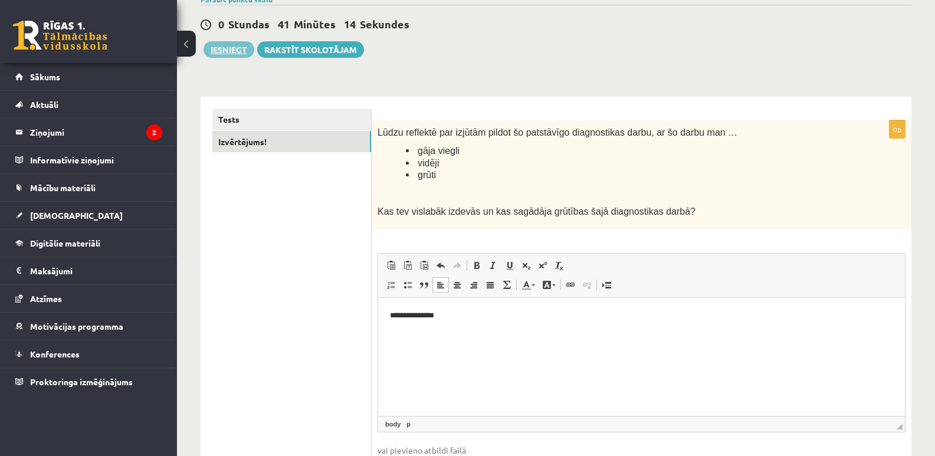
scroll to position [44, 0]
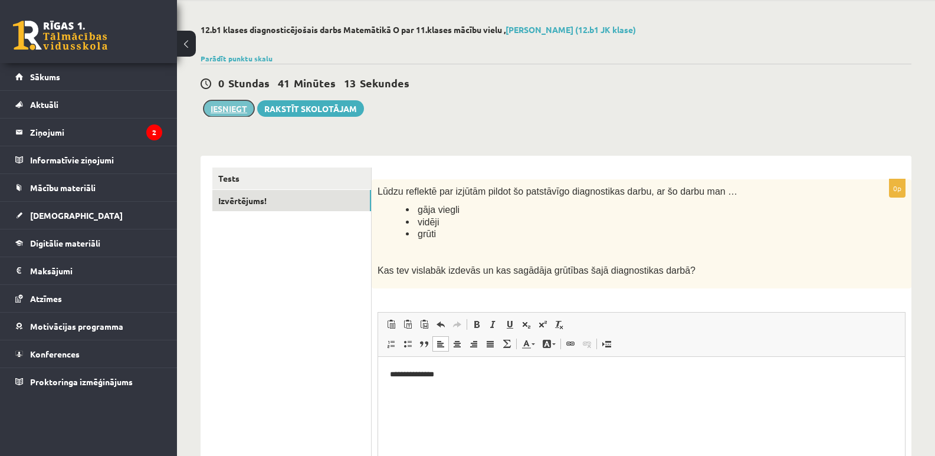
click at [222, 111] on button "Iesniegt" at bounding box center [229, 108] width 51 height 17
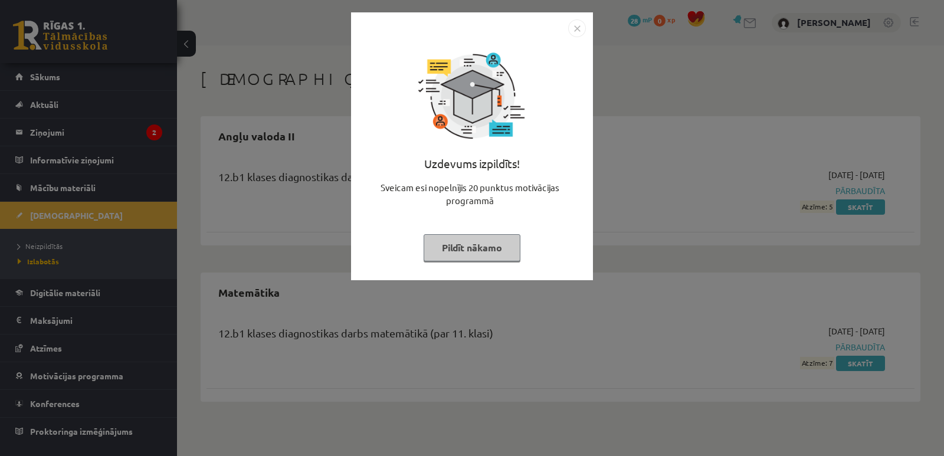
click at [577, 28] on img "Close" at bounding box center [577, 28] width 18 height 18
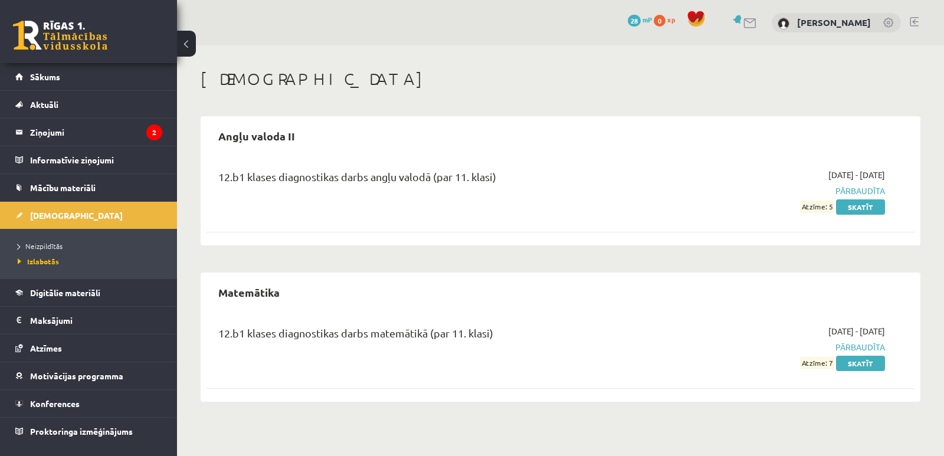
click at [849, 192] on span "Pārbaudīta" at bounding box center [780, 191] width 211 height 12
click at [44, 216] on span "[DEMOGRAPHIC_DATA]" at bounding box center [76, 215] width 93 height 11
